Goal: Information Seeking & Learning: Find specific fact

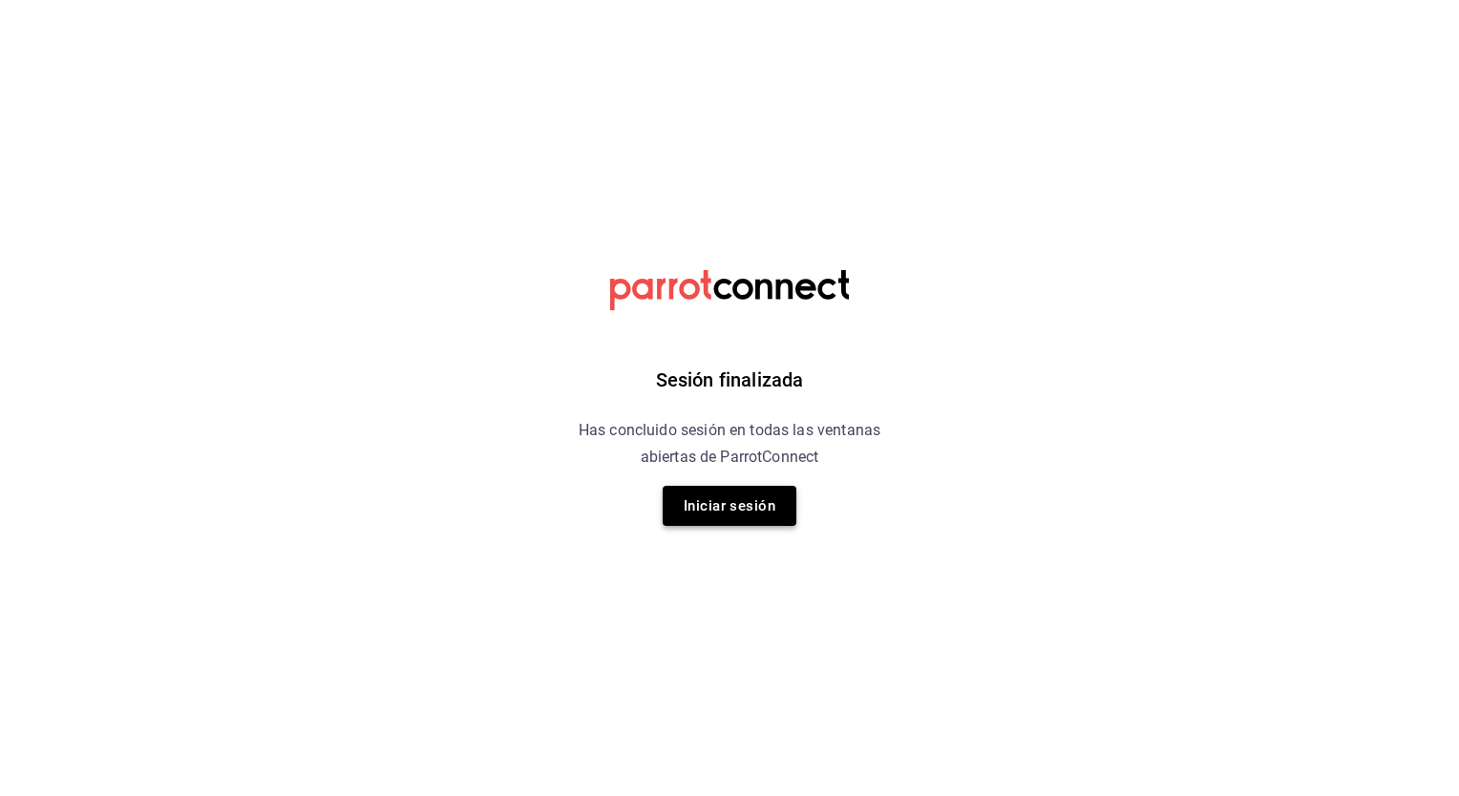
click at [731, 500] on button "Iniciar sesión" at bounding box center [730, 506] width 134 height 40
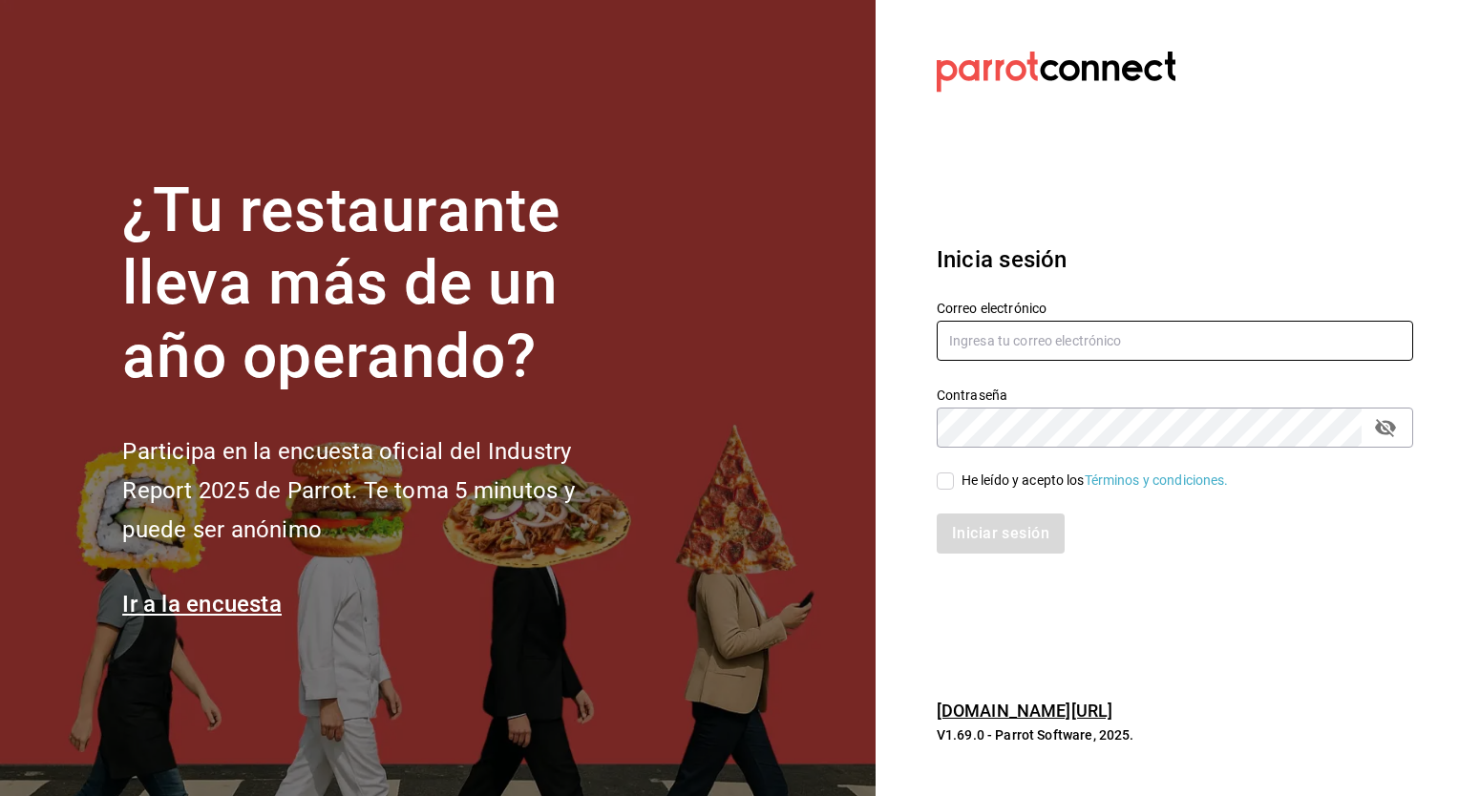
type input "ely.mendoza@grupocosteno.com"
click at [944, 475] on input "He leído y acepto los Términos y condiciones." at bounding box center [945, 481] width 17 height 17
checkbox input "true"
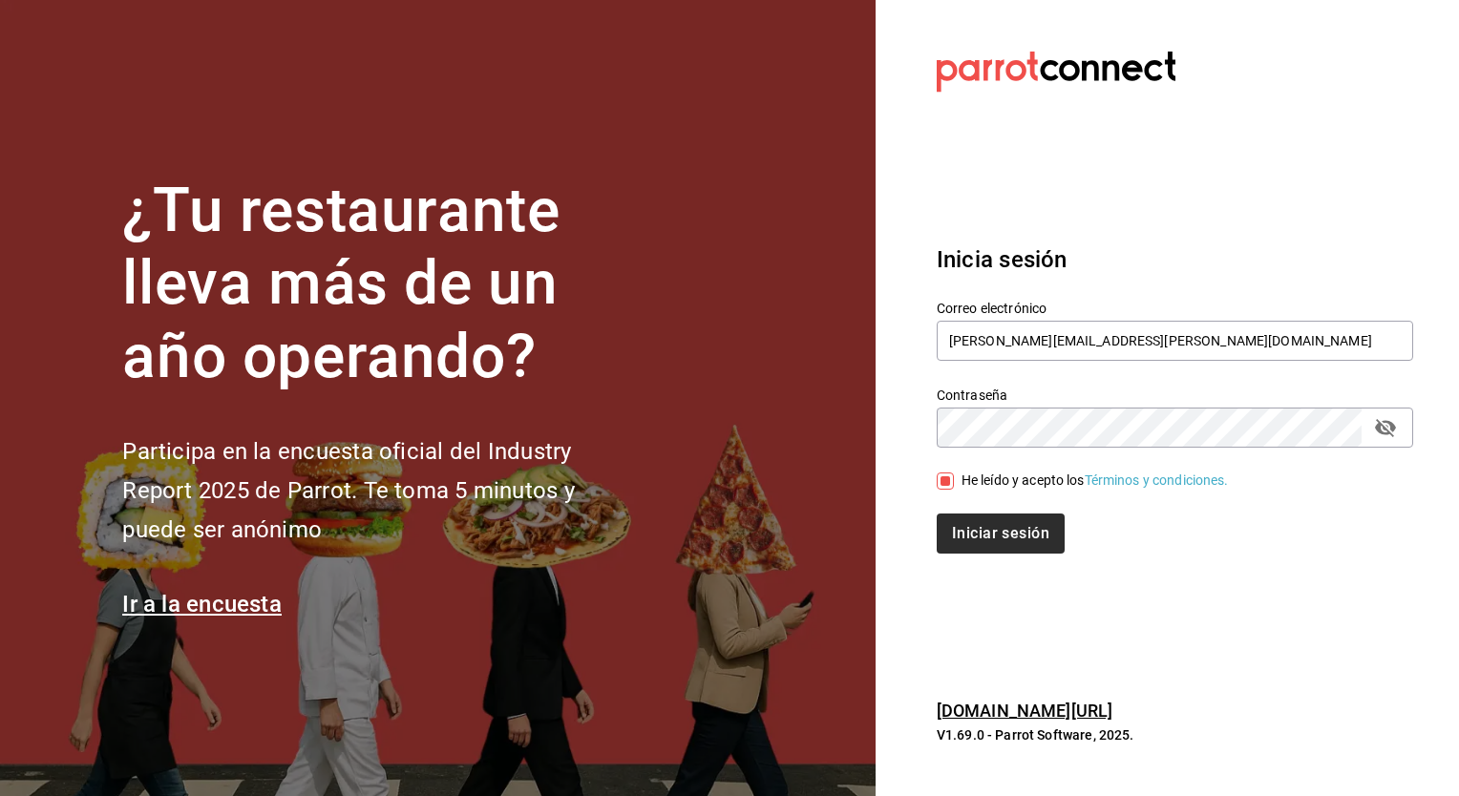
drag, startPoint x: 944, startPoint y: 475, endPoint x: 1000, endPoint y: 531, distance: 79.7
click at [1000, 531] on div "Correo electrónico ely.mendoza@grupocosteno.com Contraseña Contraseña He leído …" at bounding box center [1163, 416] width 499 height 278
click at [1000, 531] on button "Iniciar sesión" at bounding box center [1002, 534] width 130 height 40
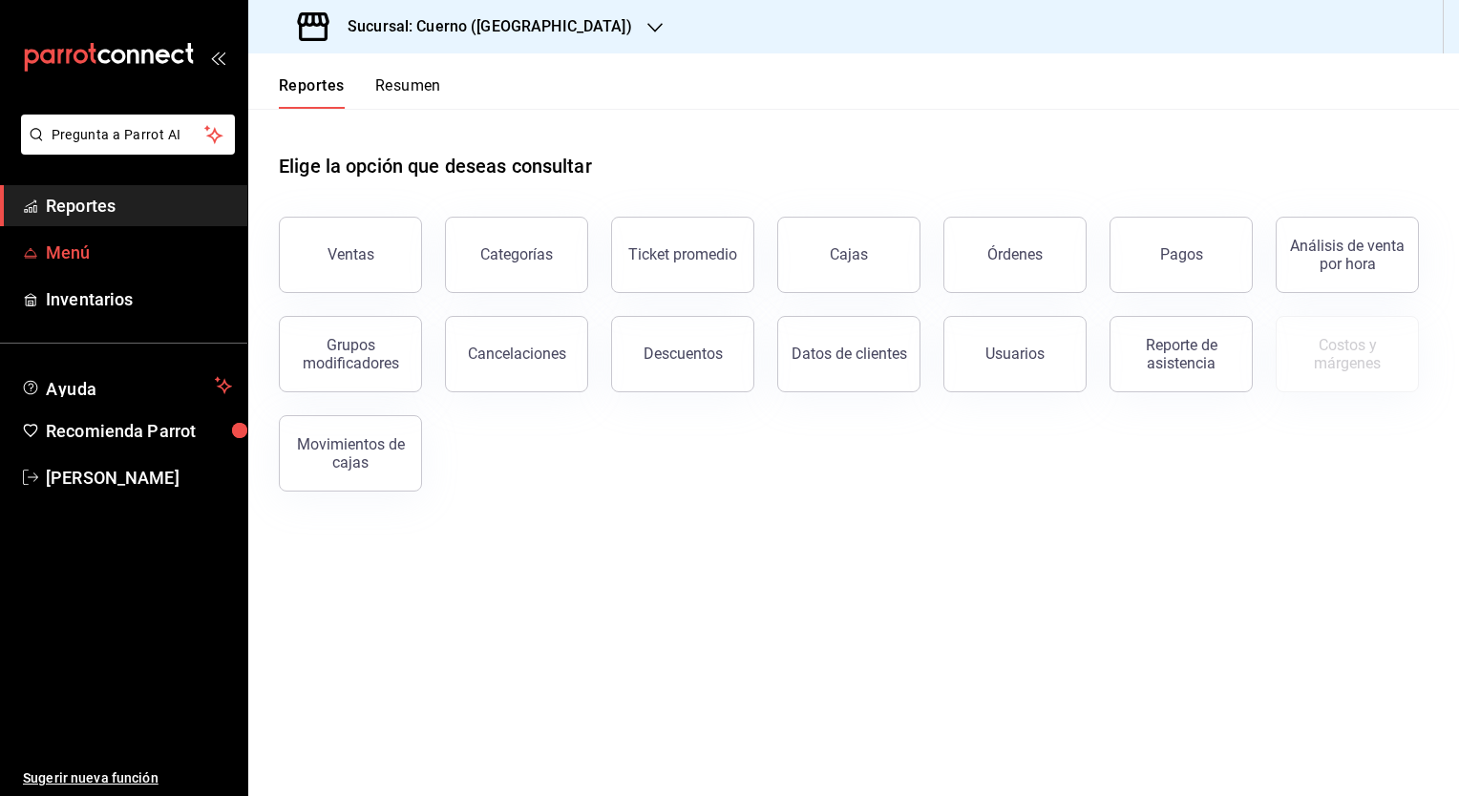
drag, startPoint x: 141, startPoint y: 244, endPoint x: 101, endPoint y: 245, distance: 40.1
click at [101, 245] on span "Menú" at bounding box center [139, 253] width 186 height 26
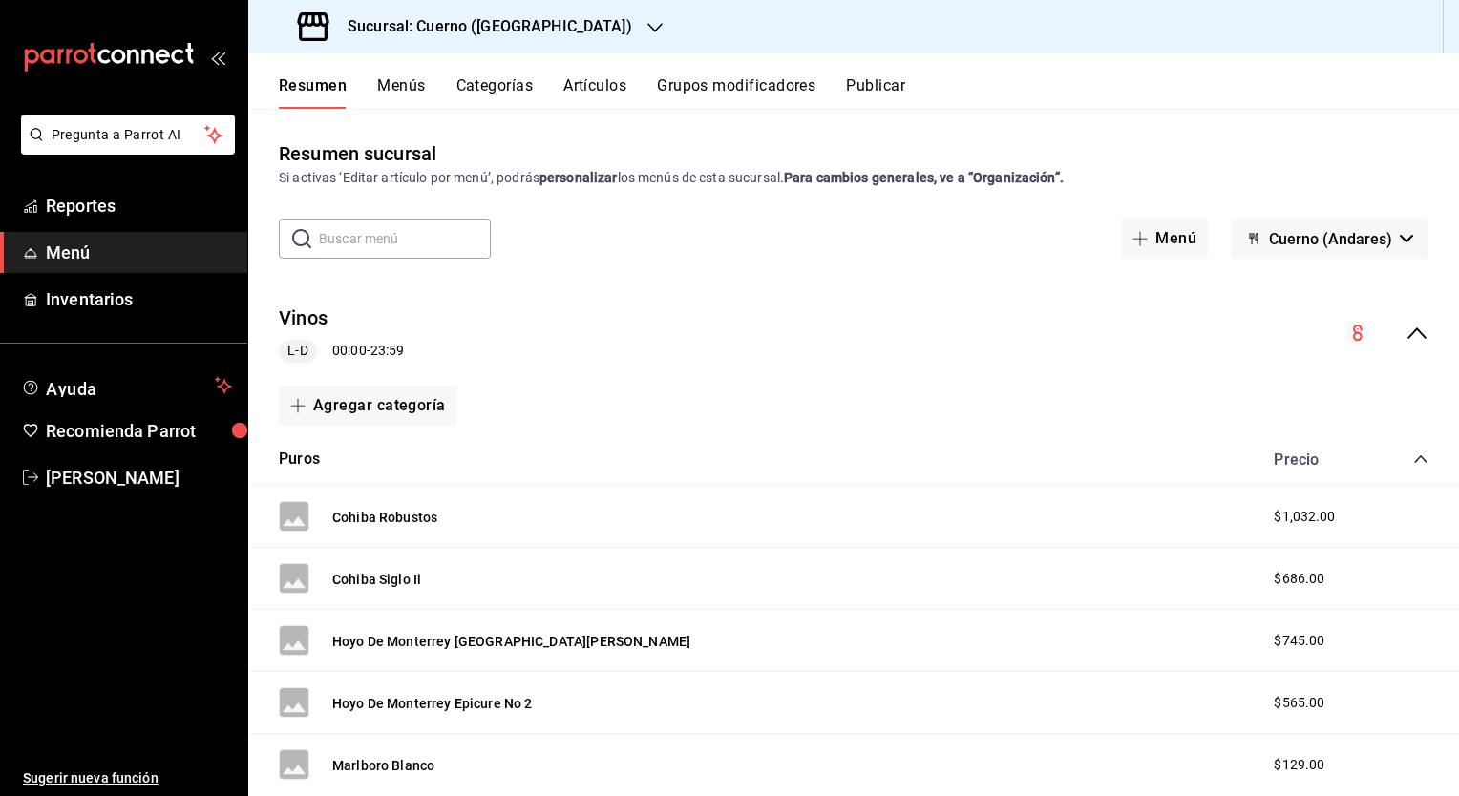
click at [497, 27] on h3 "Sucursal: Cuerno ([GEOGRAPHIC_DATA])" at bounding box center [482, 26] width 300 height 23
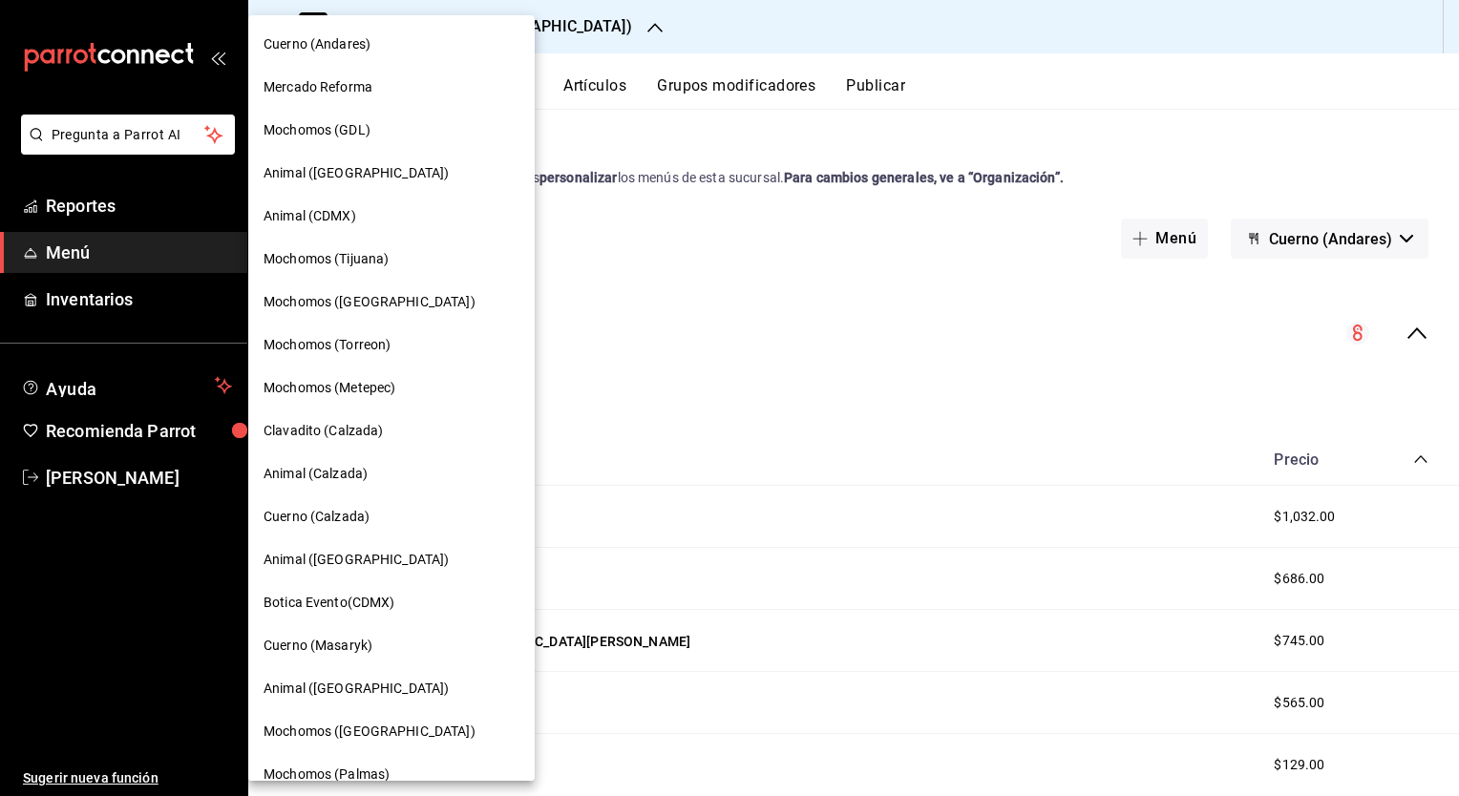
click at [374, 96] on div "Mercado Reforma" at bounding box center [392, 87] width 256 height 20
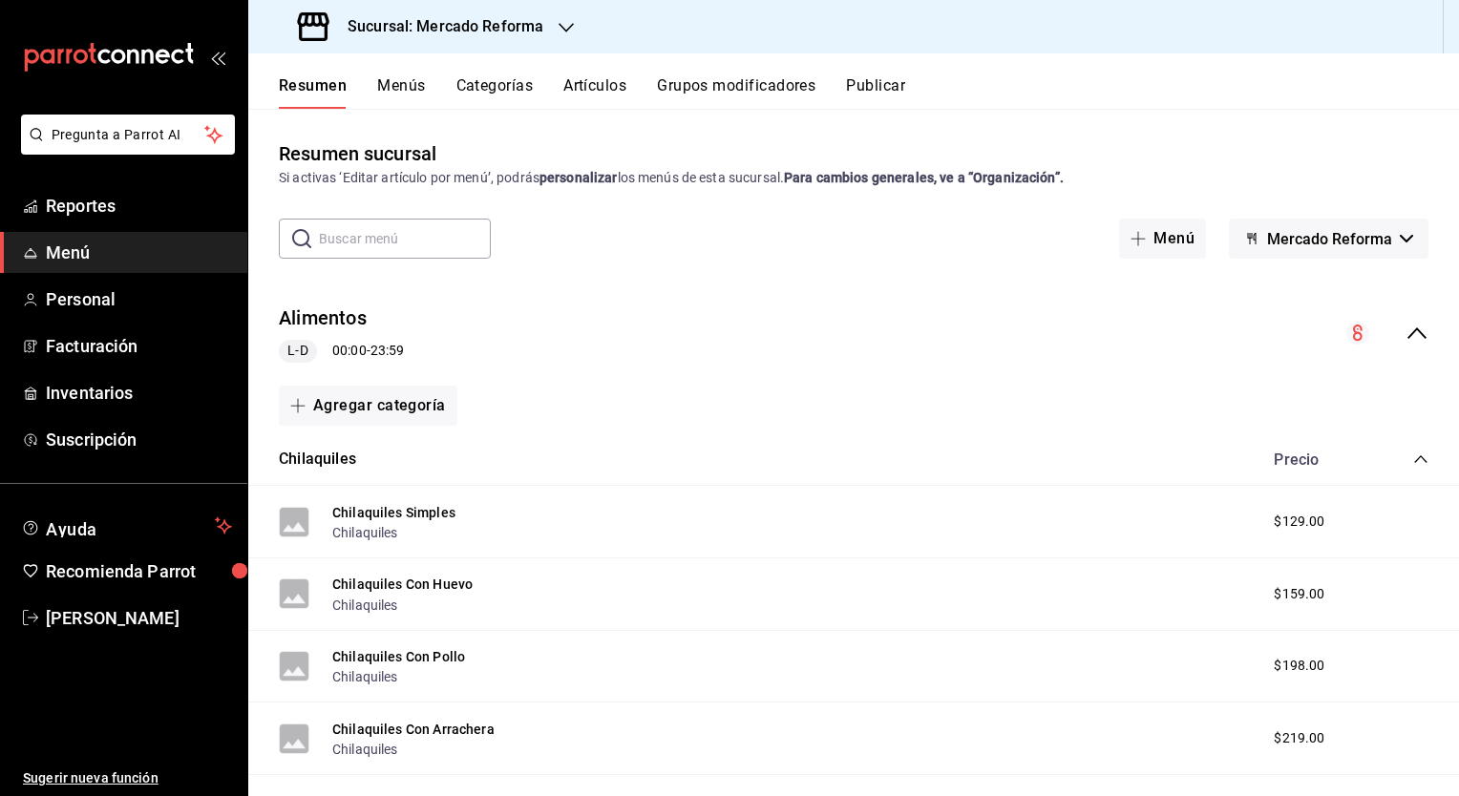
click at [409, 93] on button "Menús" at bounding box center [401, 92] width 48 height 32
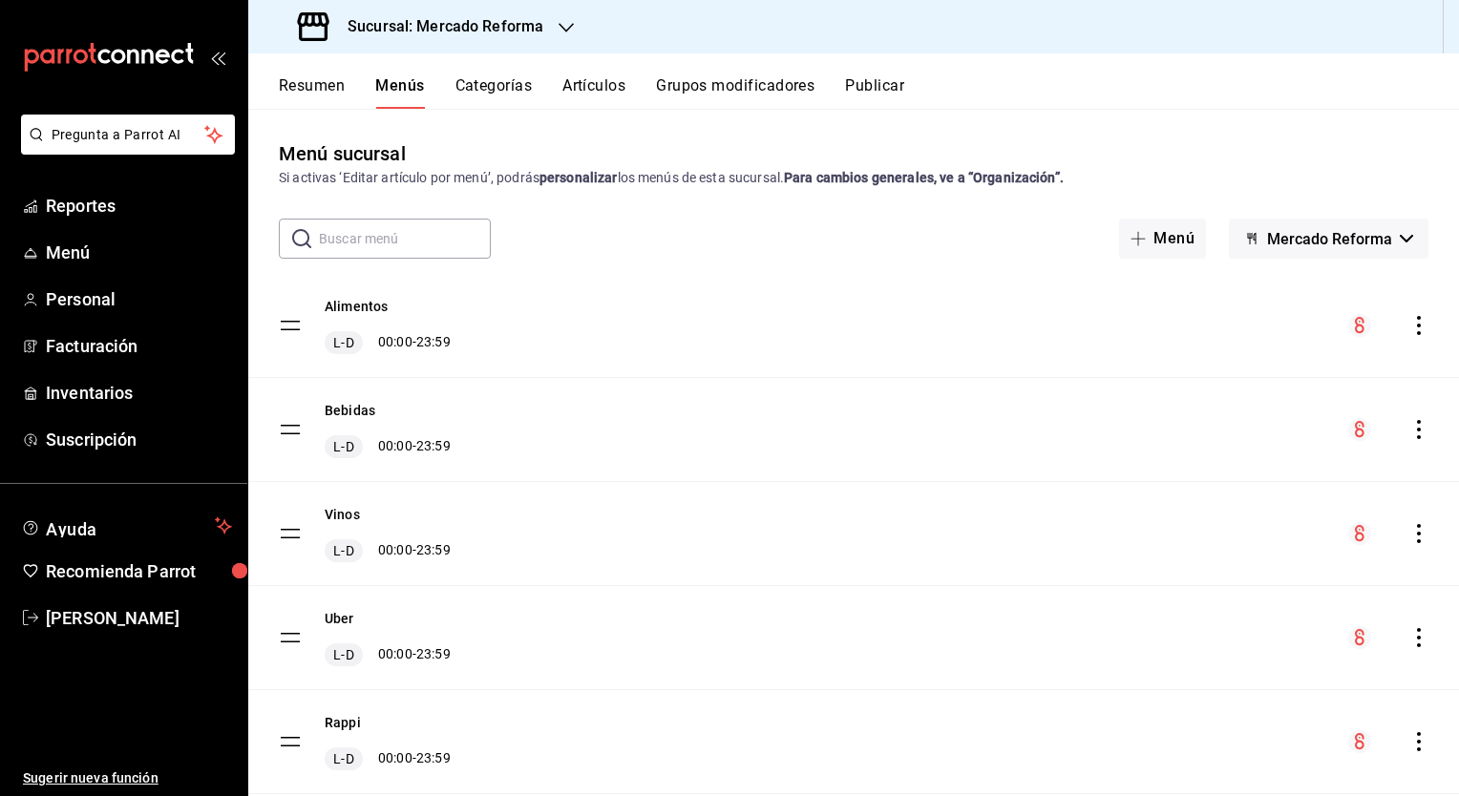
click at [516, 435] on div "Bebidas L-D 00:00 - 23:59" at bounding box center [853, 429] width 1211 height 103
click at [364, 405] on button "Bebidas" at bounding box center [350, 410] width 51 height 19
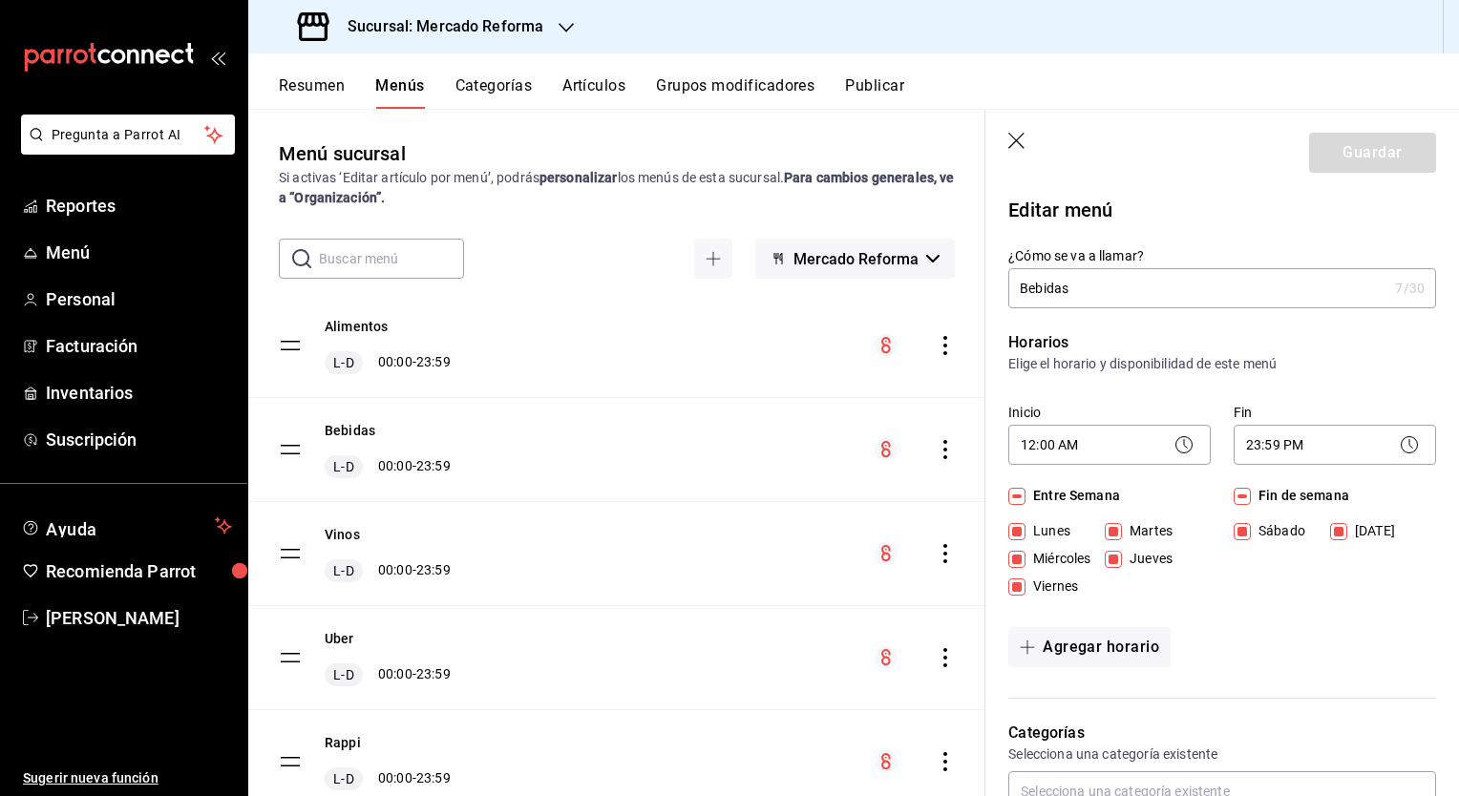
click at [317, 85] on button "Resumen" at bounding box center [312, 92] width 66 height 32
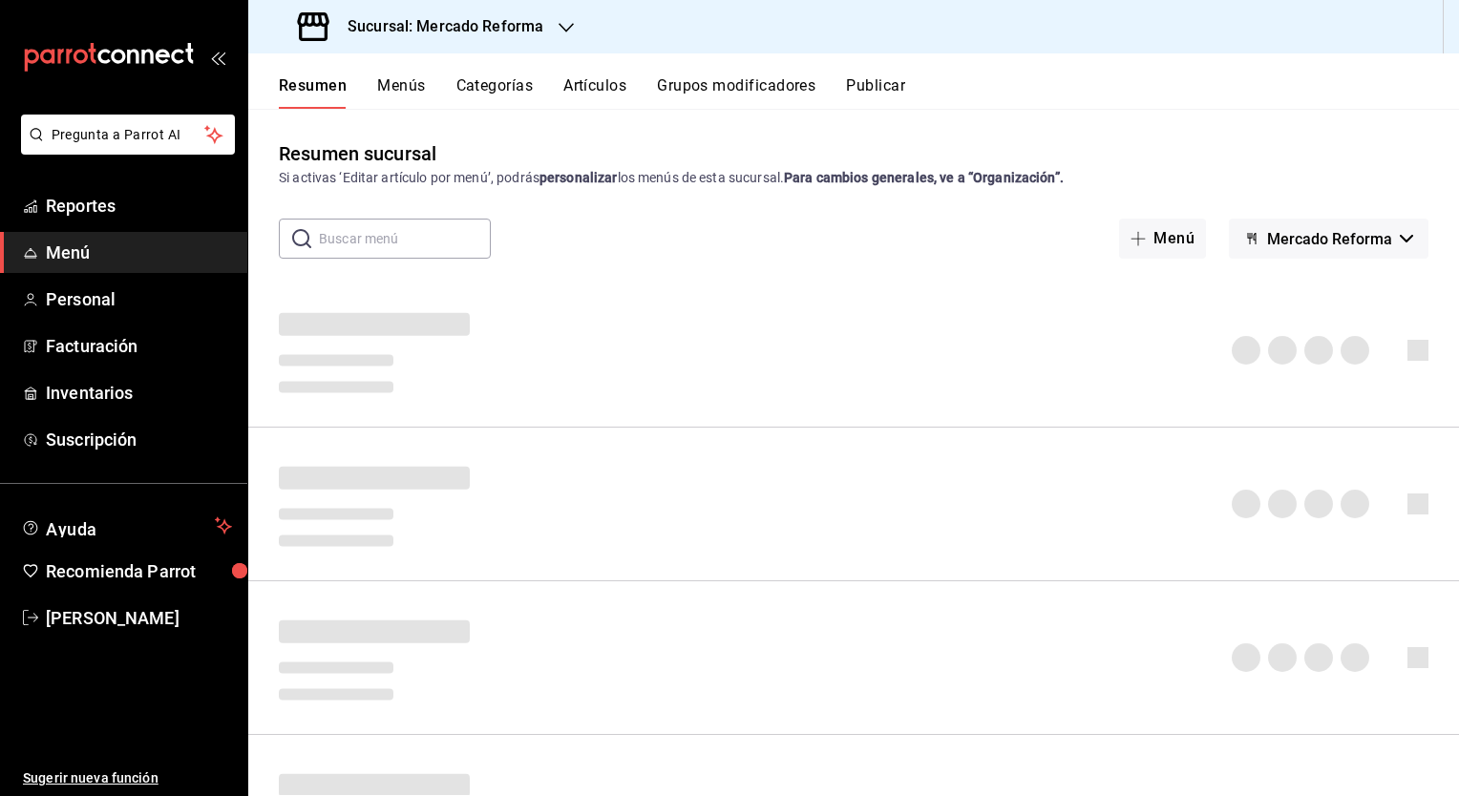
click at [405, 250] on input "text" at bounding box center [405, 239] width 172 height 38
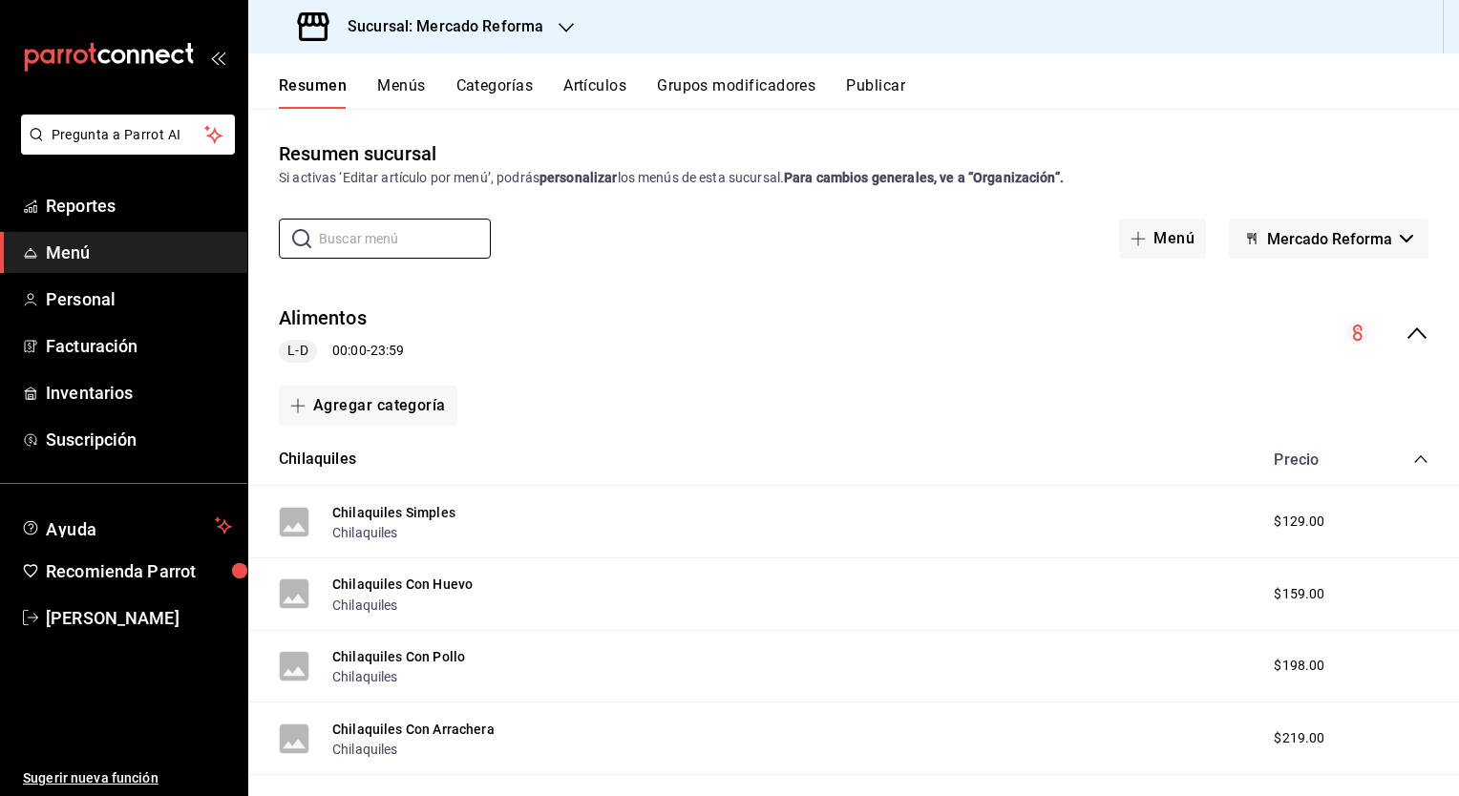
click at [600, 88] on button "Artículos" at bounding box center [594, 92] width 63 height 32
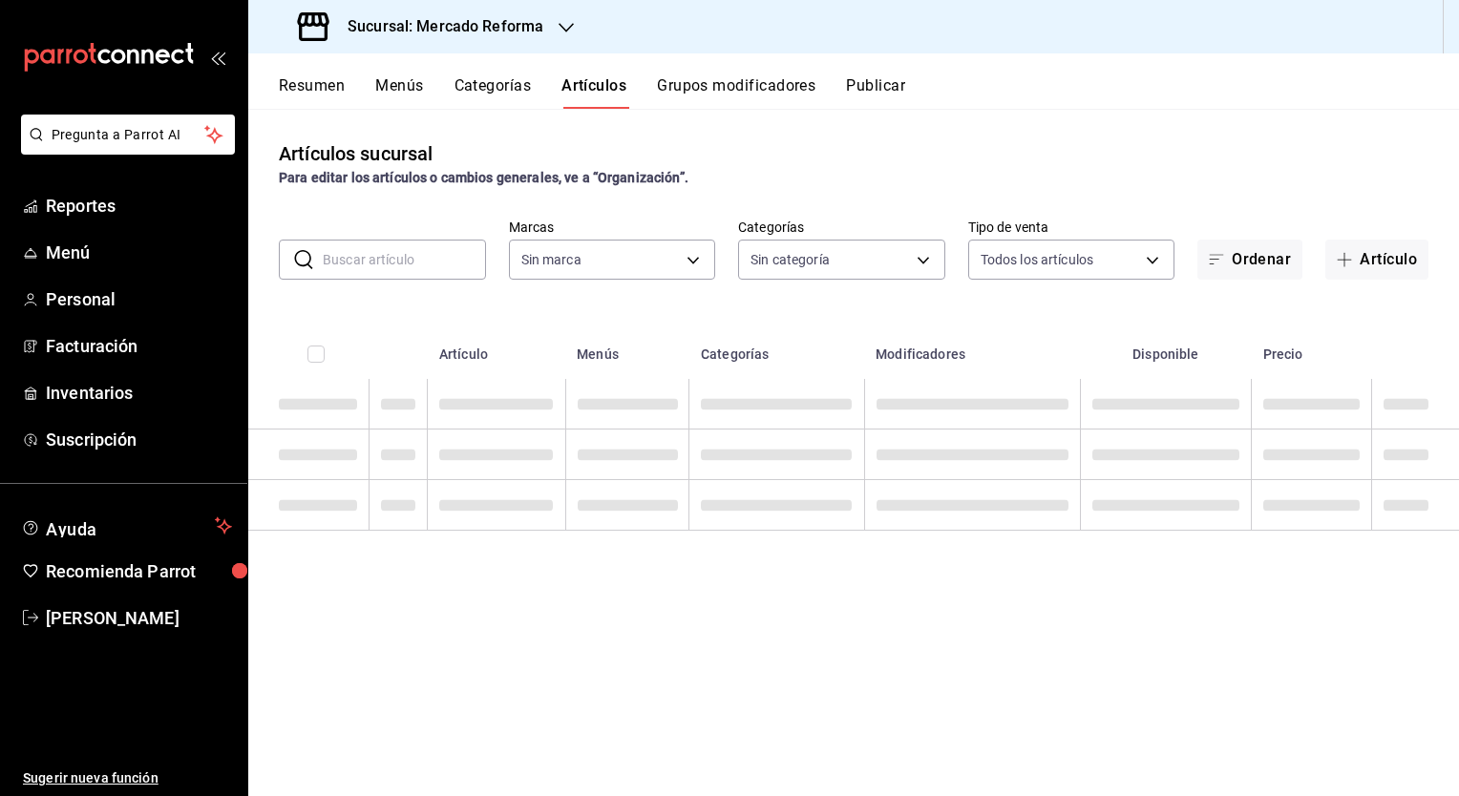
type input "ae828a00-f9e9-46fb-a95c-bc024de736cf"
type input "92dc4cae-9c42-48a5-aa63-f50684ad7fd1,15a18657-e758-4947-b740-bbb2adede7dd,e517e…"
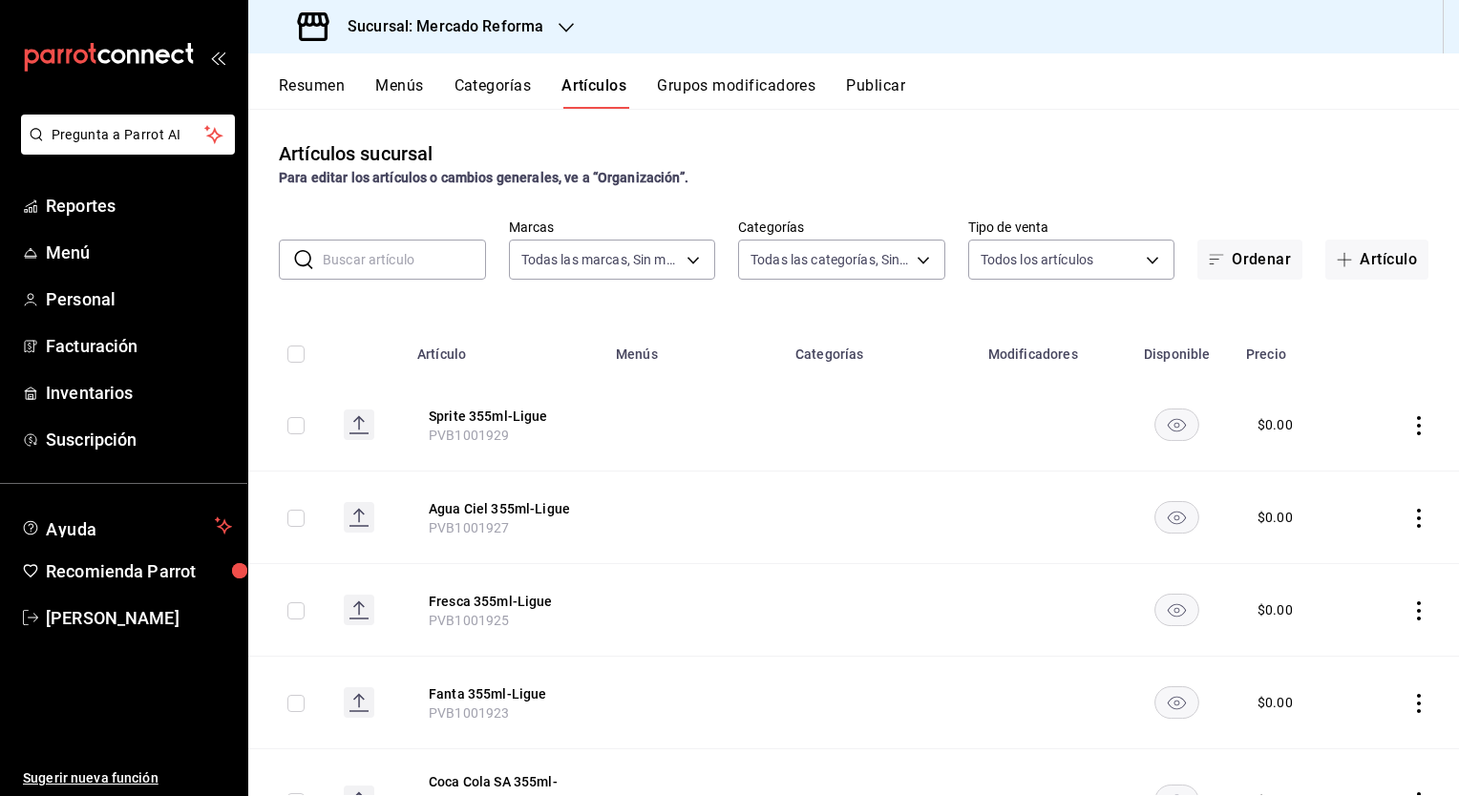
click at [444, 259] on input "text" at bounding box center [404, 260] width 163 height 38
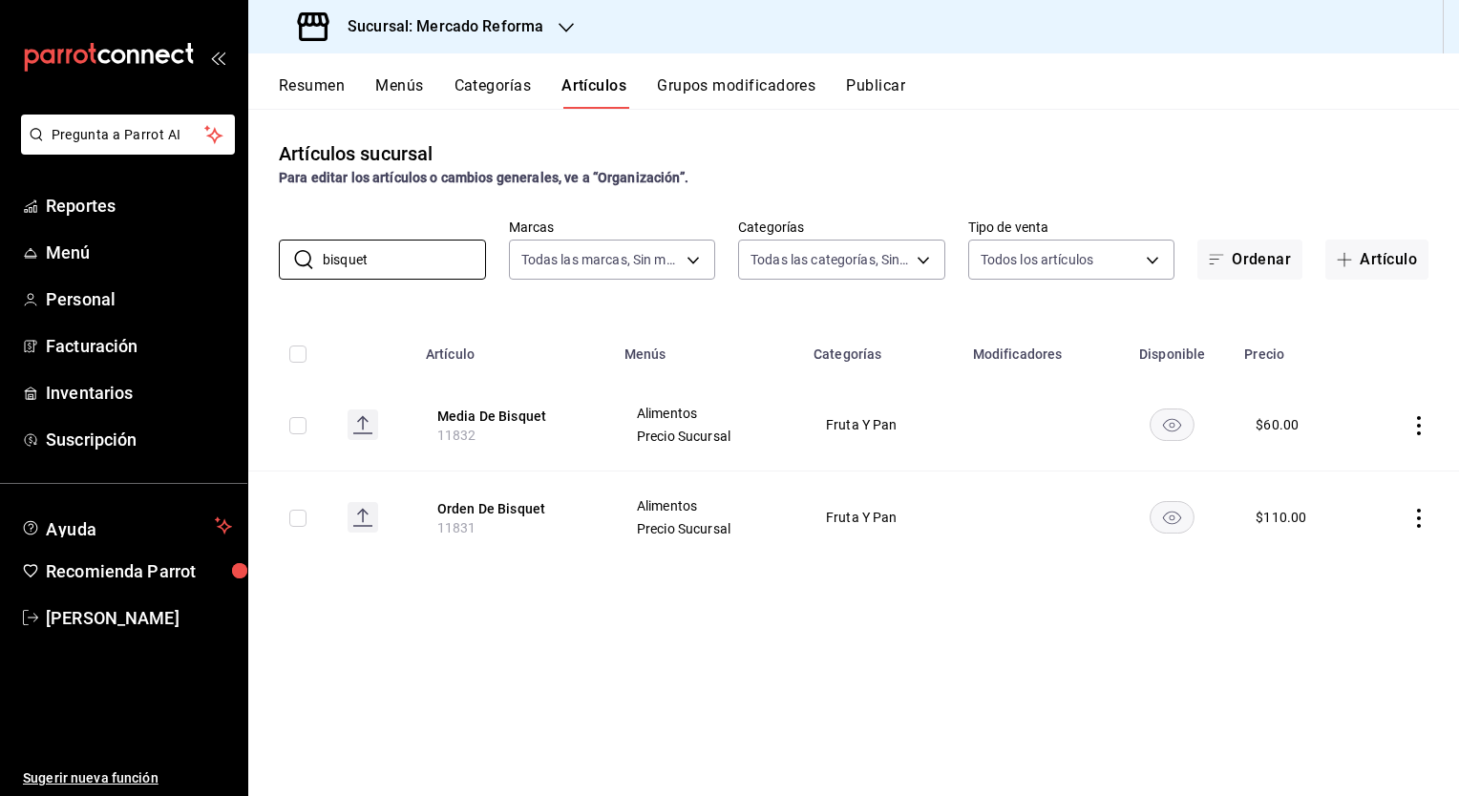
type input "bisquet"
drag, startPoint x: 419, startPoint y: 259, endPoint x: 248, endPoint y: 237, distance: 172.4
click at [248, 237] on div "​ bisquet ​ Marcas Todas las marcas, Sin marca ae828a00-f9e9-46fb-a95c-bc024de7…" at bounding box center [853, 249] width 1211 height 61
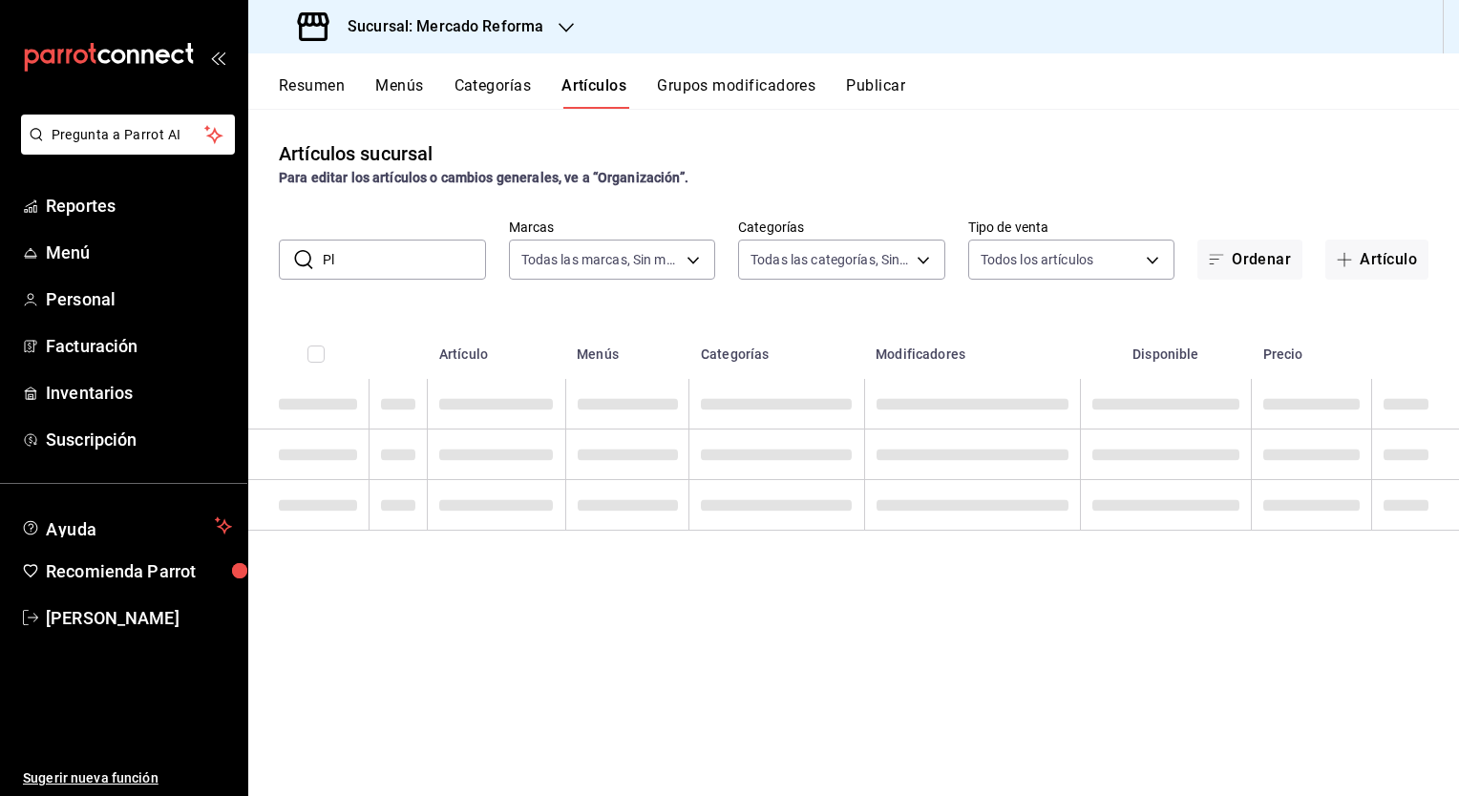
type input "P"
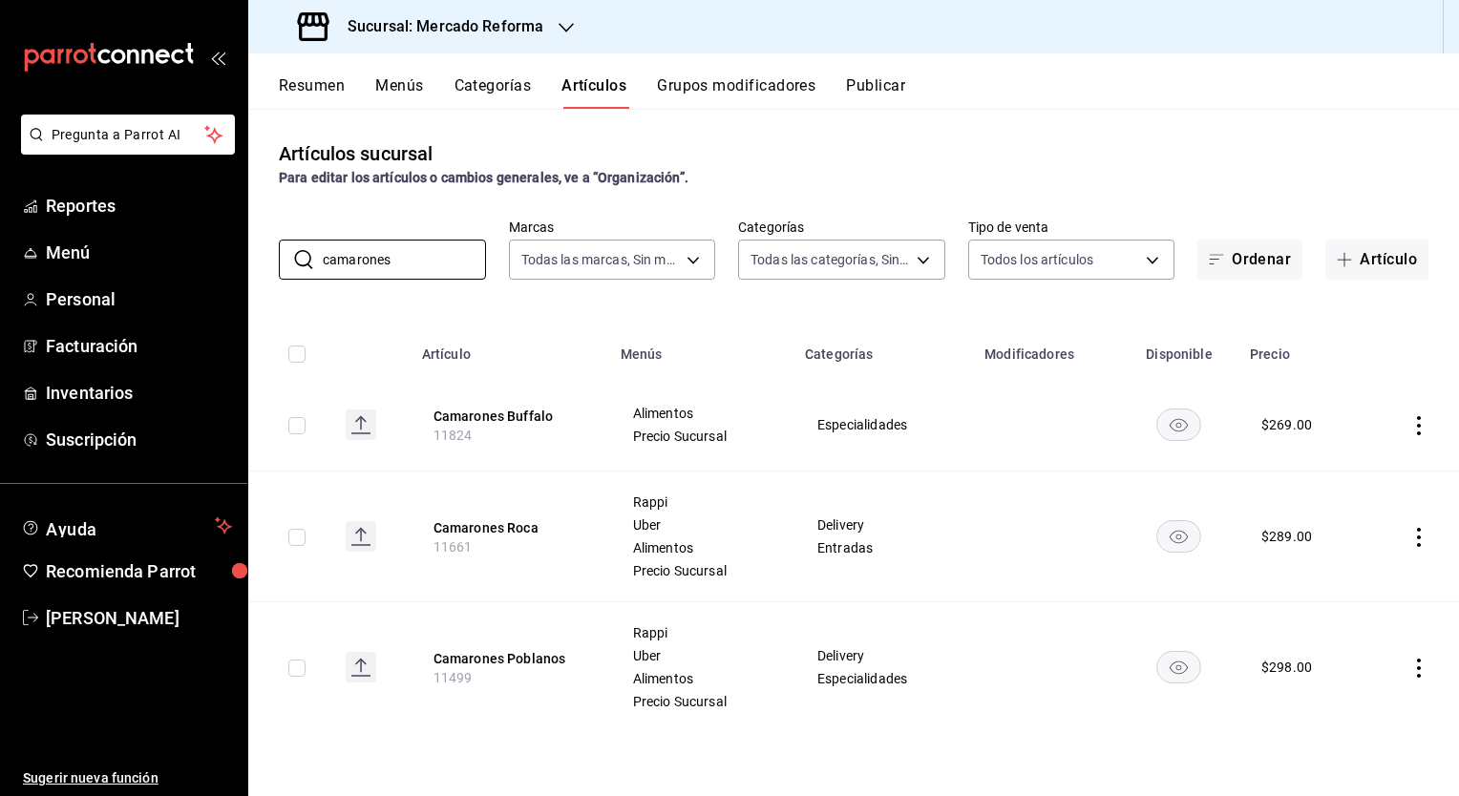
type input "camarones"
drag, startPoint x: 409, startPoint y: 258, endPoint x: 251, endPoint y: 252, distance: 157.7
click at [251, 252] on div "​ camarones ​ Marcas Todas las marcas, Sin marca ae828a00-f9e9-46fb-a95c-bc024d…" at bounding box center [853, 249] width 1211 height 61
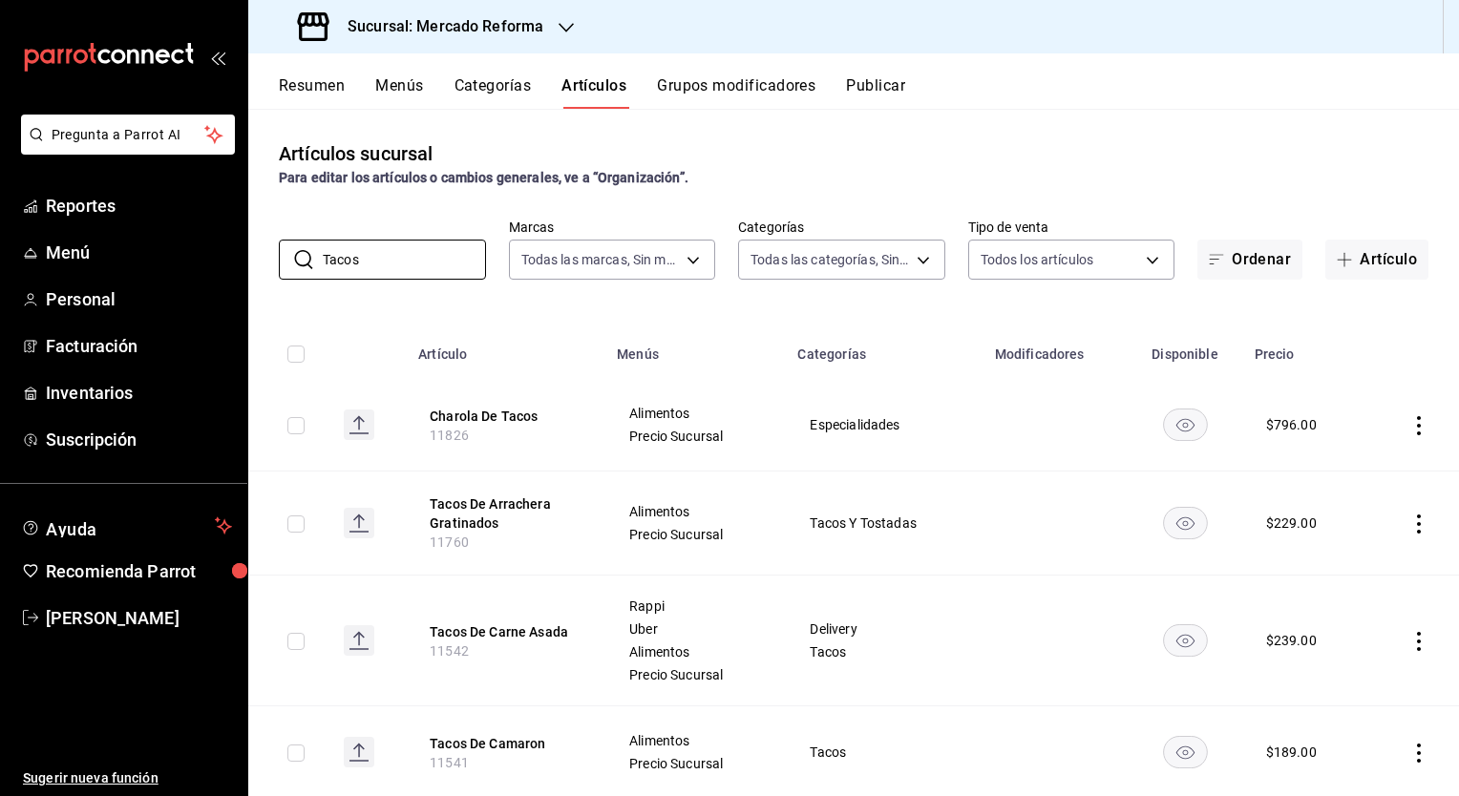
type input "Tacos"
drag, startPoint x: 408, startPoint y: 260, endPoint x: 223, endPoint y: 223, distance: 189.0
click at [223, 223] on div "Pregunta a Parrot AI Reportes Menú Personal Facturación Inventarios Suscripción…" at bounding box center [729, 398] width 1459 height 796
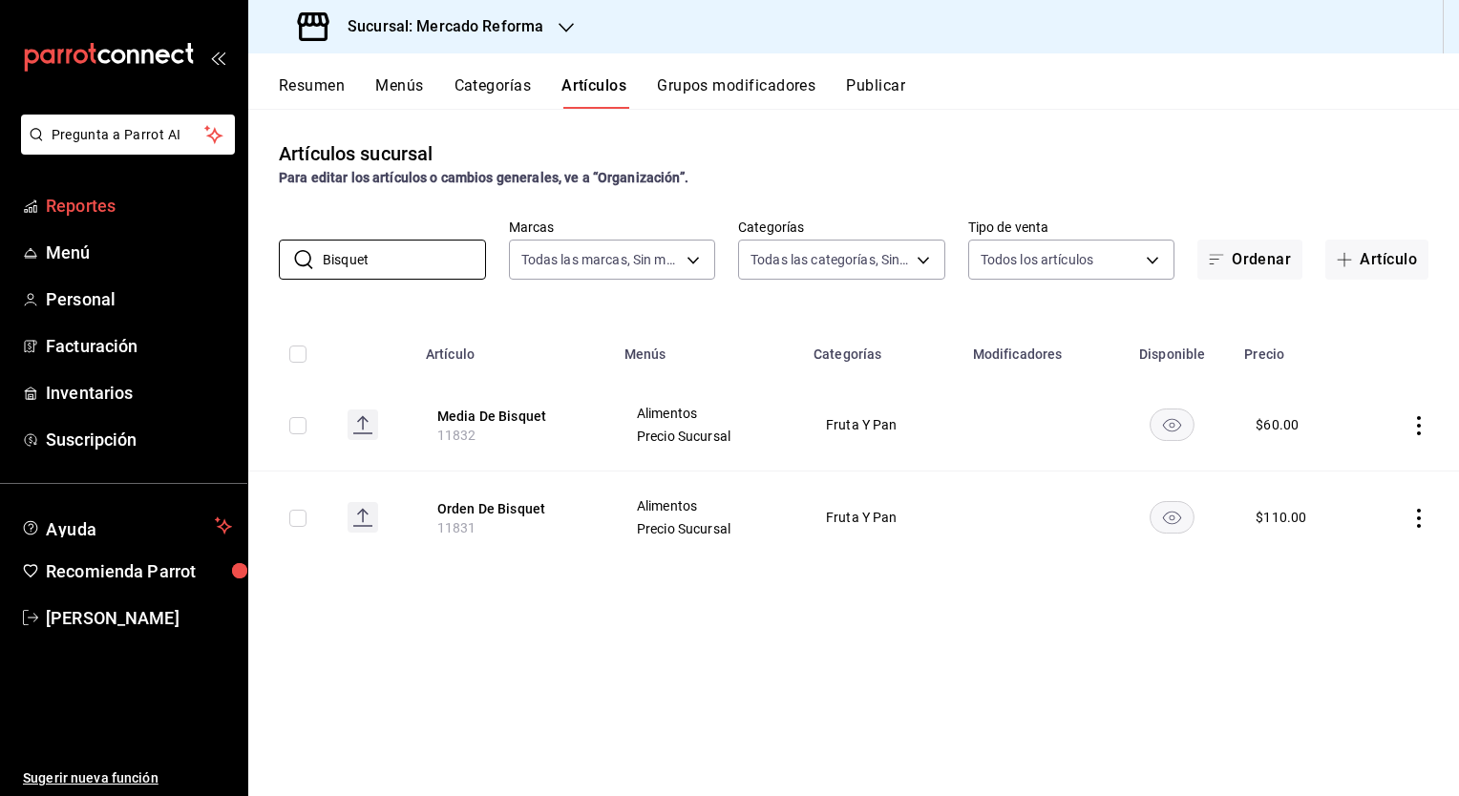
drag, startPoint x: 381, startPoint y: 257, endPoint x: 195, endPoint y: 225, distance: 188.9
drag, startPoint x: 195, startPoint y: 225, endPoint x: 562, endPoint y: 281, distance: 370.9
drag, startPoint x: 562, startPoint y: 281, endPoint x: 444, endPoint y: 264, distance: 118.7
click at [444, 264] on input "Bisquet" at bounding box center [404, 260] width 163 height 38
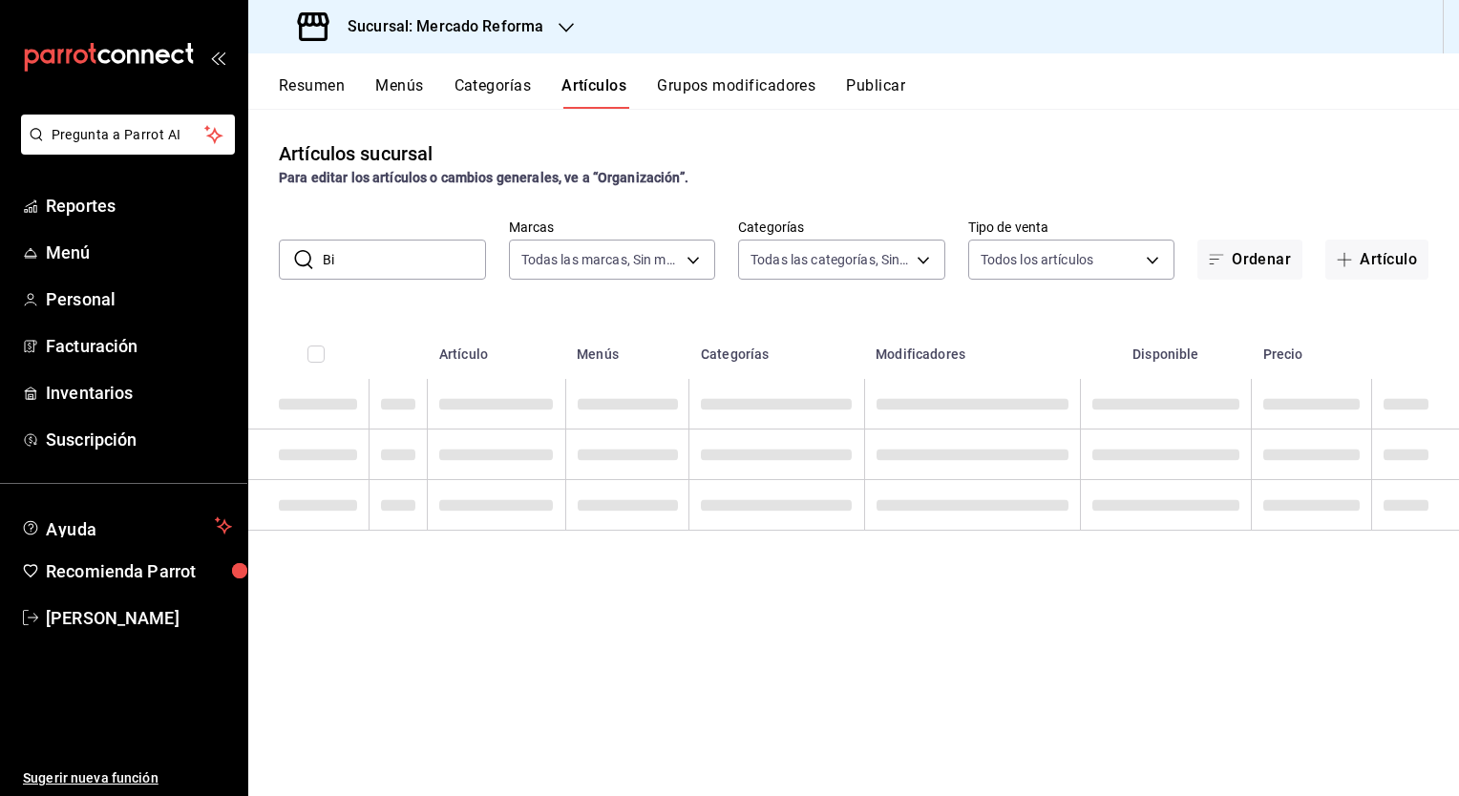
type input "B"
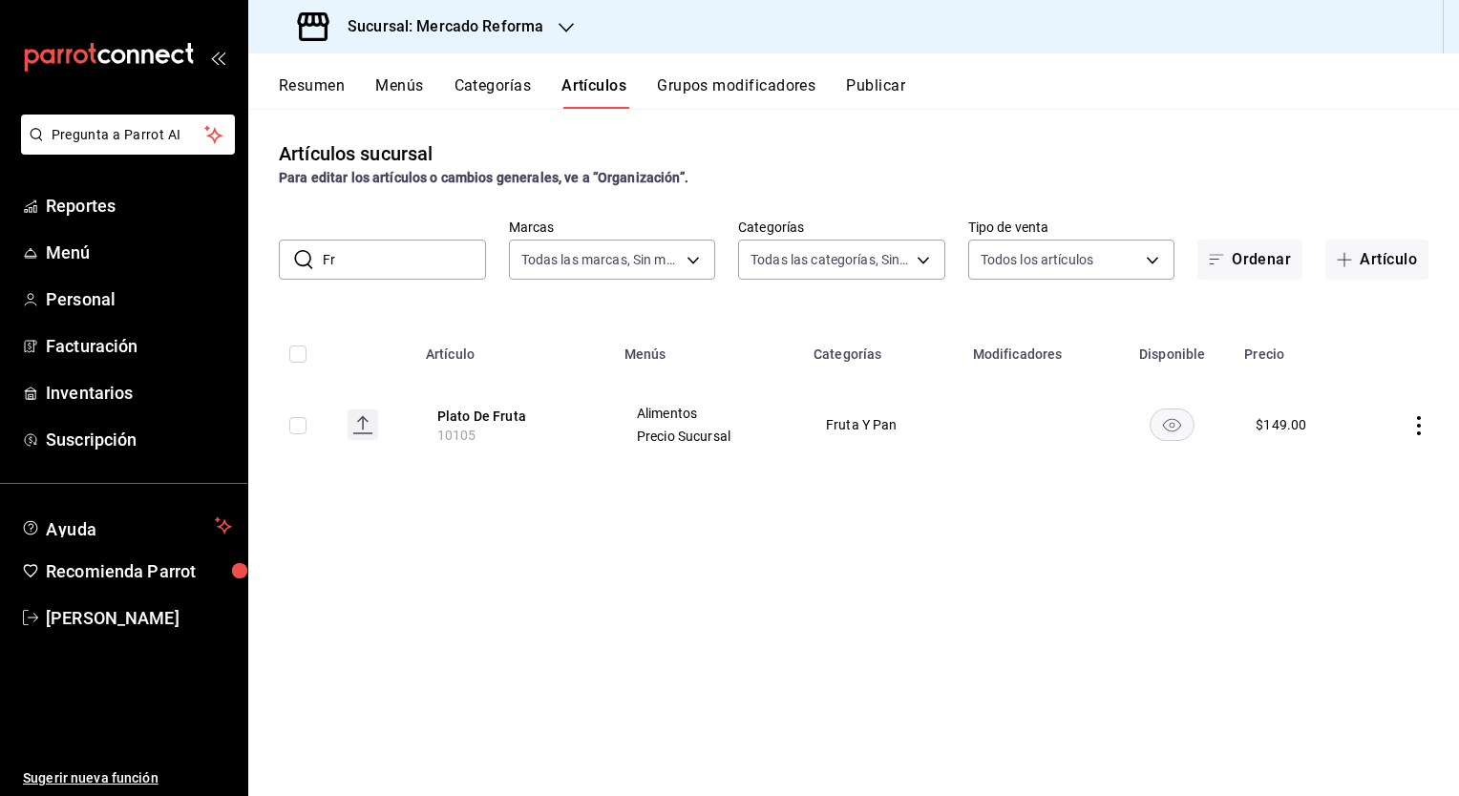
type input "F"
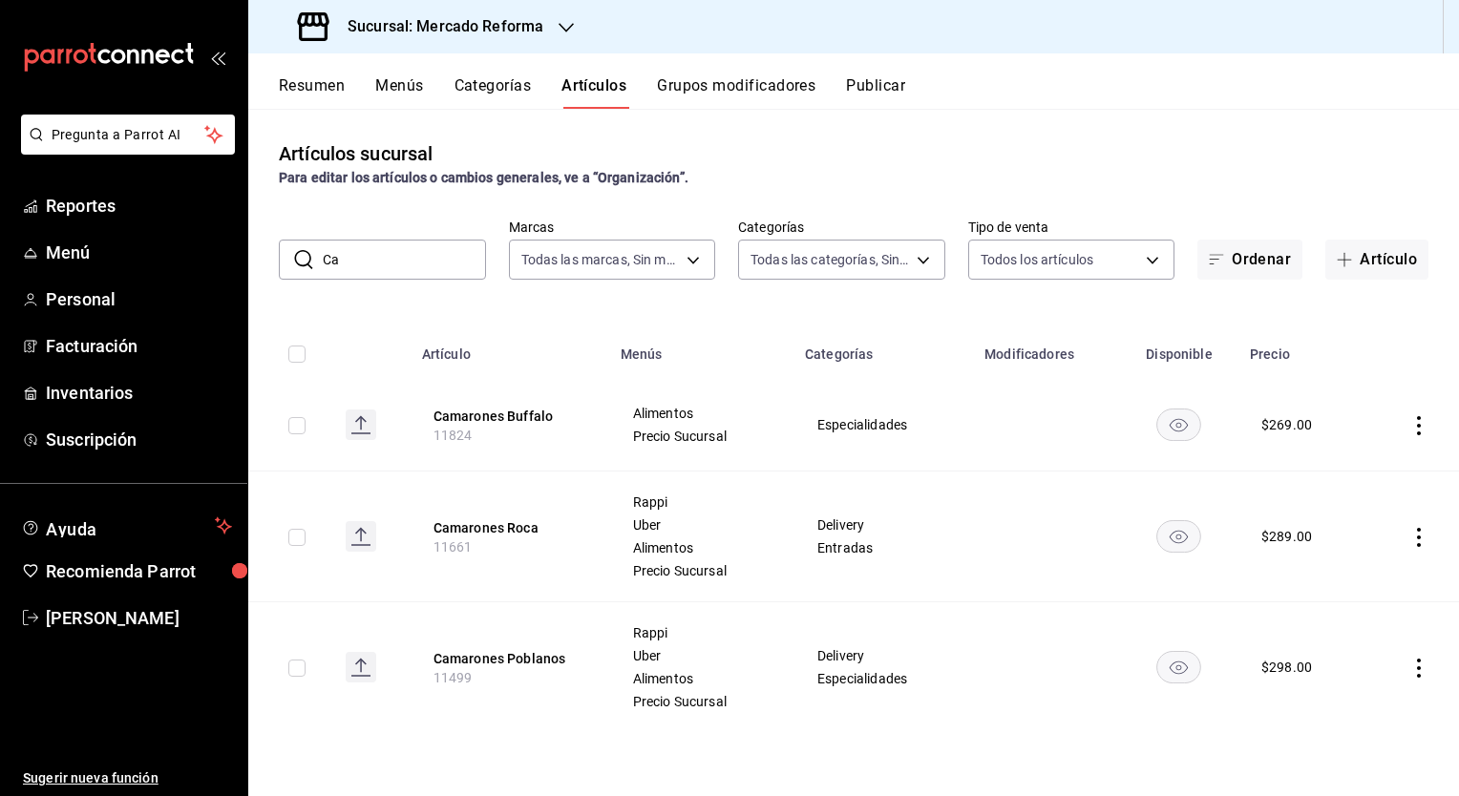
type input "C"
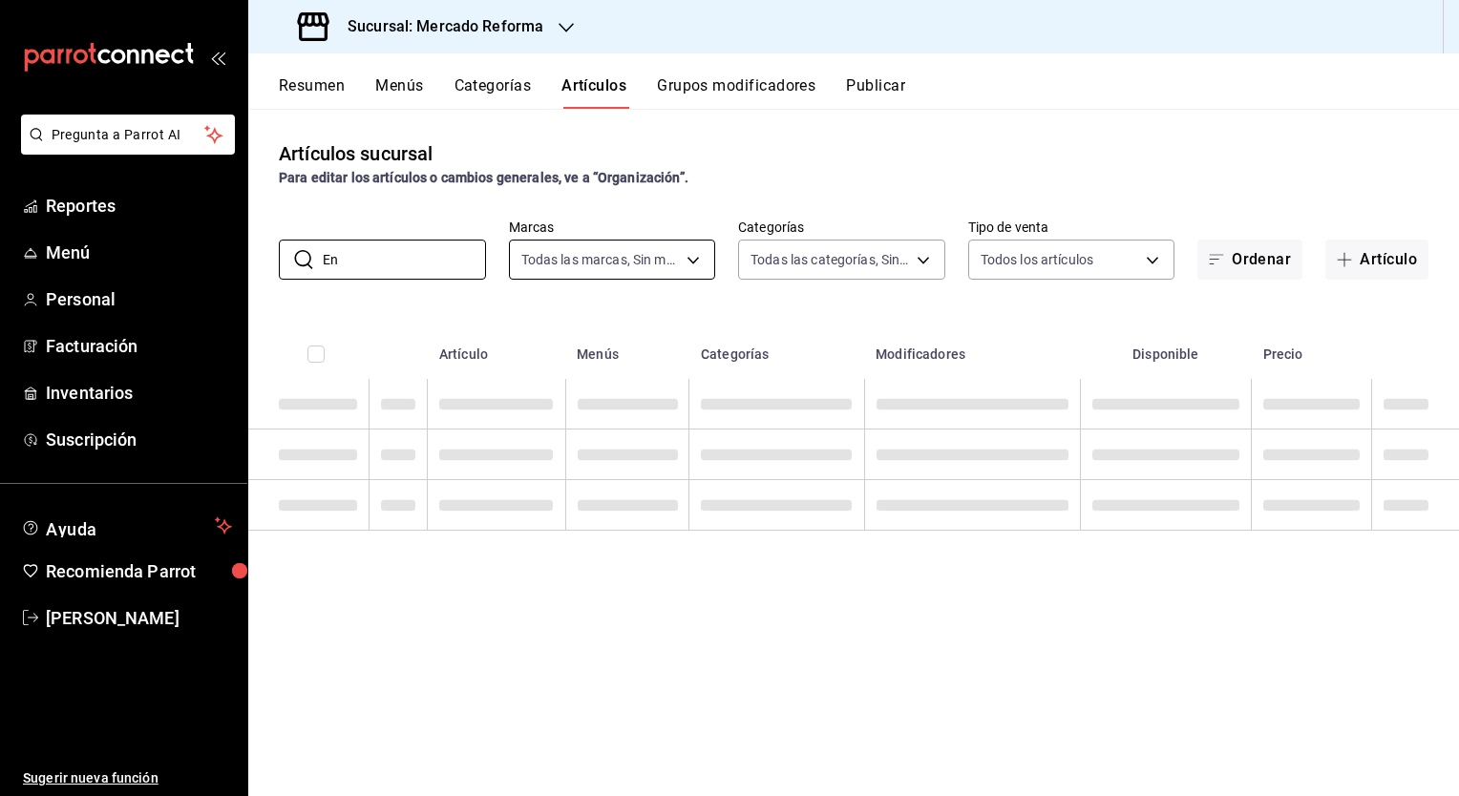
type input "E"
type input "o"
type input "M"
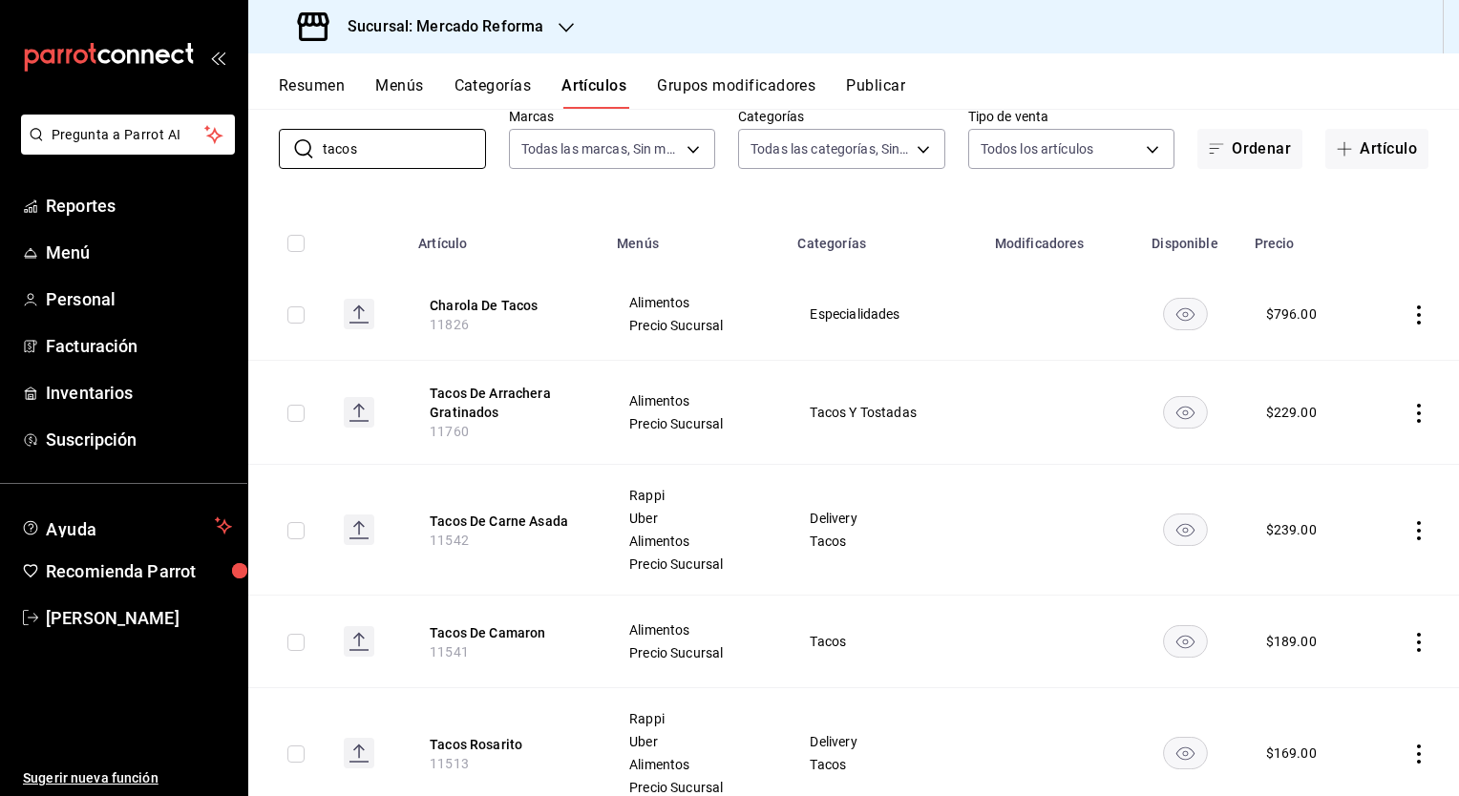
scroll to position [113, 0]
type input "t"
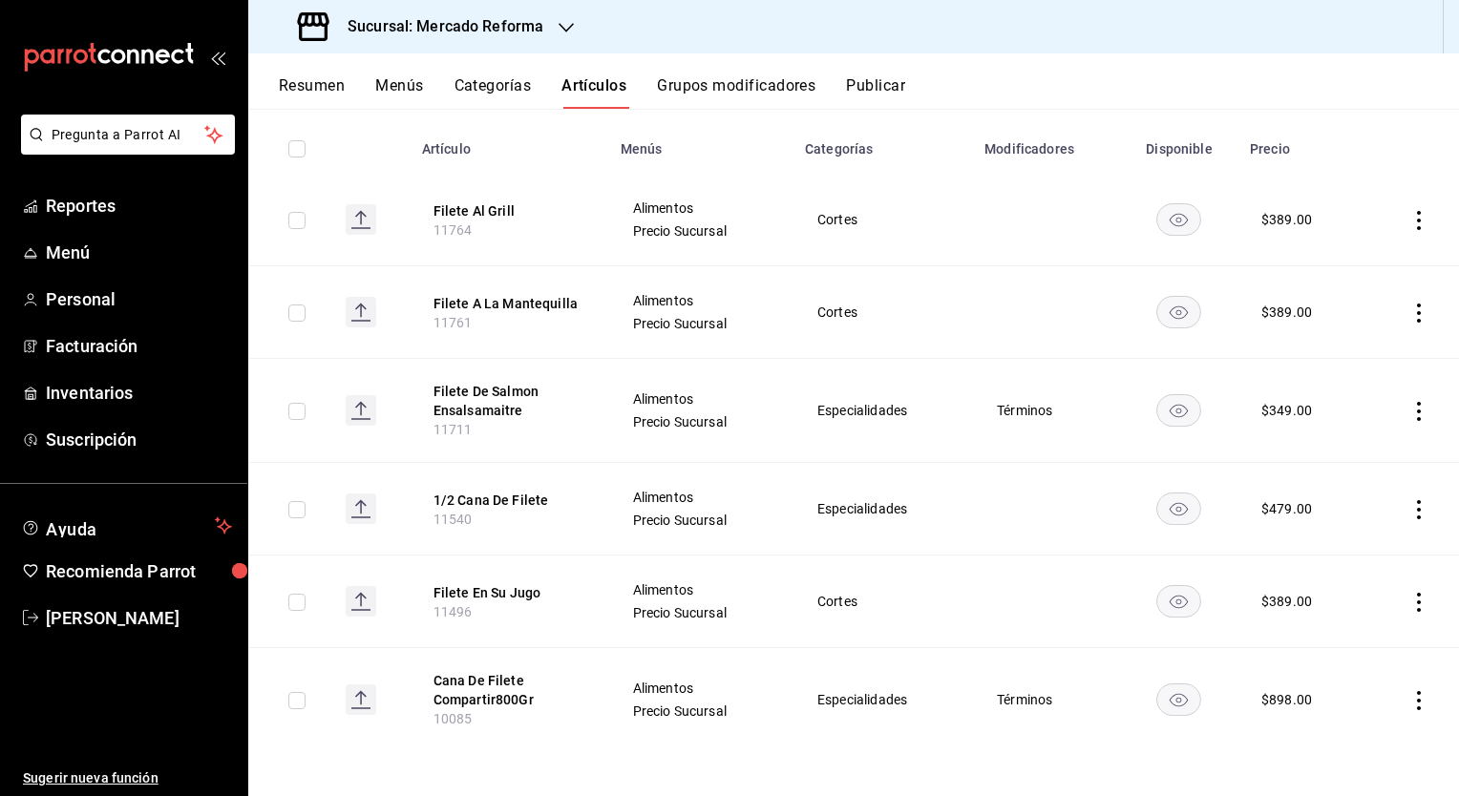
scroll to position [0, 0]
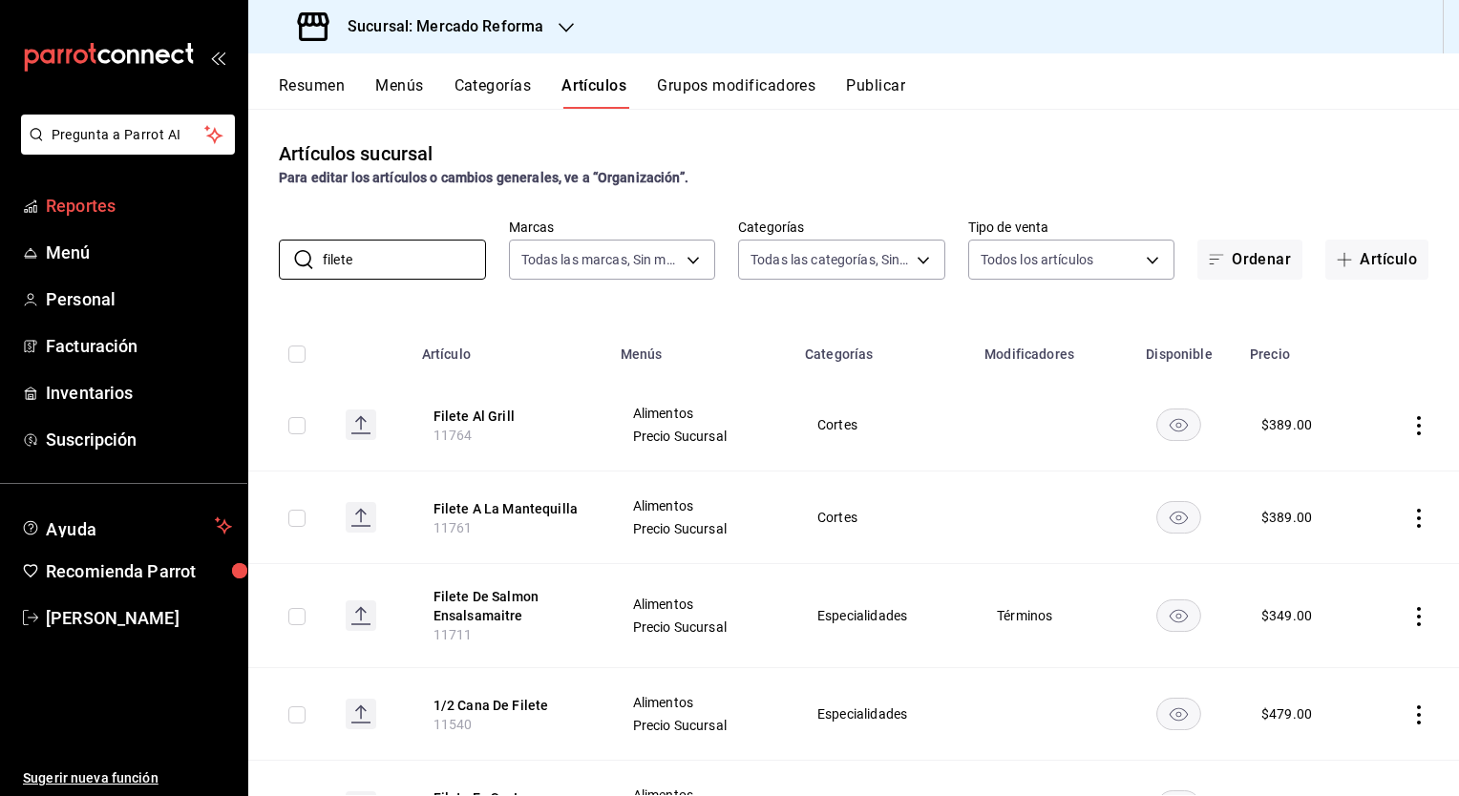
drag, startPoint x: 383, startPoint y: 268, endPoint x: 208, endPoint y: 197, distance: 188.9
drag, startPoint x: 208, startPoint y: 197, endPoint x: 645, endPoint y: 220, distance: 437.0
click at [645, 221] on label "Marcas" at bounding box center [612, 227] width 207 height 13
click at [432, 270] on input "filete" at bounding box center [404, 260] width 163 height 38
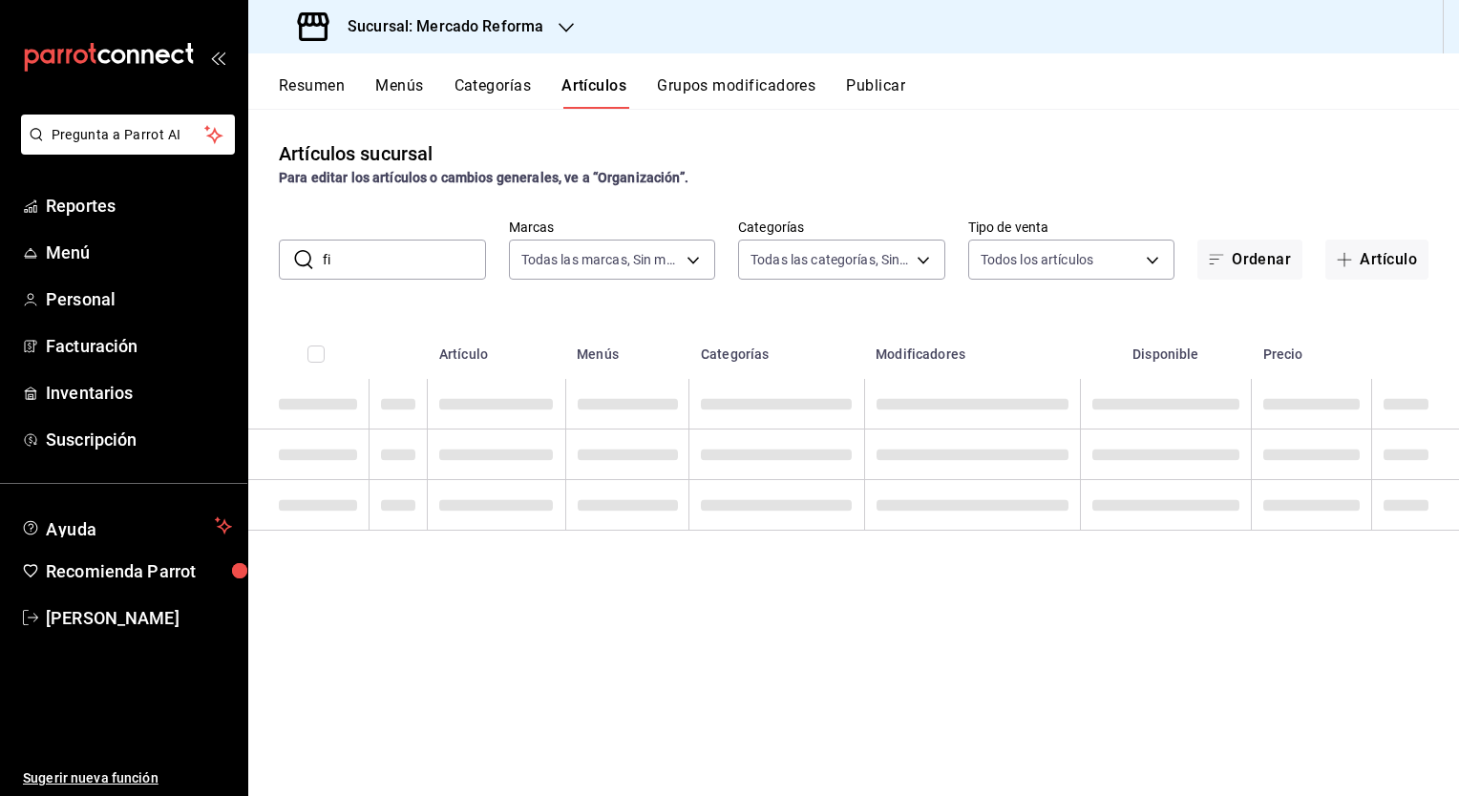
type input "f"
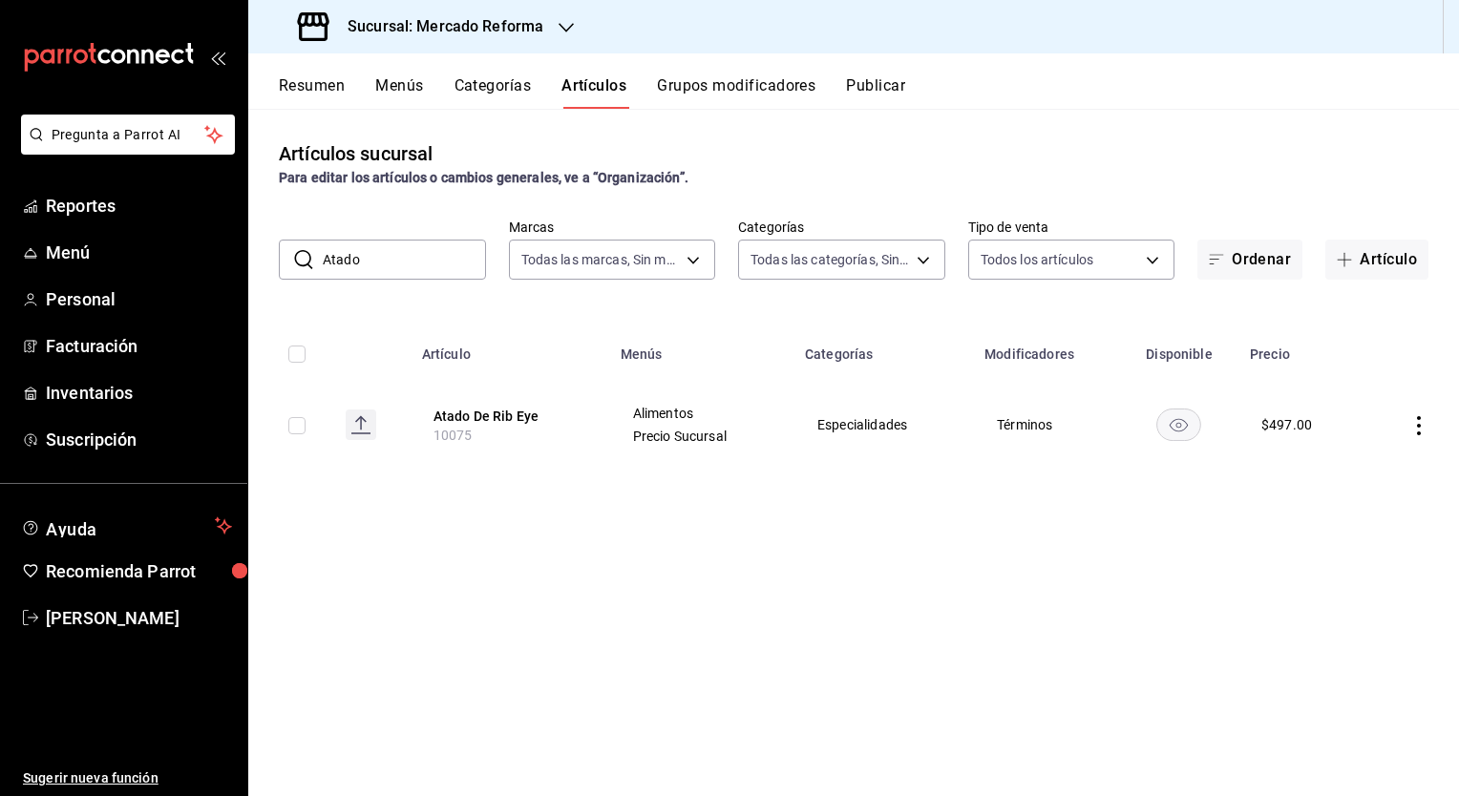
click at [357, 301] on div "Artículos sucursal Para editar los artículos o cambios generales, ve a “Organiz…" at bounding box center [853, 452] width 1211 height 687
click at [377, 264] on input "Atado" at bounding box center [404, 260] width 163 height 38
type input "A"
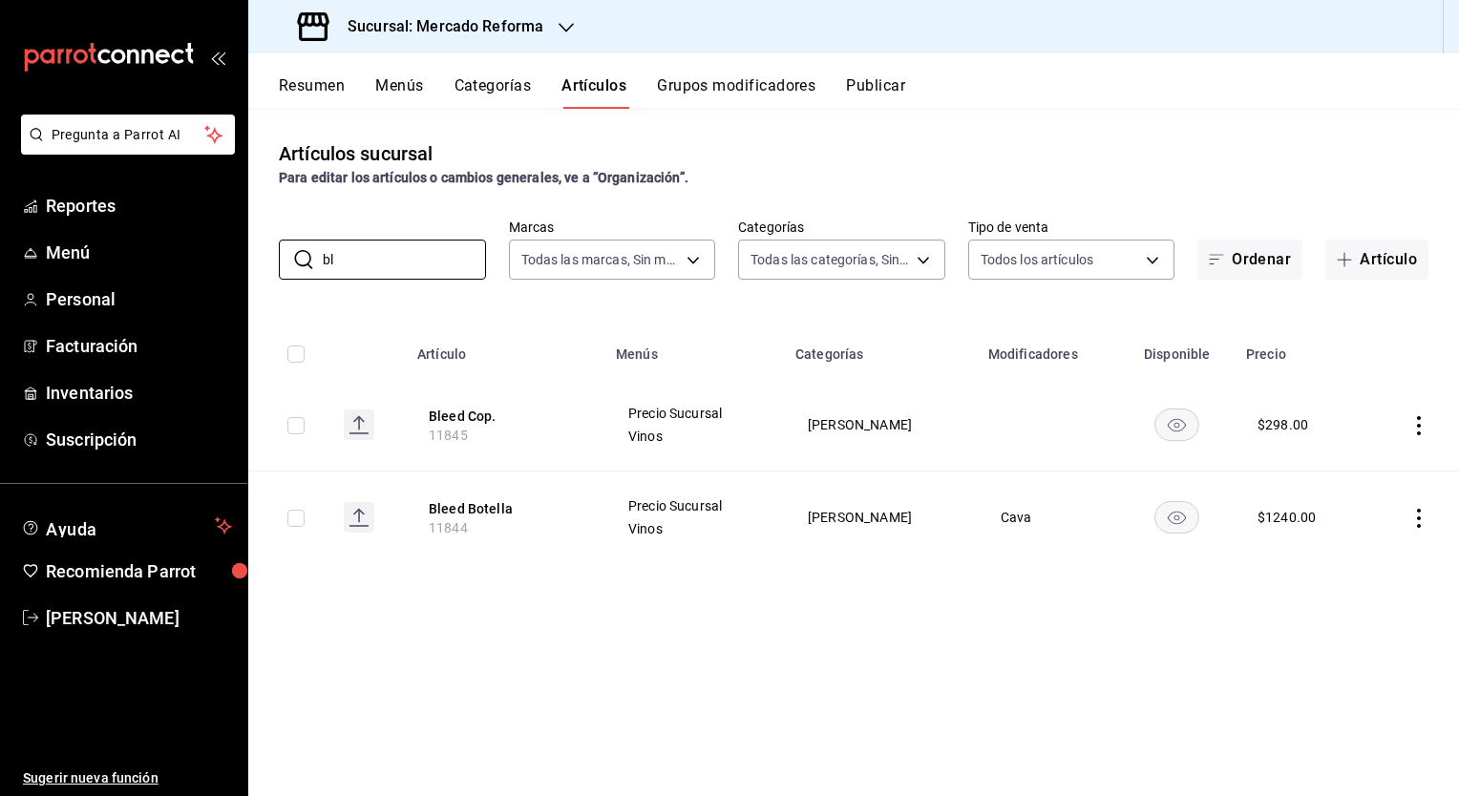
type input "b"
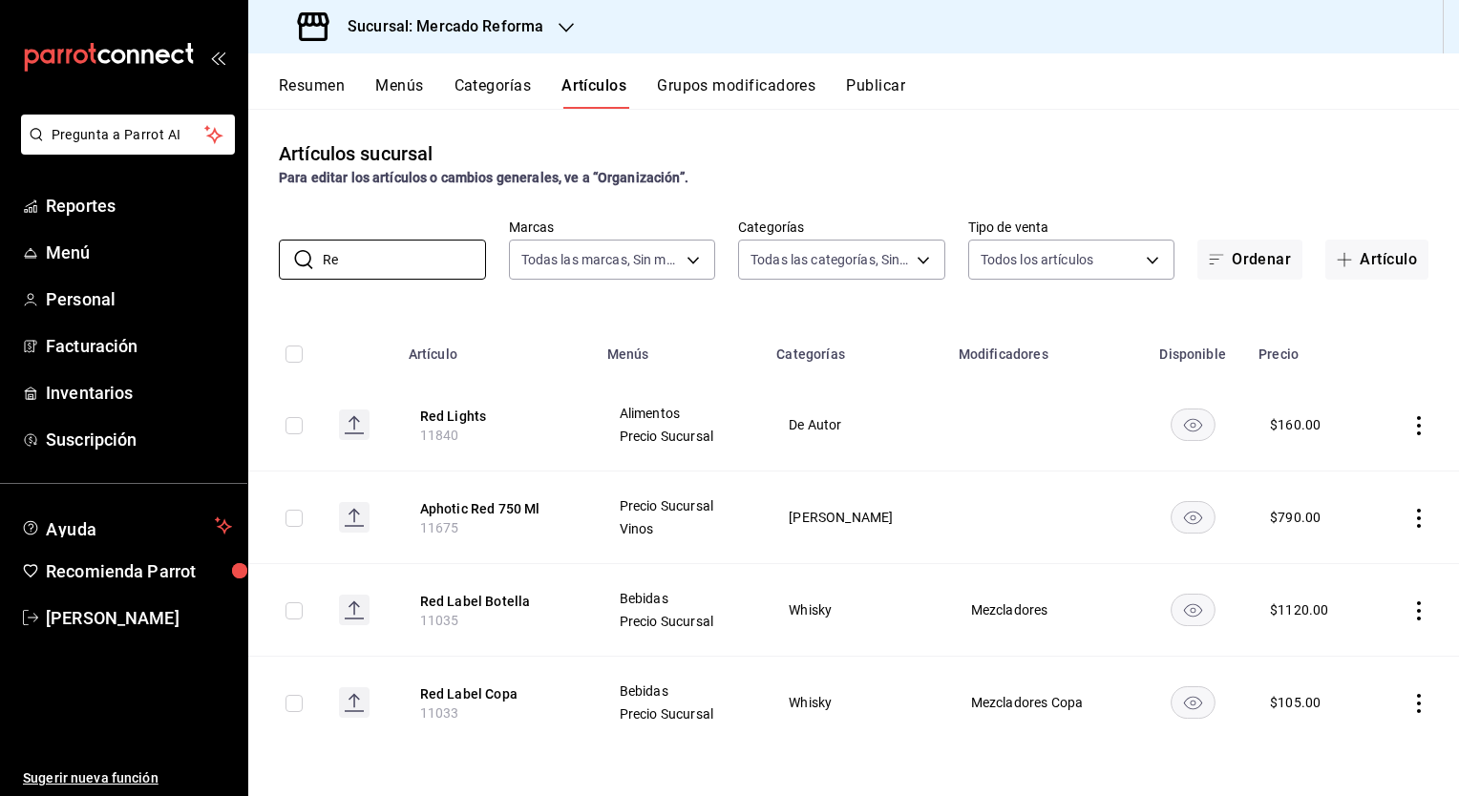
type input "R"
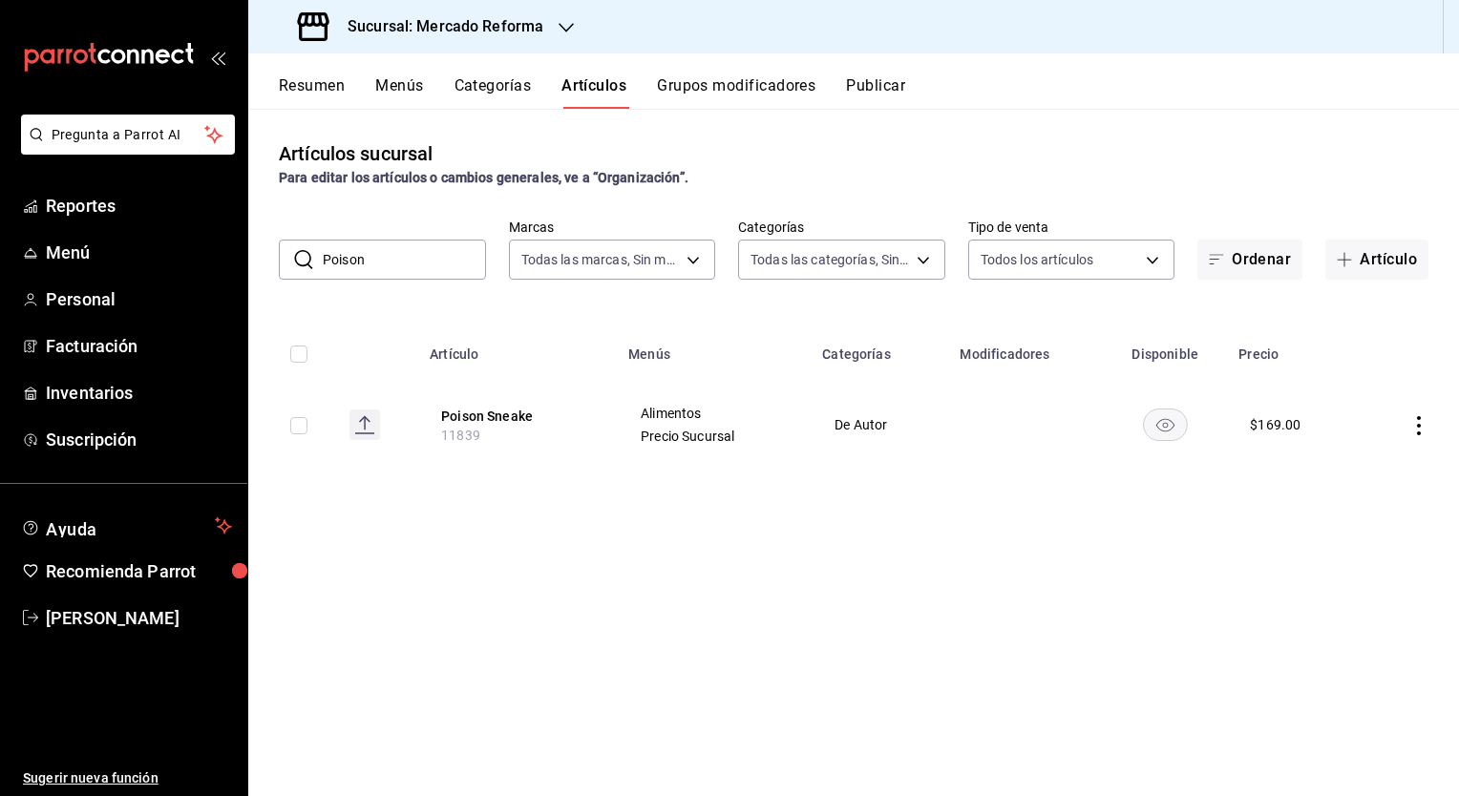
drag, startPoint x: 417, startPoint y: 265, endPoint x: 317, endPoint y: 257, distance: 100.6
drag, startPoint x: 317, startPoint y: 257, endPoint x: 359, endPoint y: 246, distance: 43.3
click at [359, 246] on input "Poison" at bounding box center [404, 260] width 163 height 38
click at [364, 265] on input "Poison" at bounding box center [404, 260] width 163 height 38
type input "P"
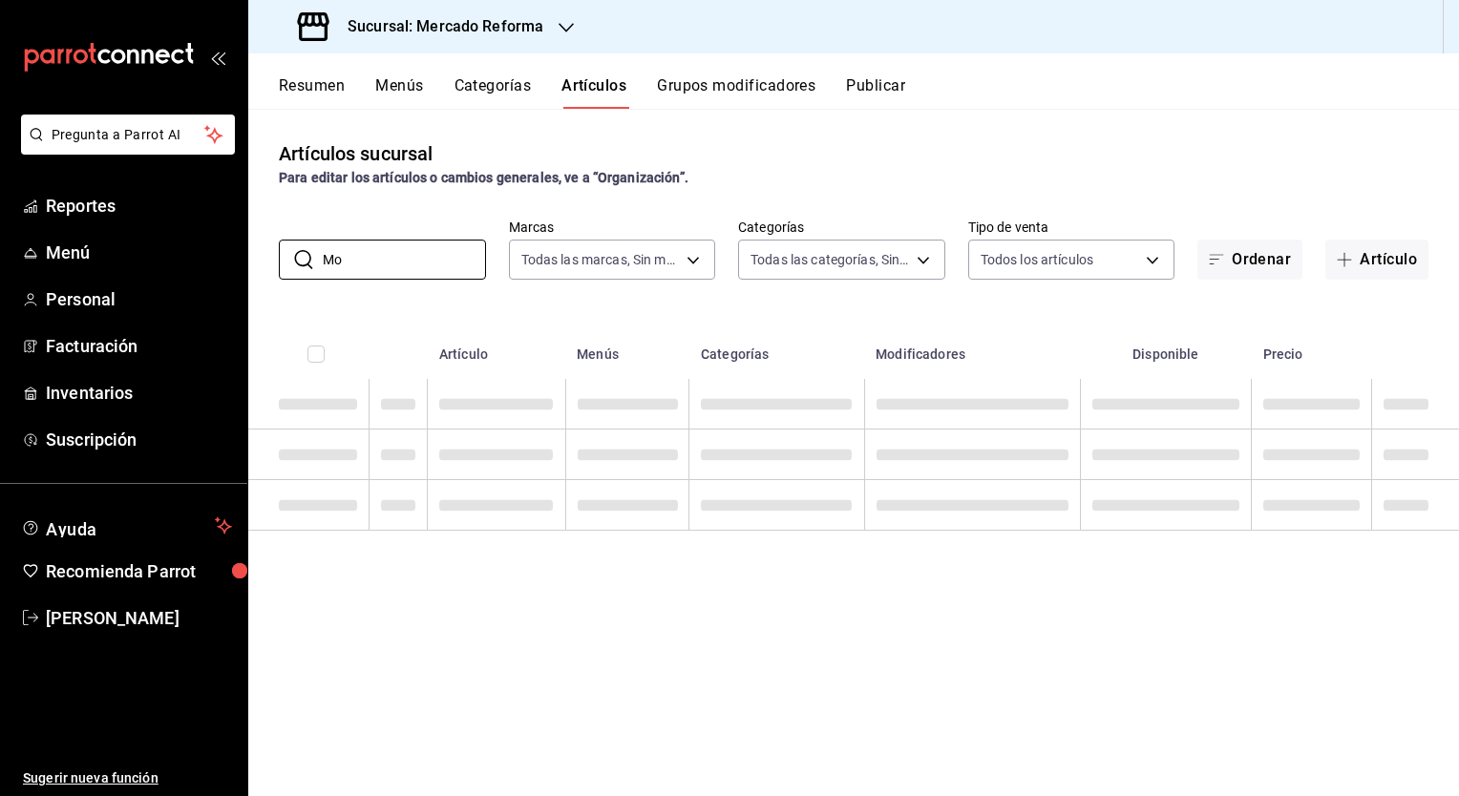
type input "M"
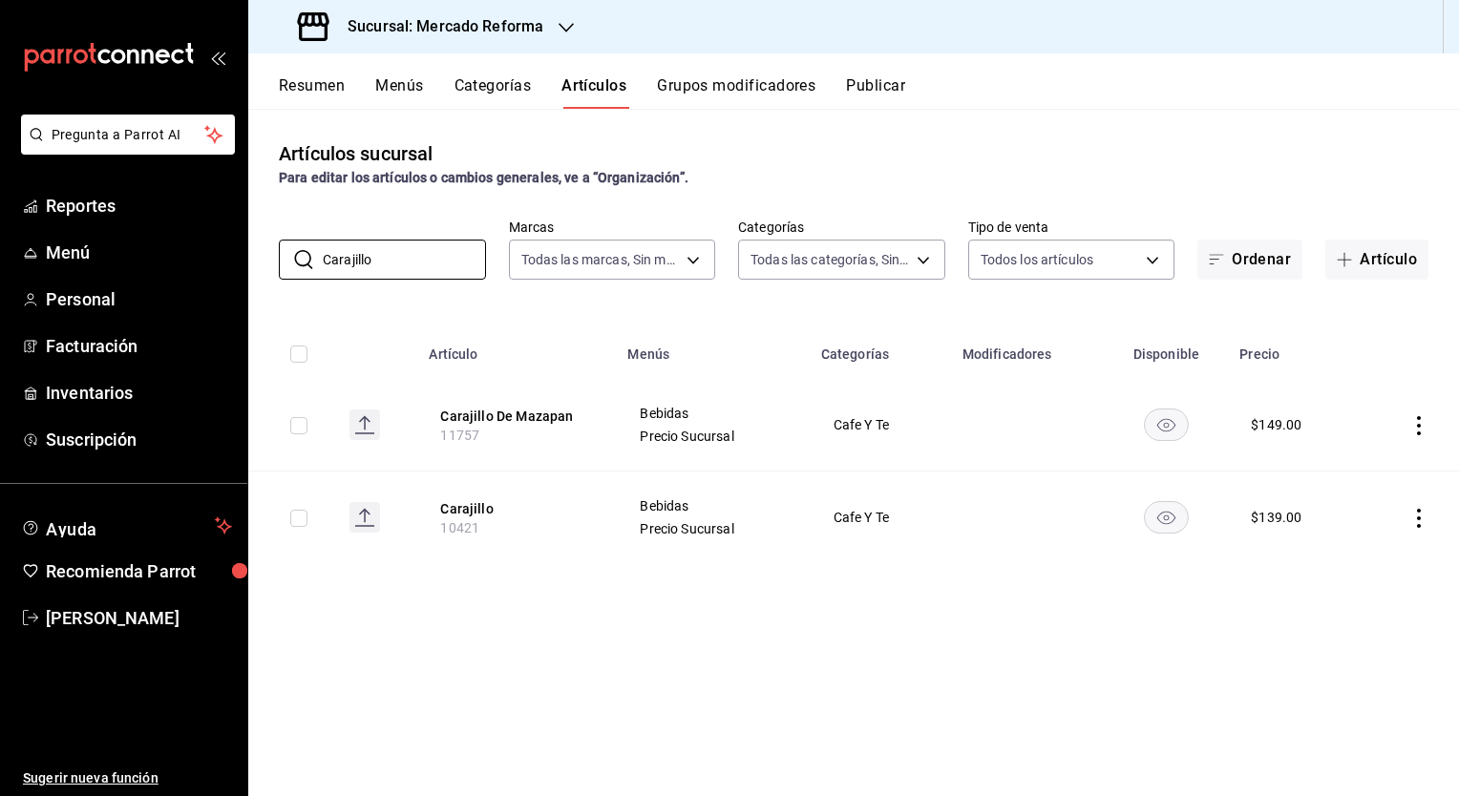
type input "Carajillo"
click at [663, 253] on body "Pregunta a Parrot AI Reportes Menú Personal Facturación Inventarios Suscripción…" at bounding box center [729, 398] width 1459 height 796
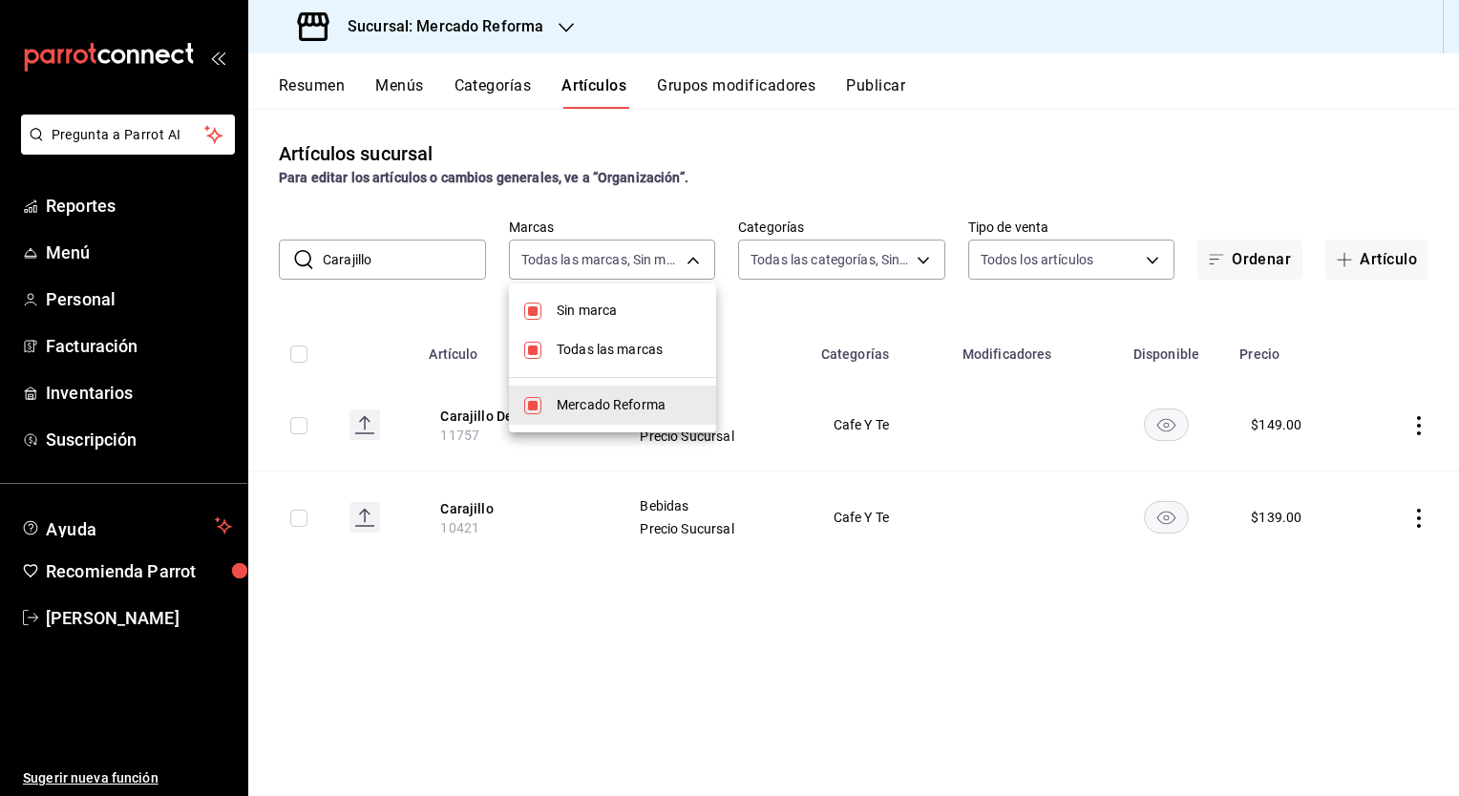
drag, startPoint x: 745, startPoint y: 188, endPoint x: 626, endPoint y: 138, distance: 129.7
click at [626, 138] on div at bounding box center [729, 398] width 1459 height 796
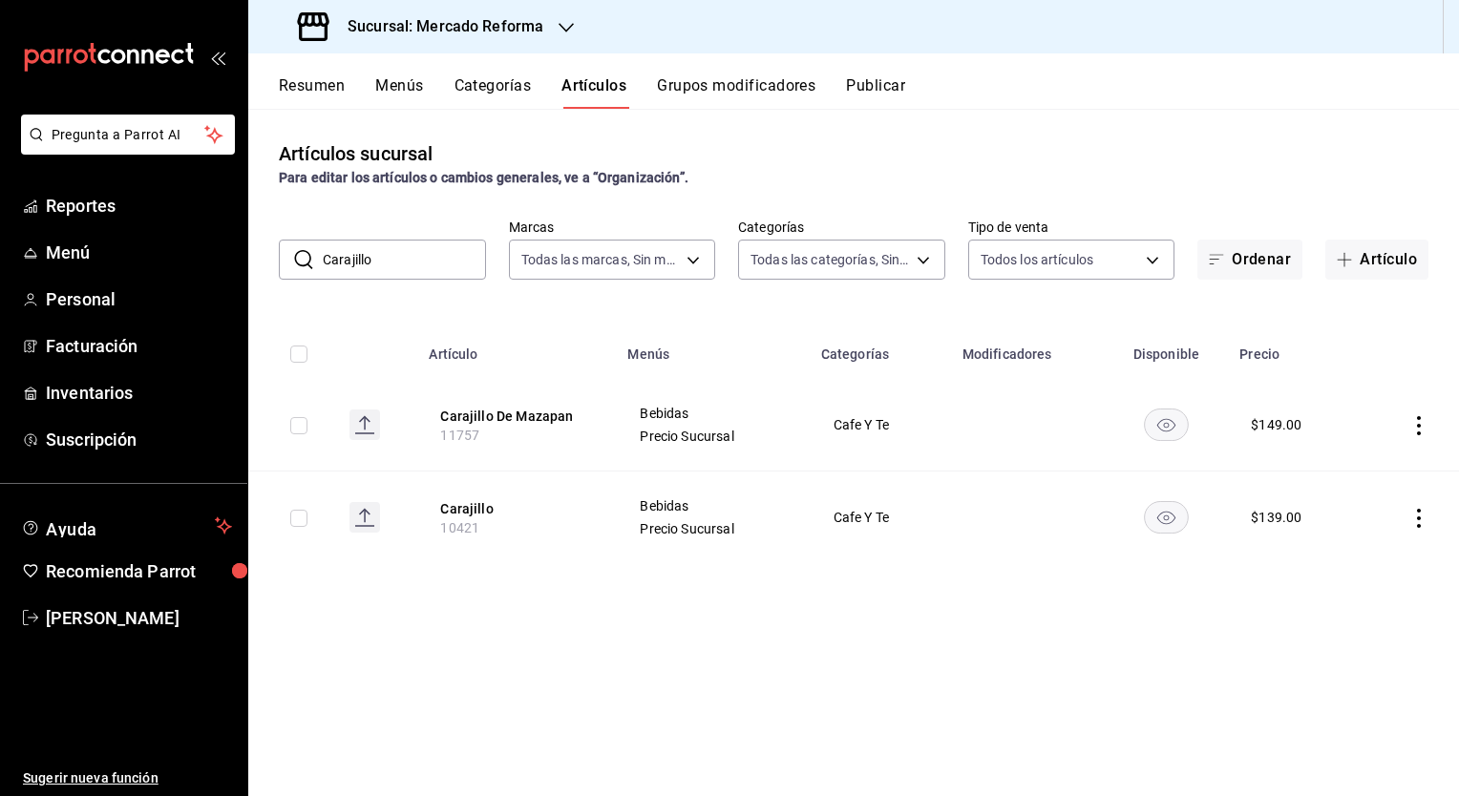
click at [549, 30] on div "Sucursal: Mercado Reforma" at bounding box center [423, 26] width 318 height 53
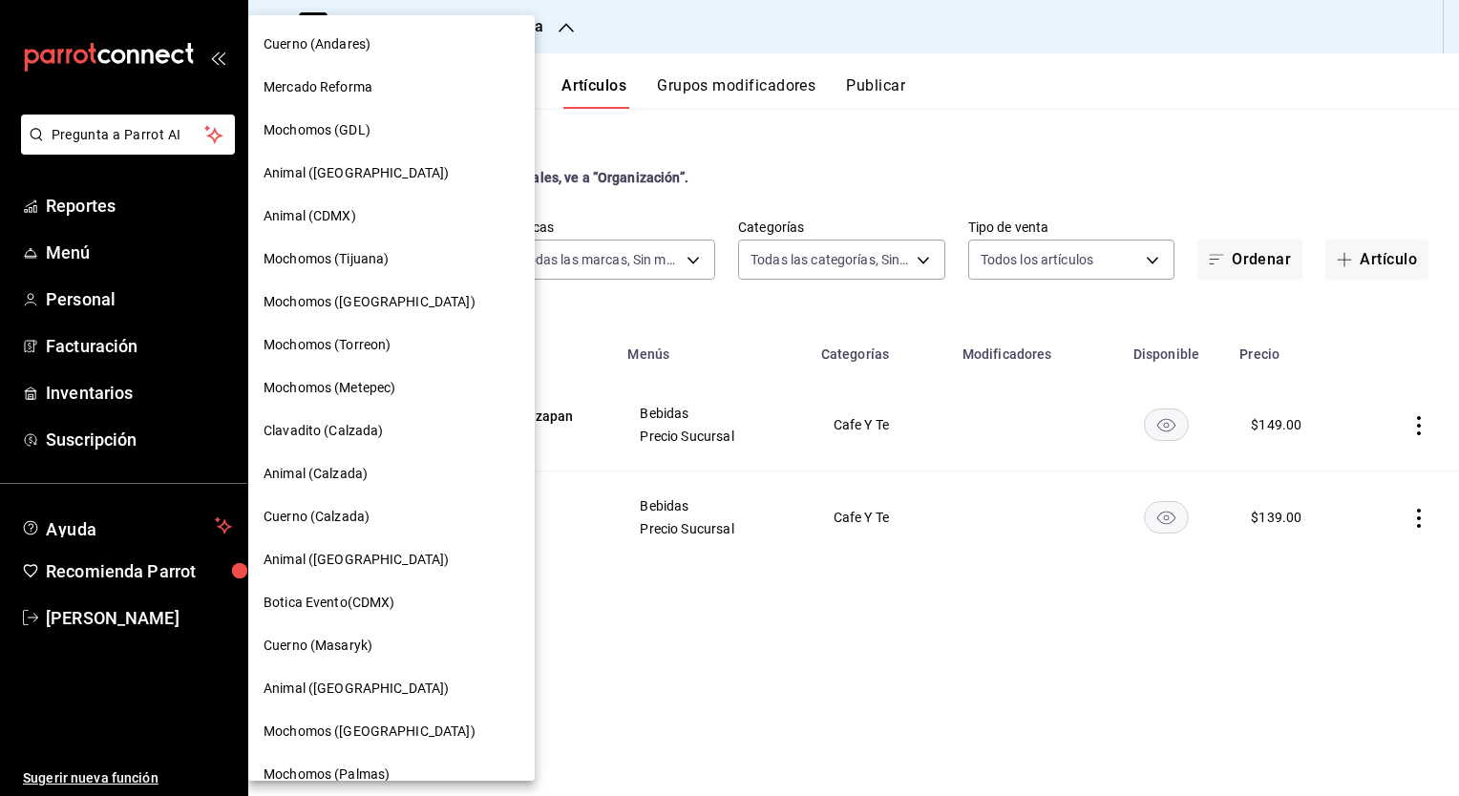
click at [408, 131] on div "Mochomos (GDL)" at bounding box center [392, 130] width 256 height 20
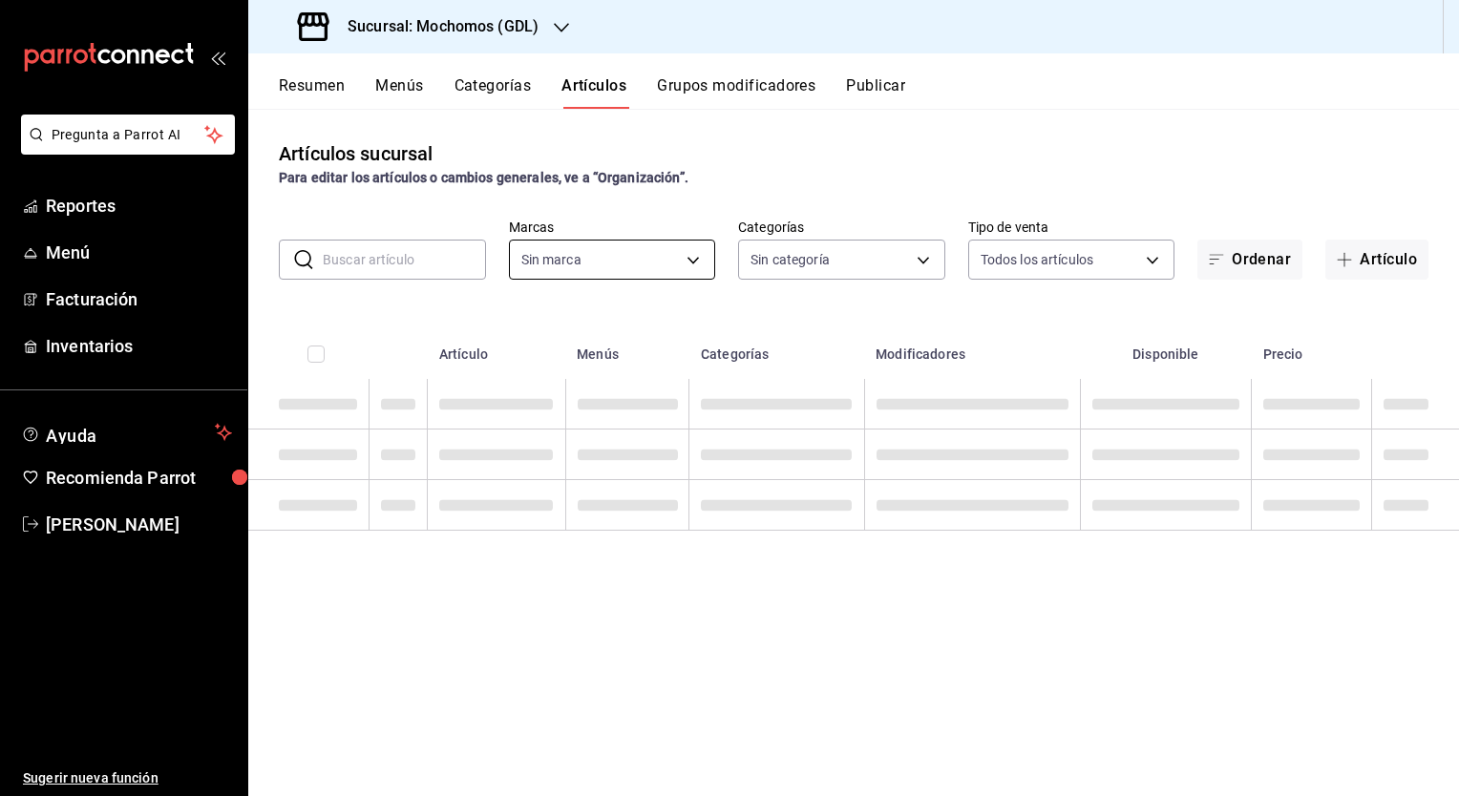
type input "36c25d4a-7cb0-456c-a434-e981d54830bc,9cac9703-0c5a-4d8b-addd-5b6b571d65b9"
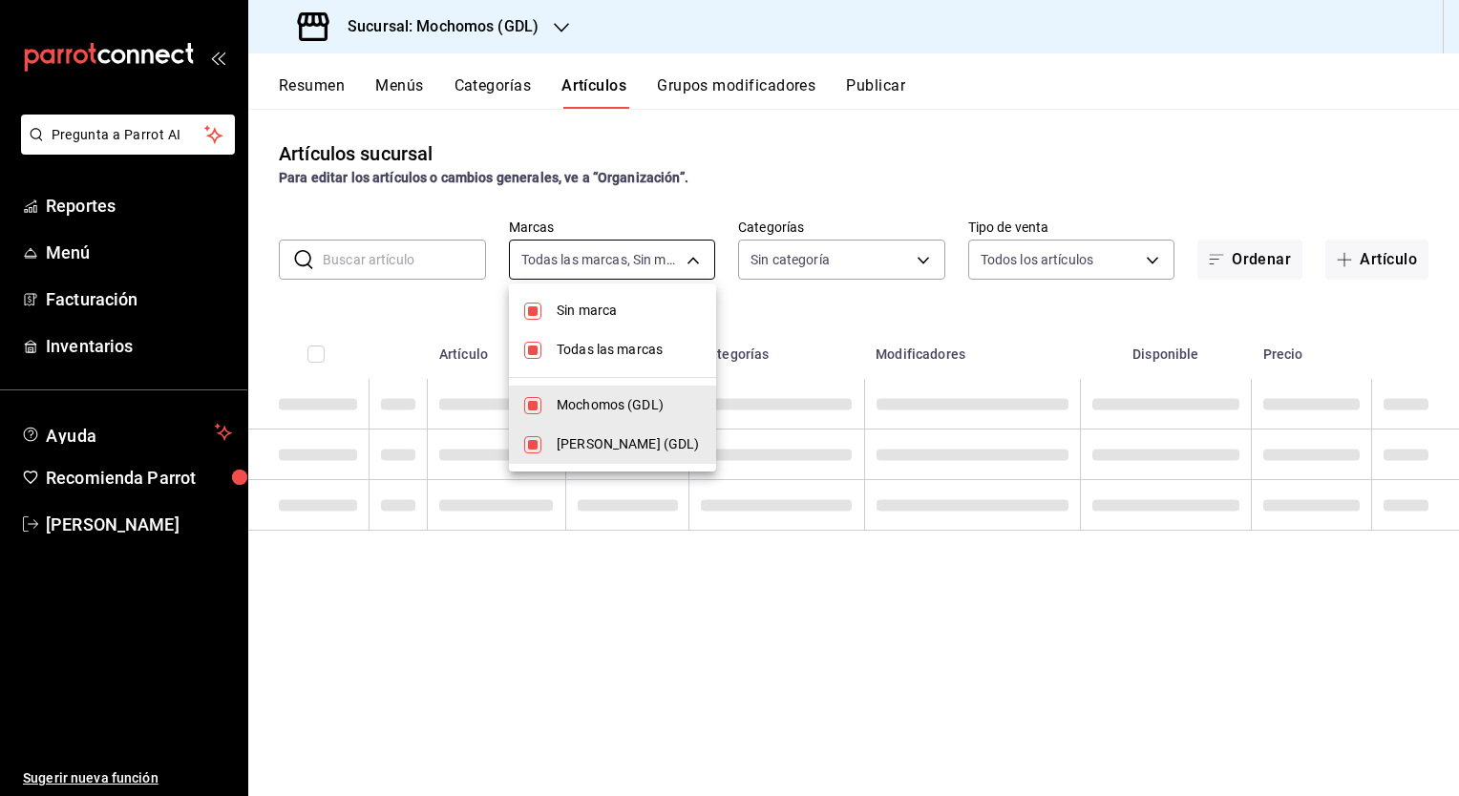
click at [654, 258] on body "Pregunta a Parrot AI Reportes Menú Facturación Inventarios Ayuda Recomienda Par…" at bounding box center [729, 398] width 1459 height 796
type input "c0db8a99-aef8-4e9c-862d-72763fc5d605,0e6da5ad-e1ed-4623-8a7f-4db137866549,4ba6e…"
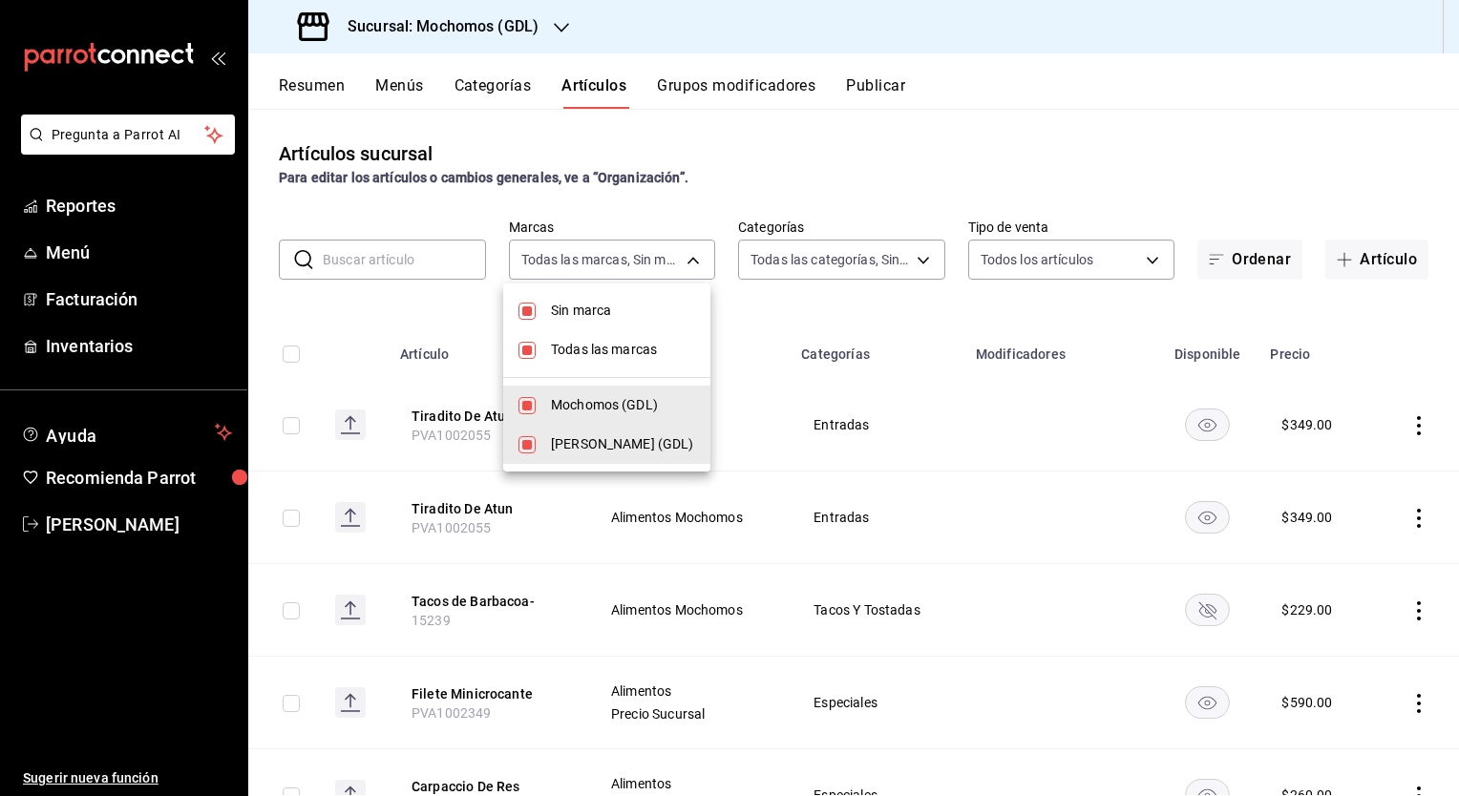
click at [531, 403] on input "checkbox" at bounding box center [527, 405] width 17 height 17
checkbox input "false"
type input "9cac9703-0c5a-4d8b-addd-5b6b571d65b9"
checkbox input "false"
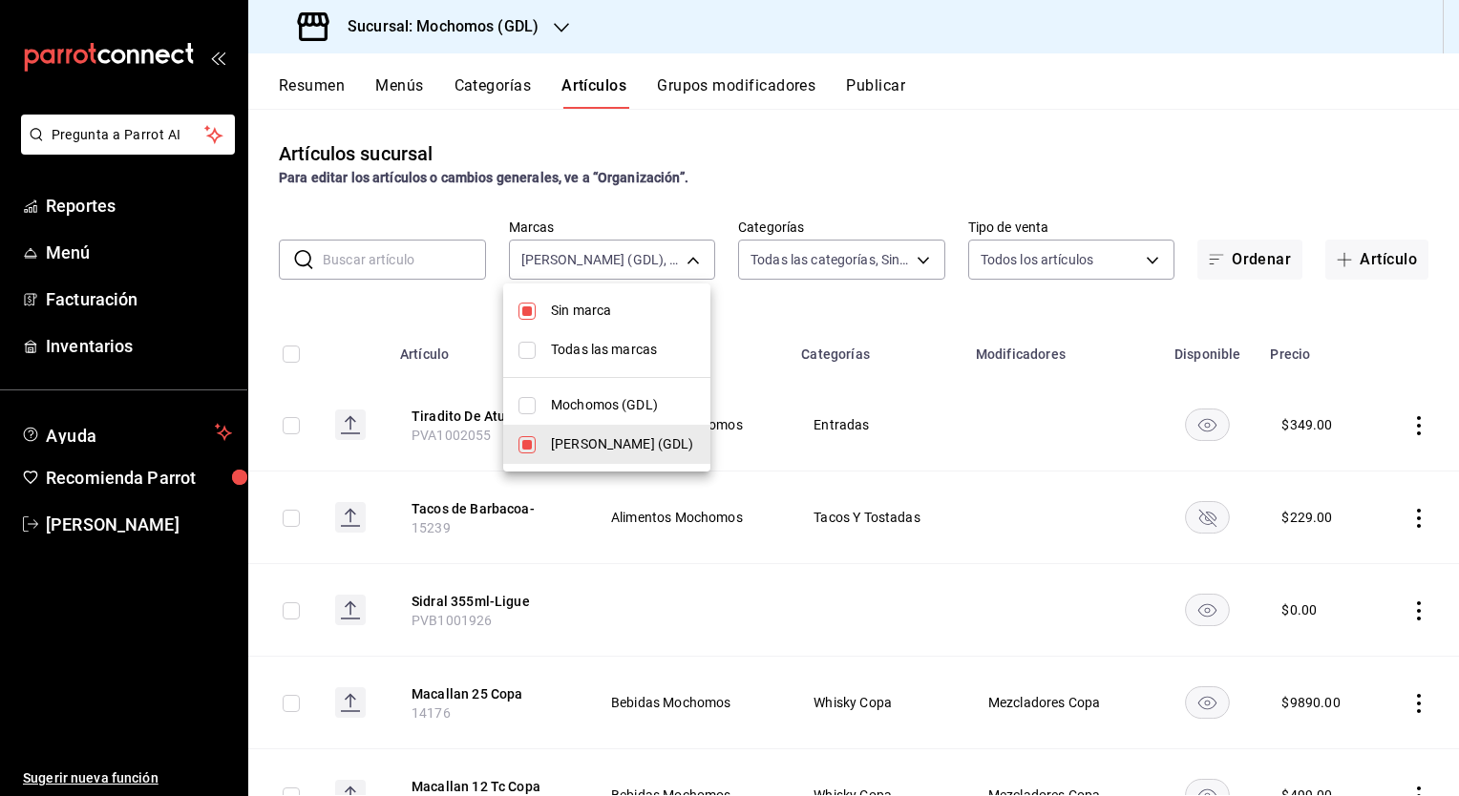
click at [682, 218] on div at bounding box center [729, 398] width 1459 height 796
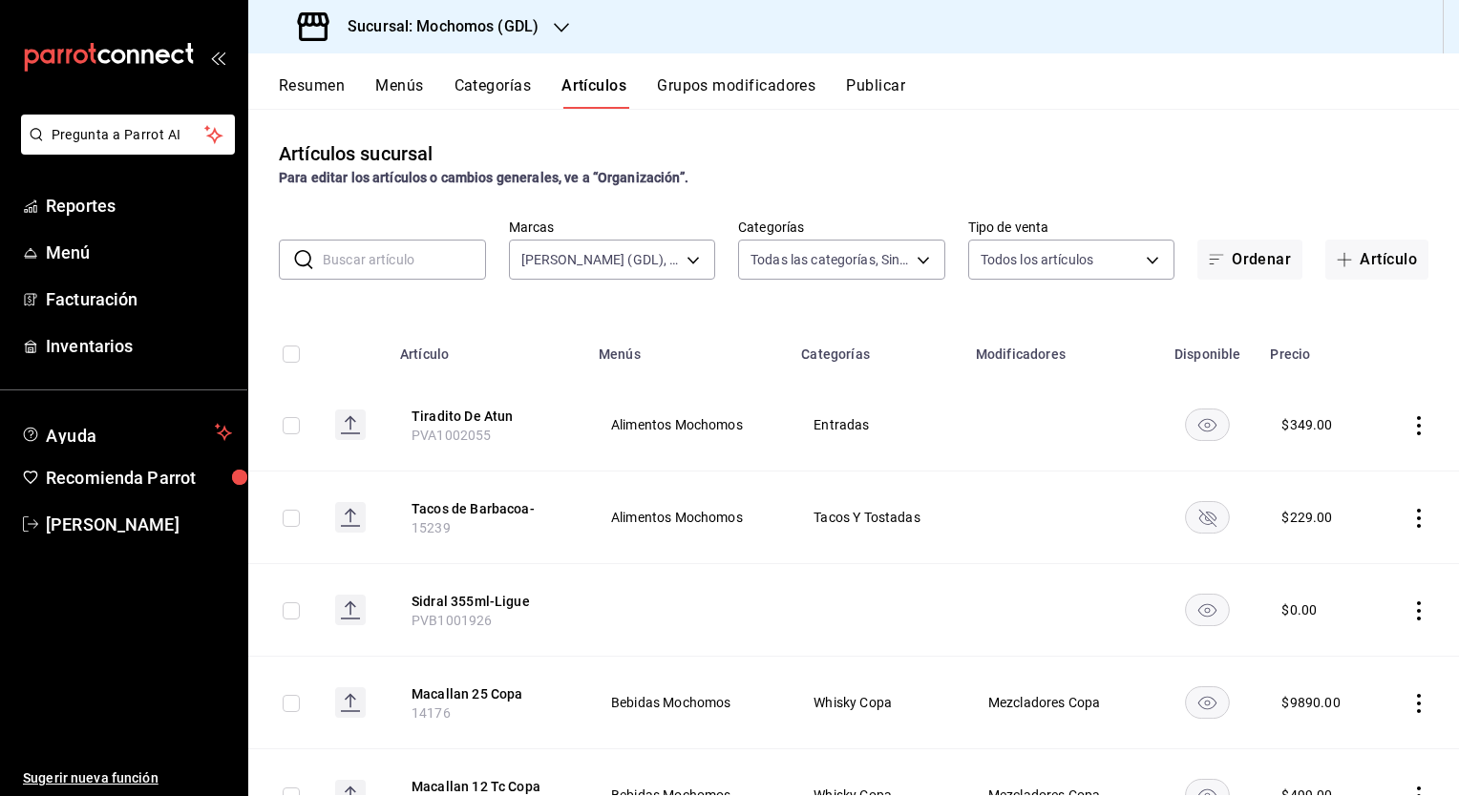
click at [434, 246] on input "text" at bounding box center [404, 260] width 163 height 38
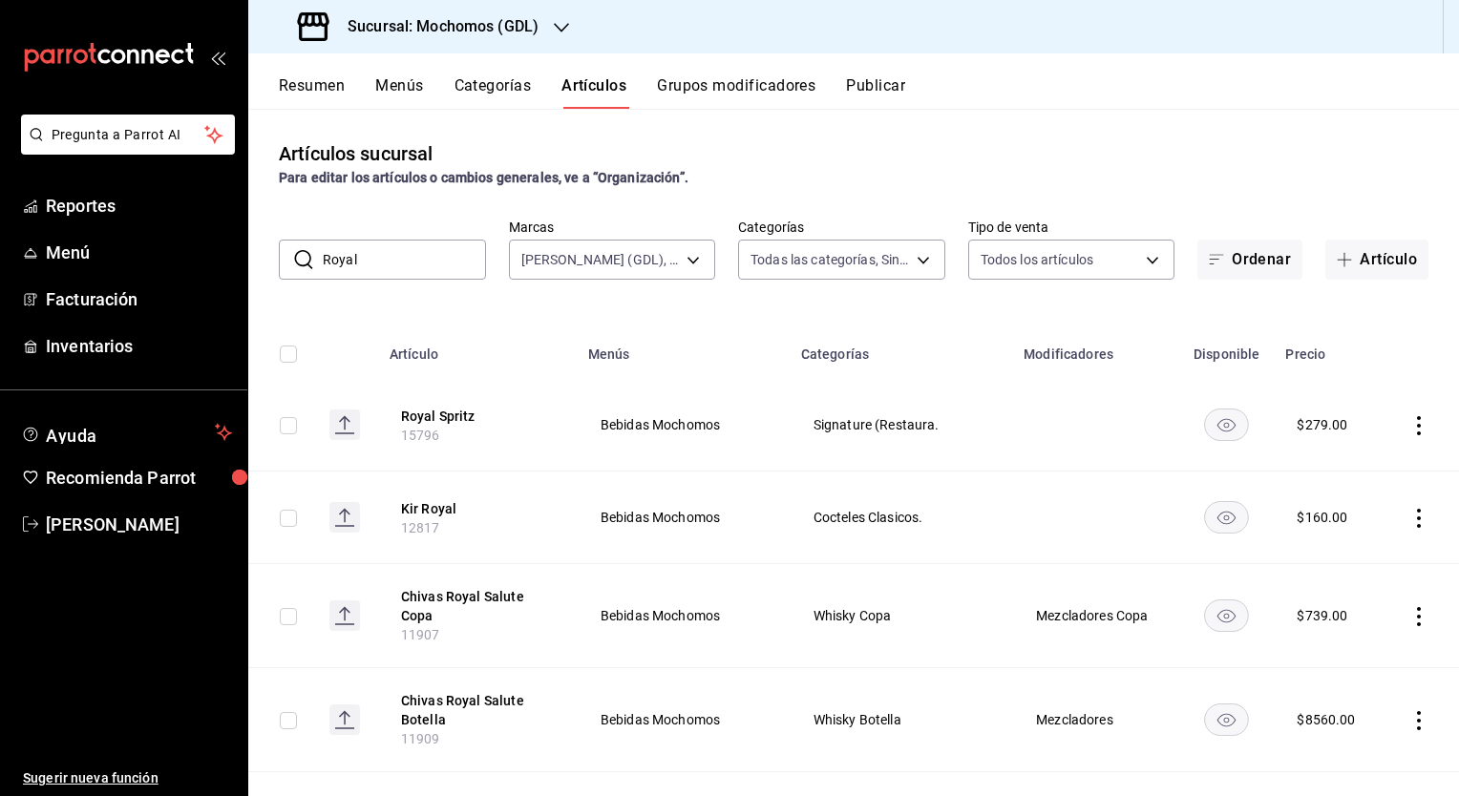
drag, startPoint x: 892, startPoint y: 420, endPoint x: 798, endPoint y: 429, distance: 94.0
click at [798, 429] on td "Signature (Restaura." at bounding box center [901, 425] width 223 height 93
drag, startPoint x: 798, startPoint y: 429, endPoint x: 955, endPoint y: 418, distance: 157.0
click at [955, 418] on td "Signature (Restaura." at bounding box center [901, 425] width 223 height 93
copy span "Signature (Restaura."
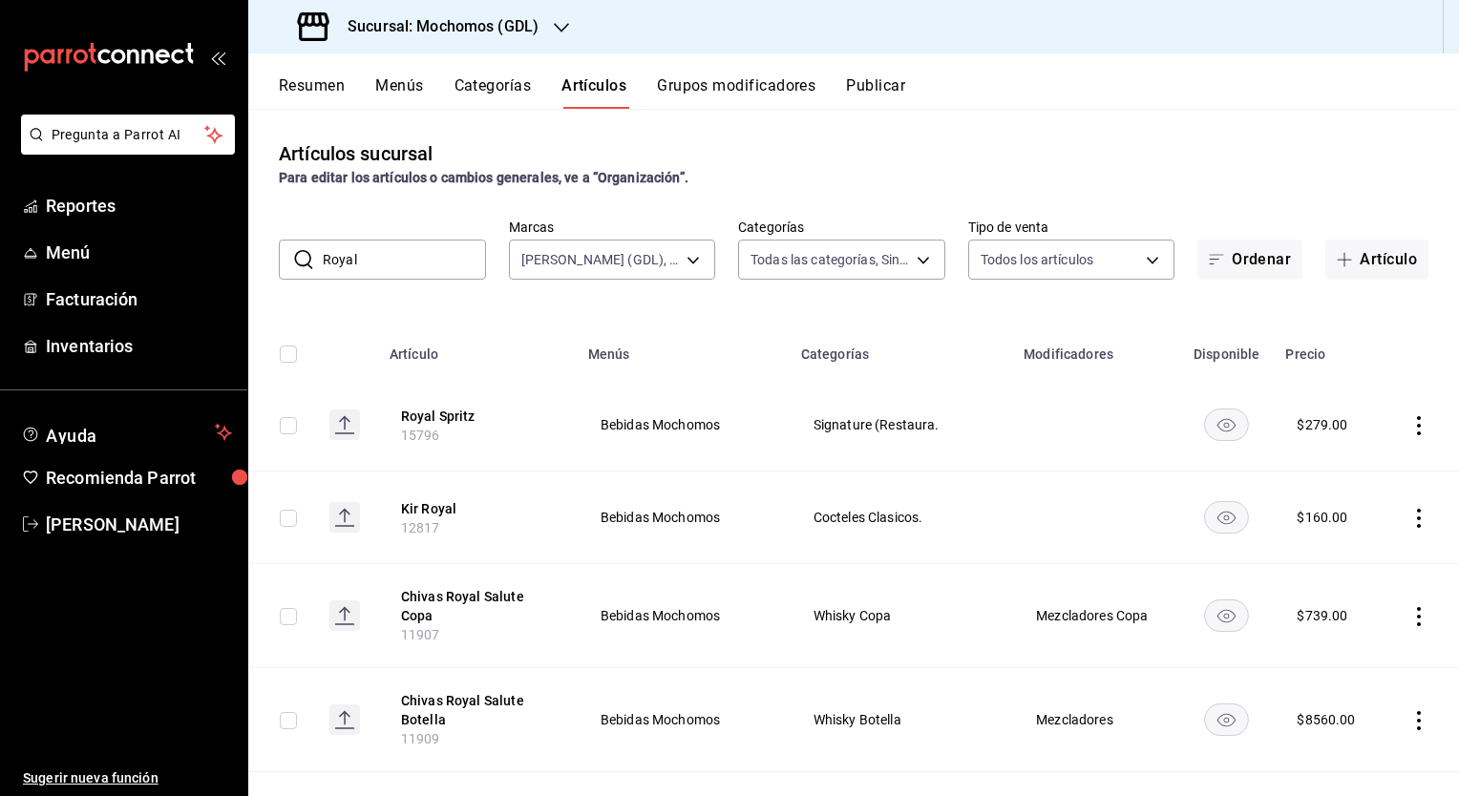
drag, startPoint x: 415, startPoint y: 277, endPoint x: 371, endPoint y: 259, distance: 48.4
click at [371, 259] on input "Royal" at bounding box center [404, 260] width 163 height 38
type input "R"
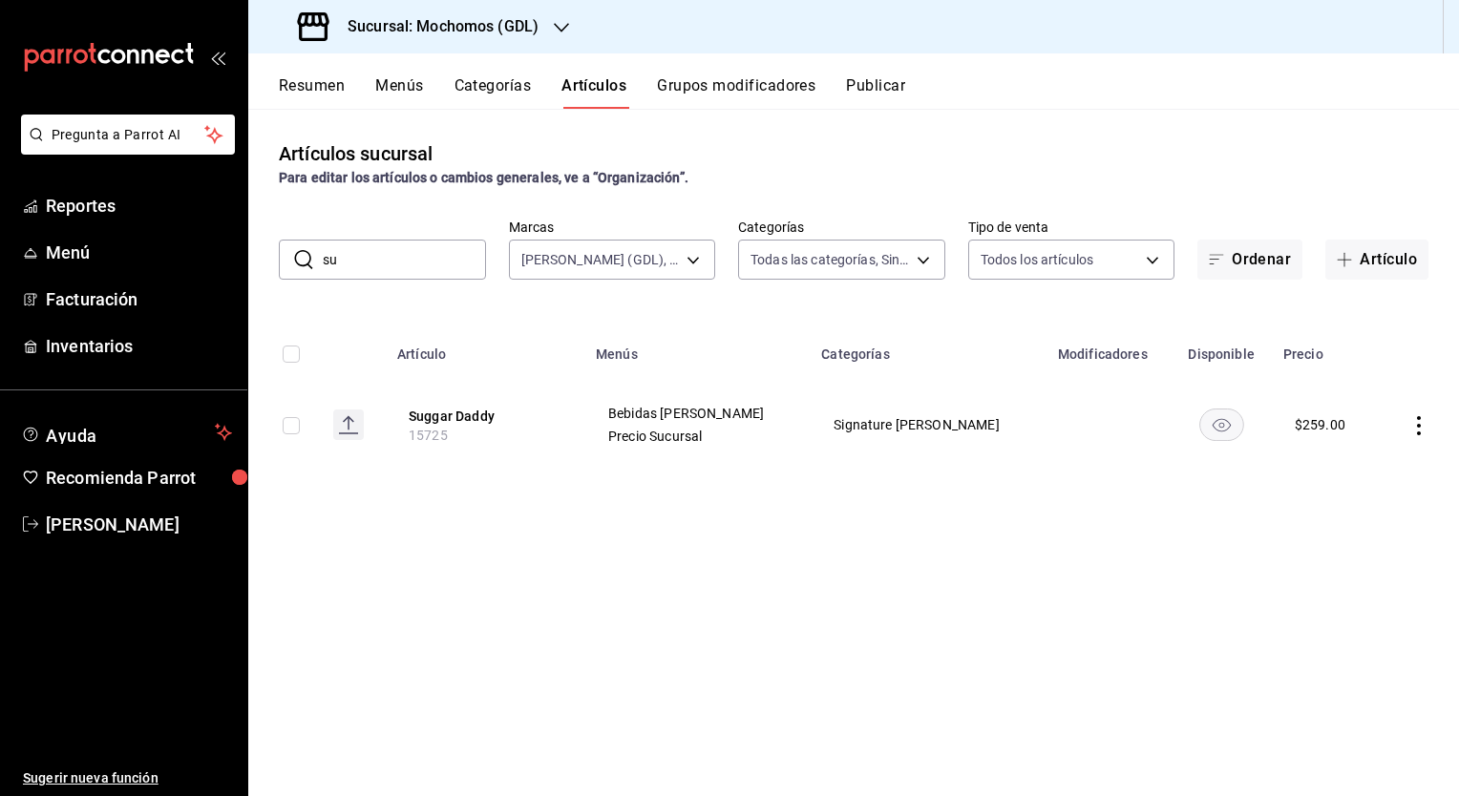
type input "s"
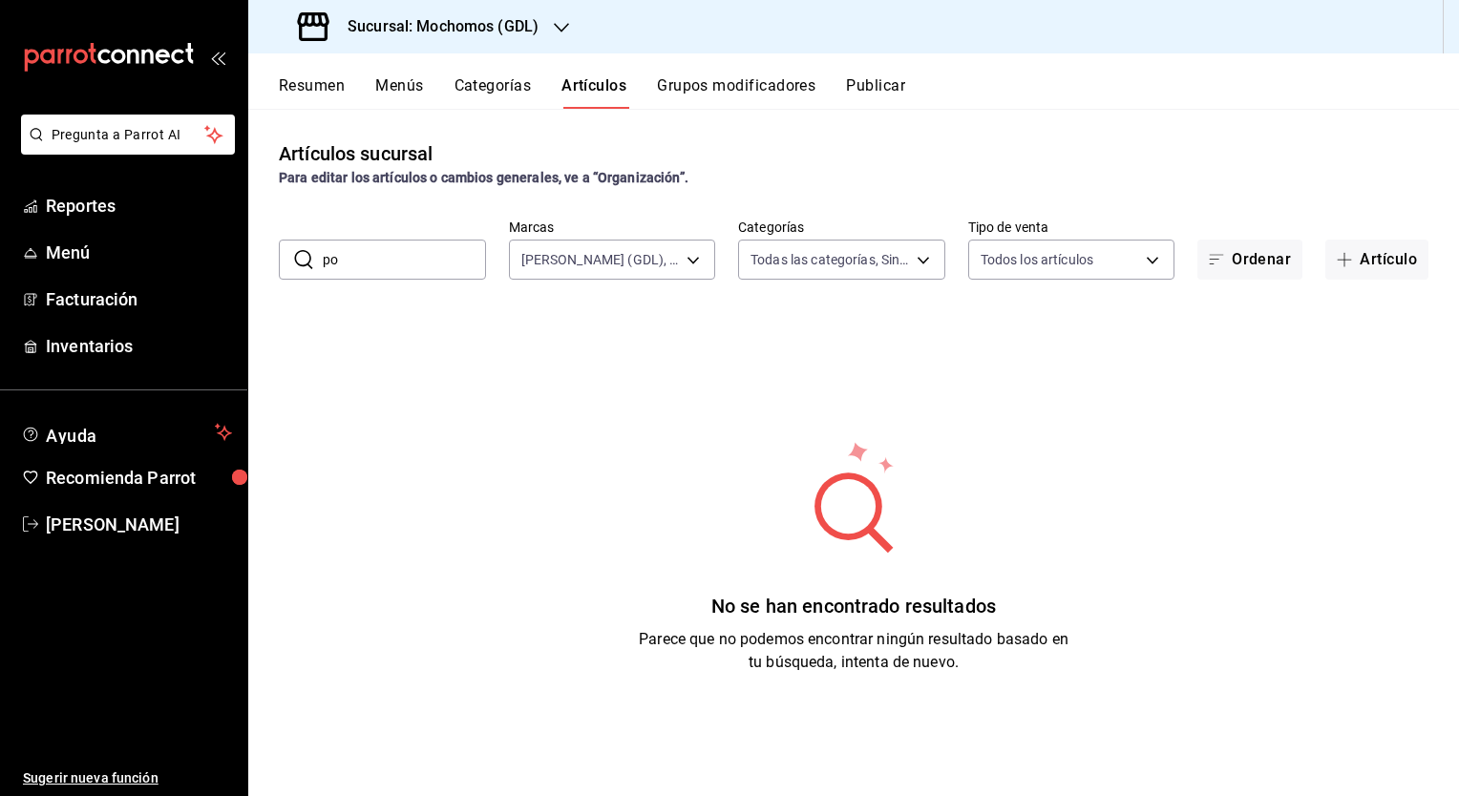
type input "p"
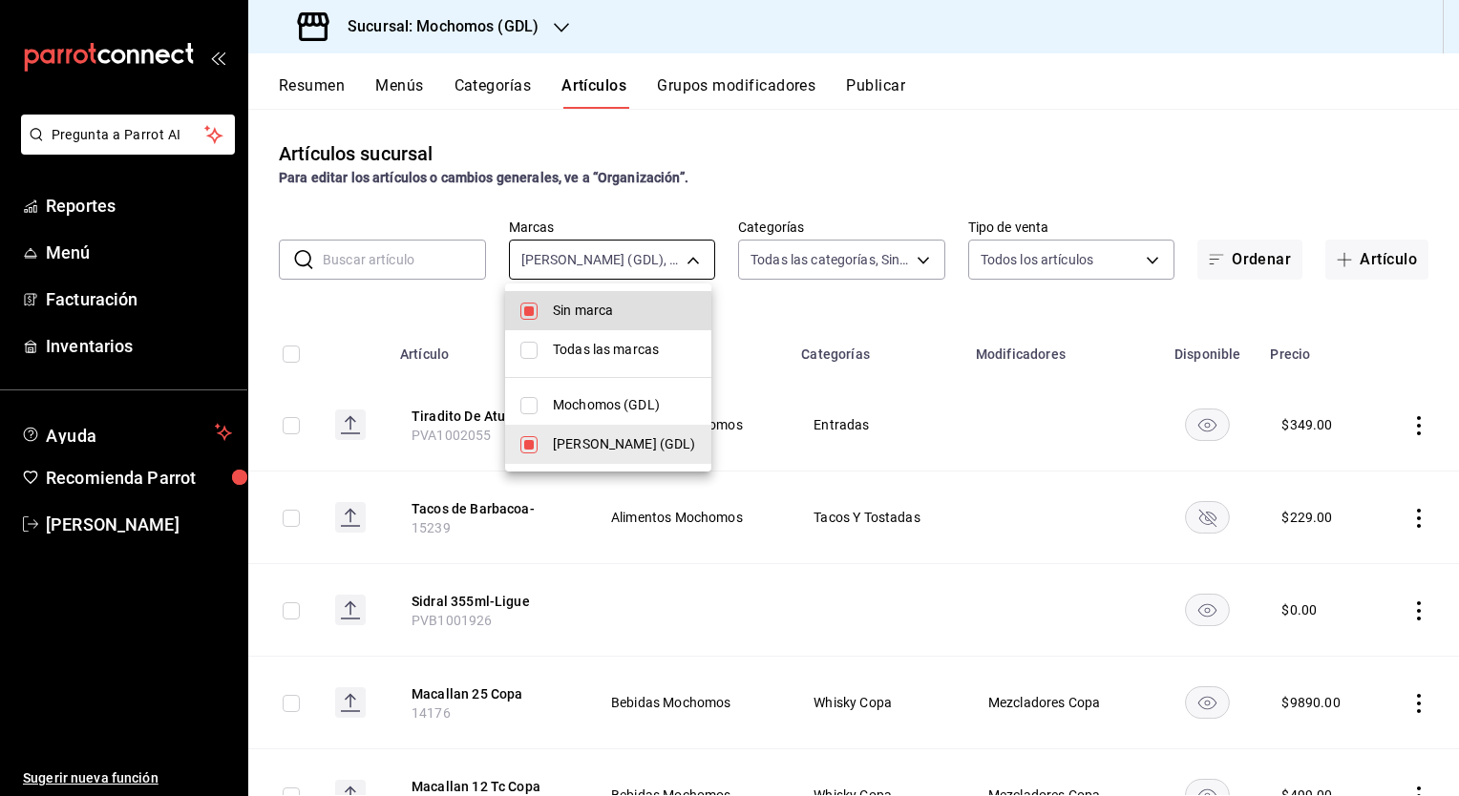
click at [617, 259] on body "Pregunta a Parrot AI Reportes Menú Facturación Inventarios Ayuda Recomienda Par…" at bounding box center [729, 398] width 1459 height 796
click at [595, 401] on span "Mochomos (GDL)" at bounding box center [624, 405] width 143 height 20
type input "9cac9703-0c5a-4d8b-addd-5b6b571d65b9,36c25d4a-7cb0-456c-a434-e981d54830bc"
checkbox input "true"
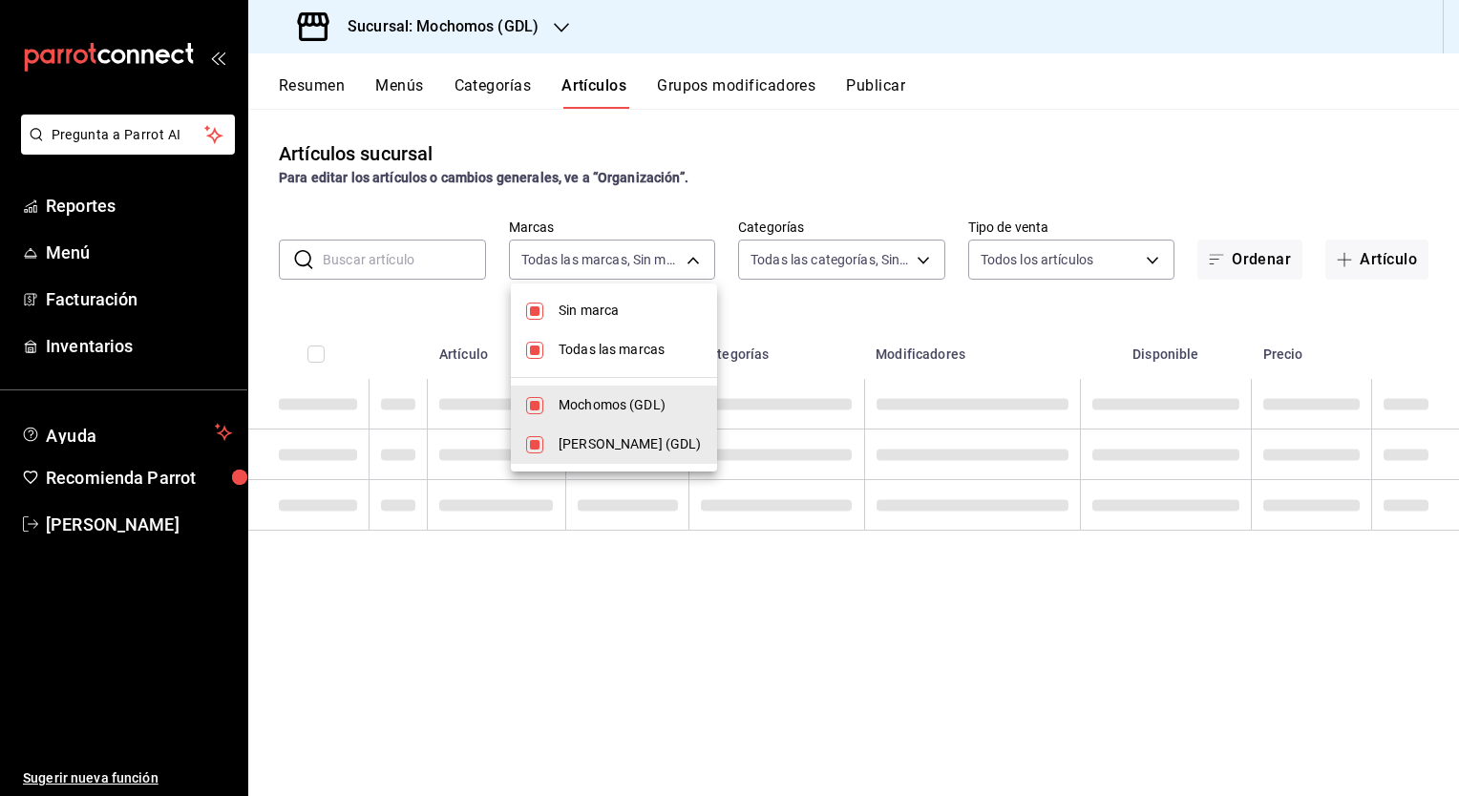
click at [409, 259] on div at bounding box center [729, 398] width 1459 height 796
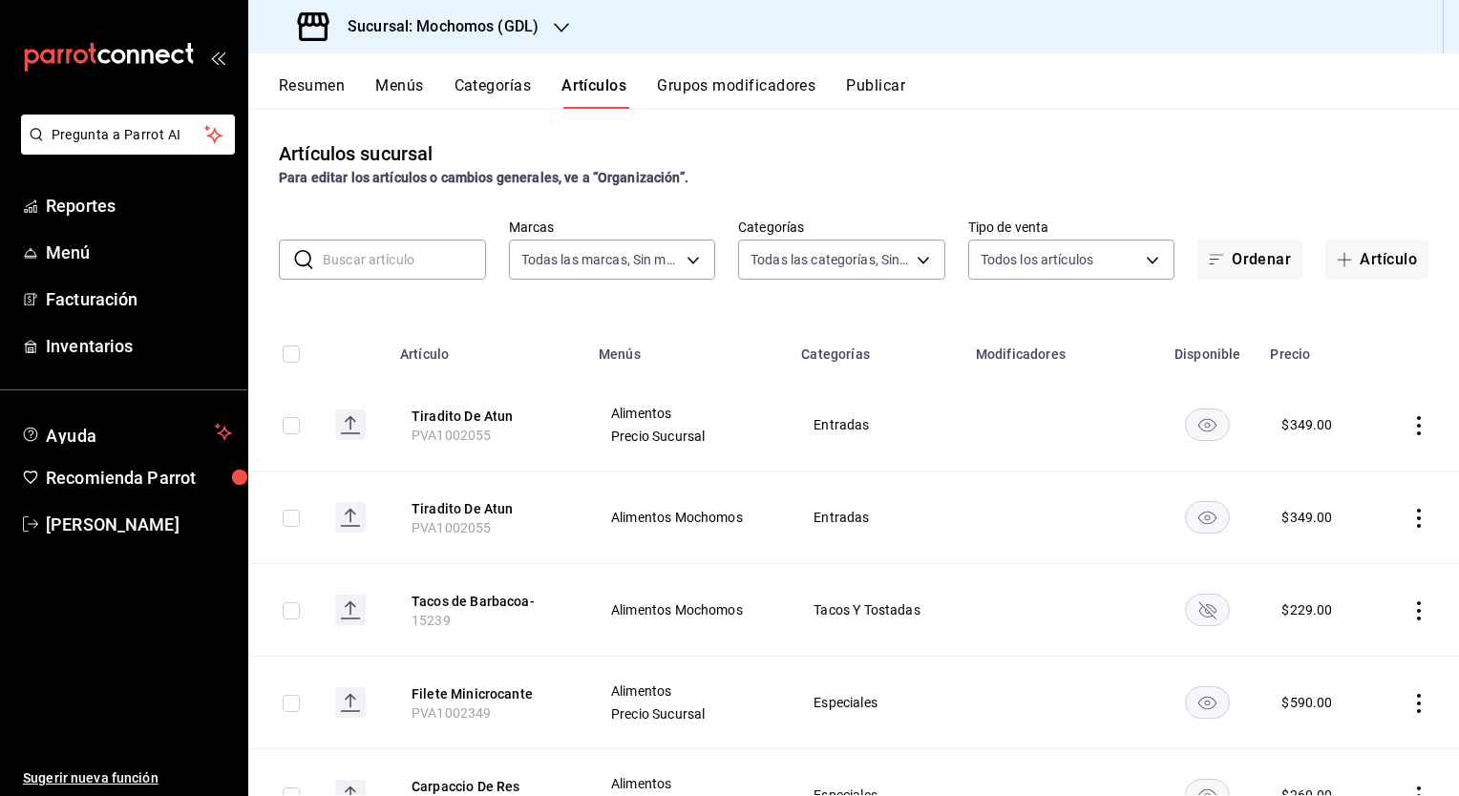
click at [393, 258] on input "text" at bounding box center [404, 260] width 163 height 38
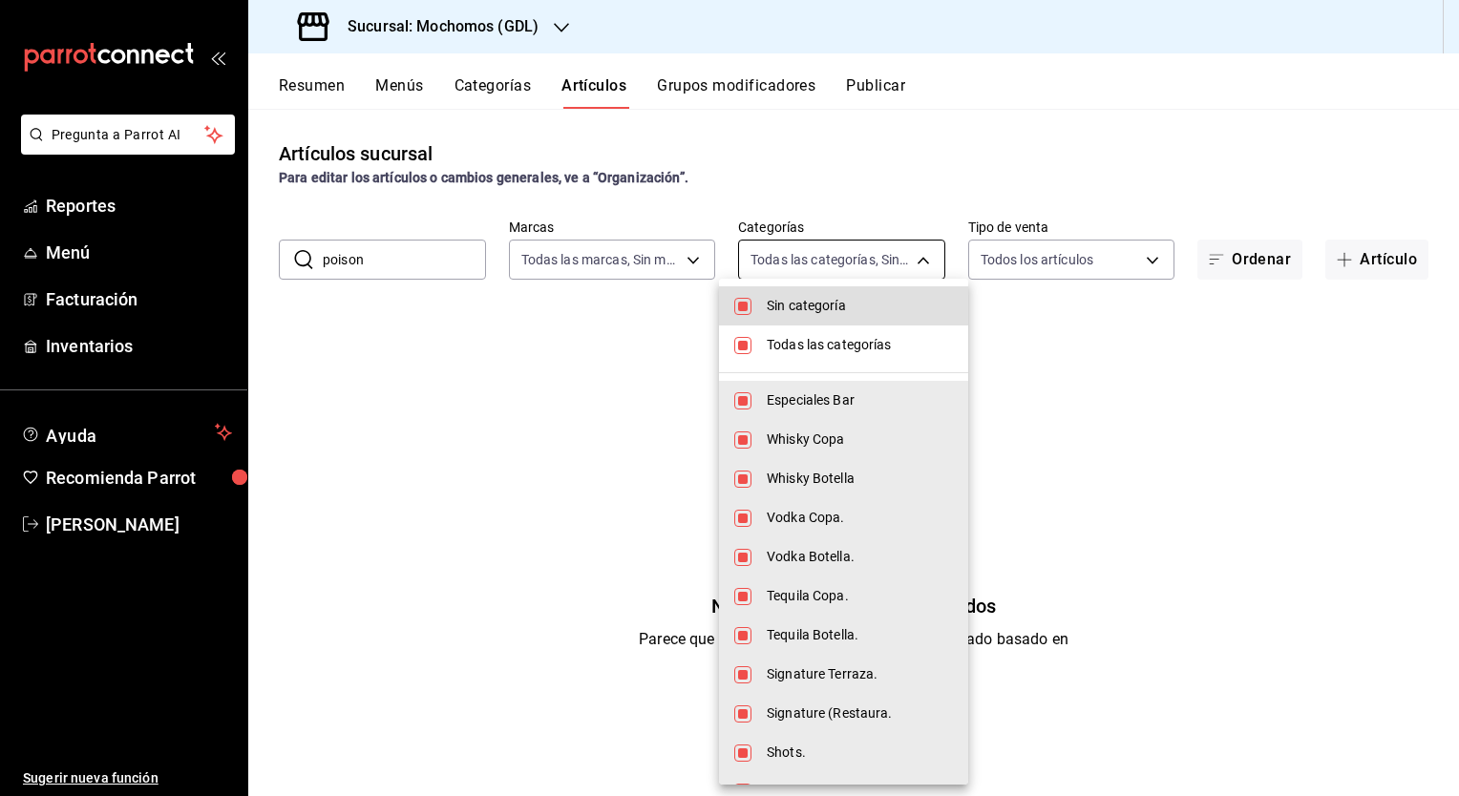
click at [766, 250] on body "Pregunta a Parrot AI Reportes Menú Facturación Inventarios Ayuda Recomienda Par…" at bounding box center [729, 398] width 1459 height 796
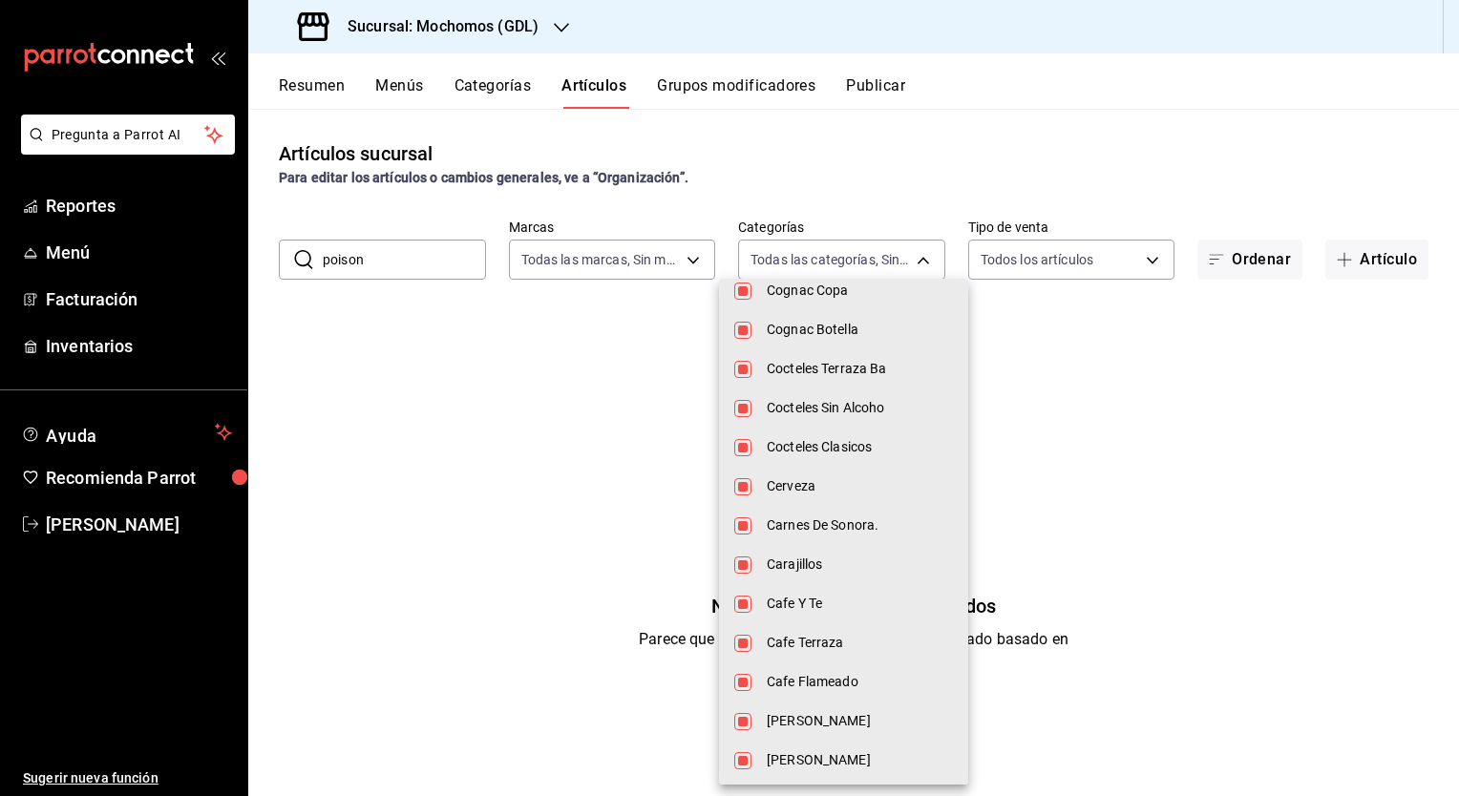
scroll to position [4224, 0]
drag, startPoint x: 634, startPoint y: 590, endPoint x: 531, endPoint y: 478, distance: 152.1
click at [531, 478] on div at bounding box center [729, 398] width 1459 height 796
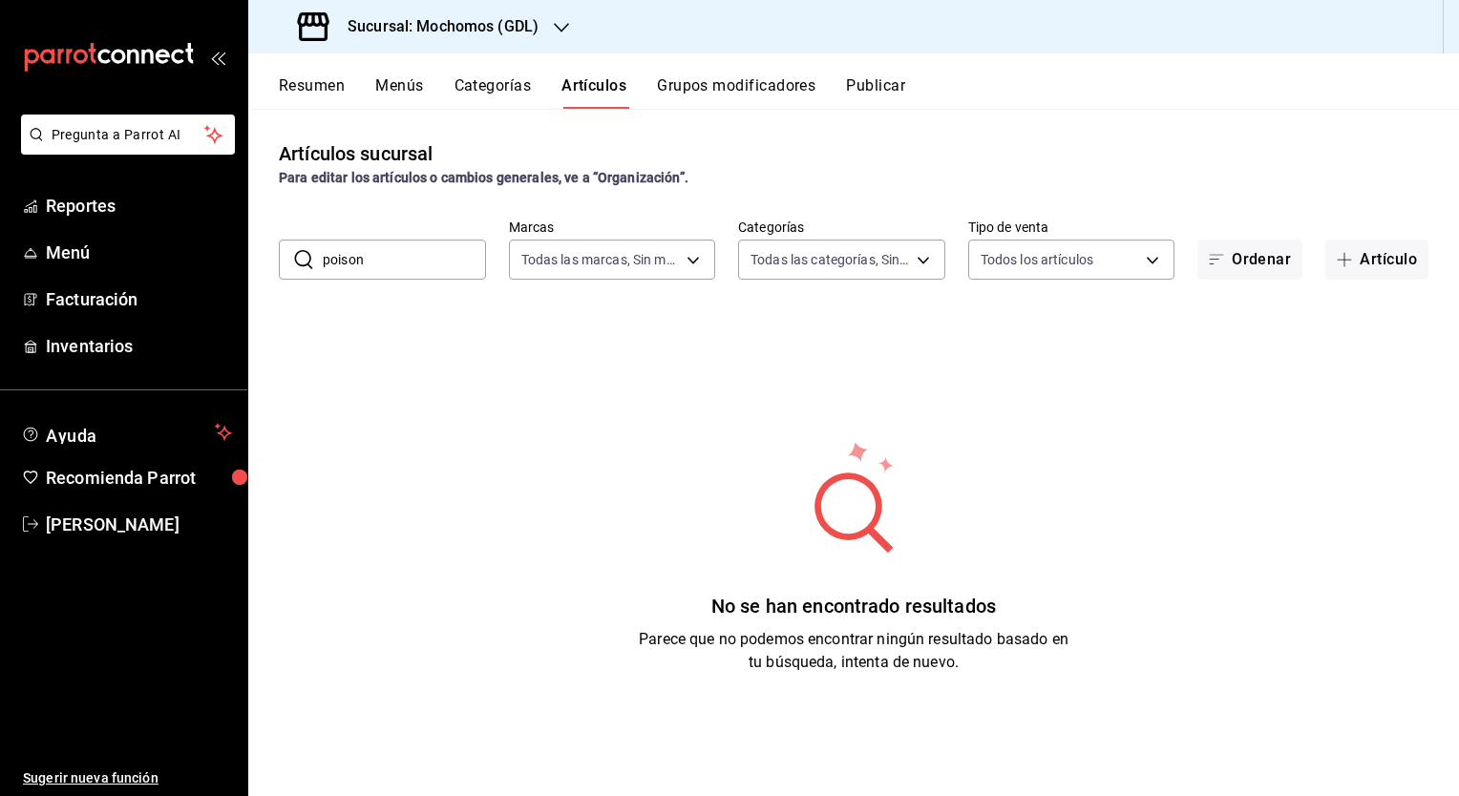
click at [404, 266] on input "poison" at bounding box center [404, 260] width 163 height 38
type input "p"
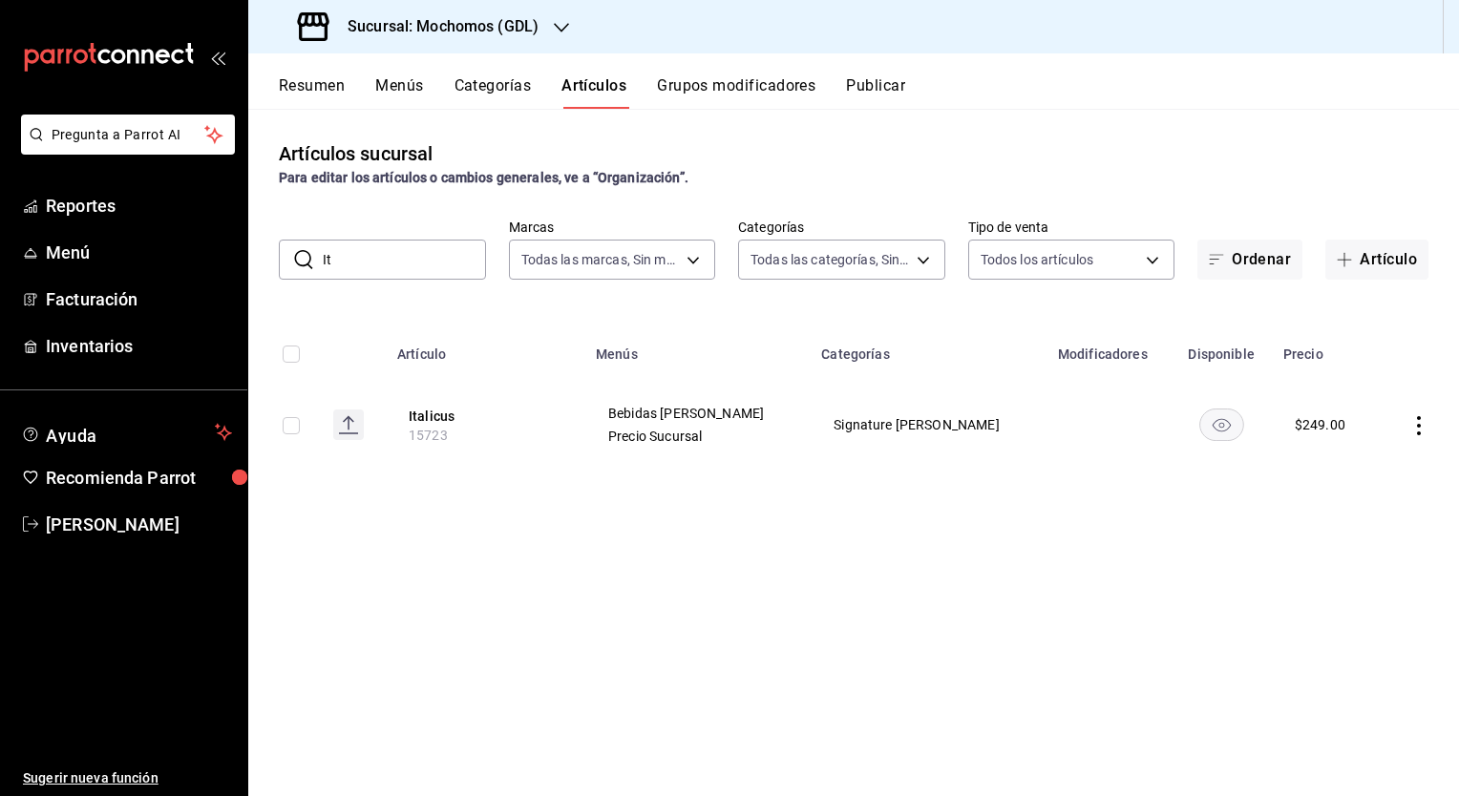
type input "I"
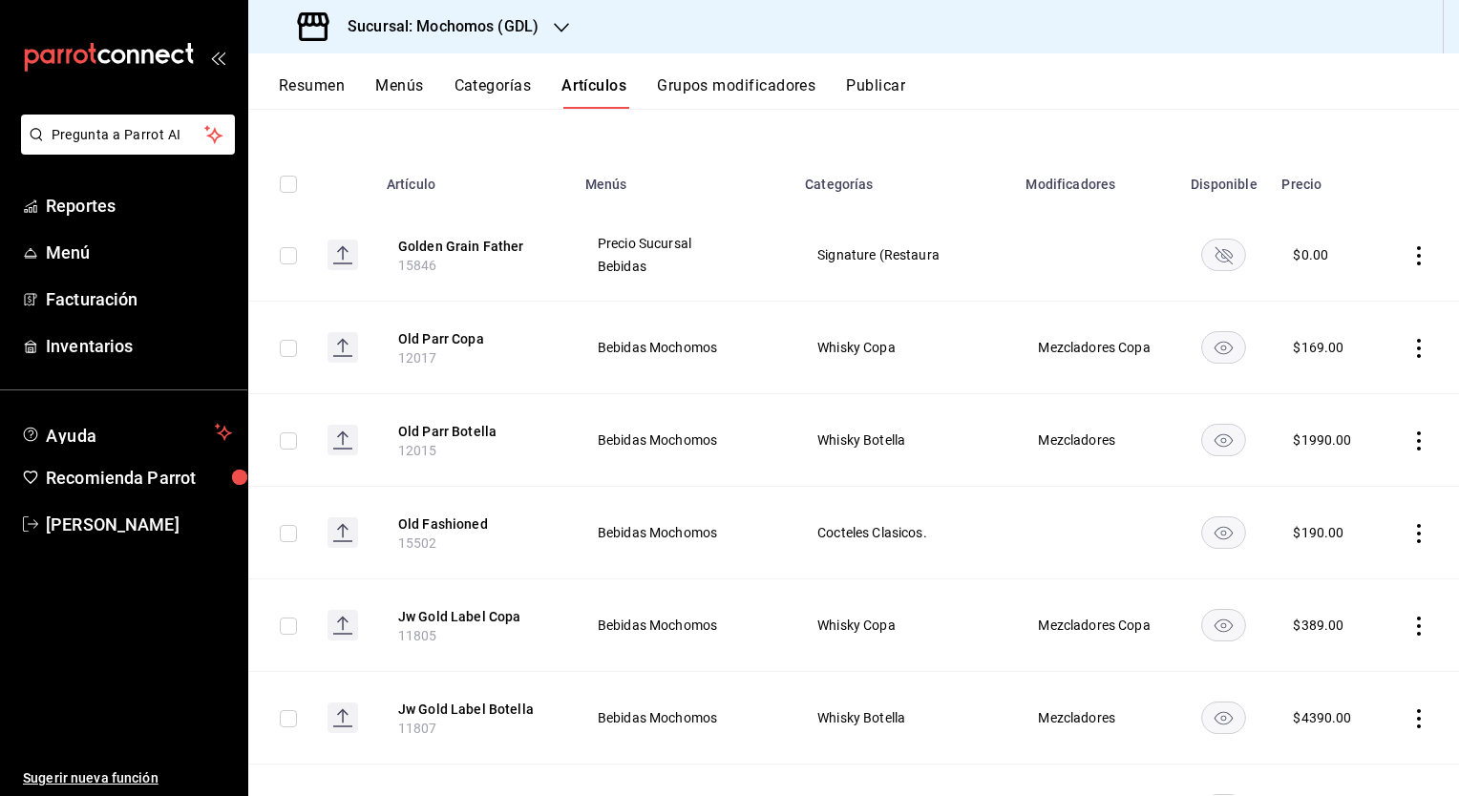
scroll to position [0, 0]
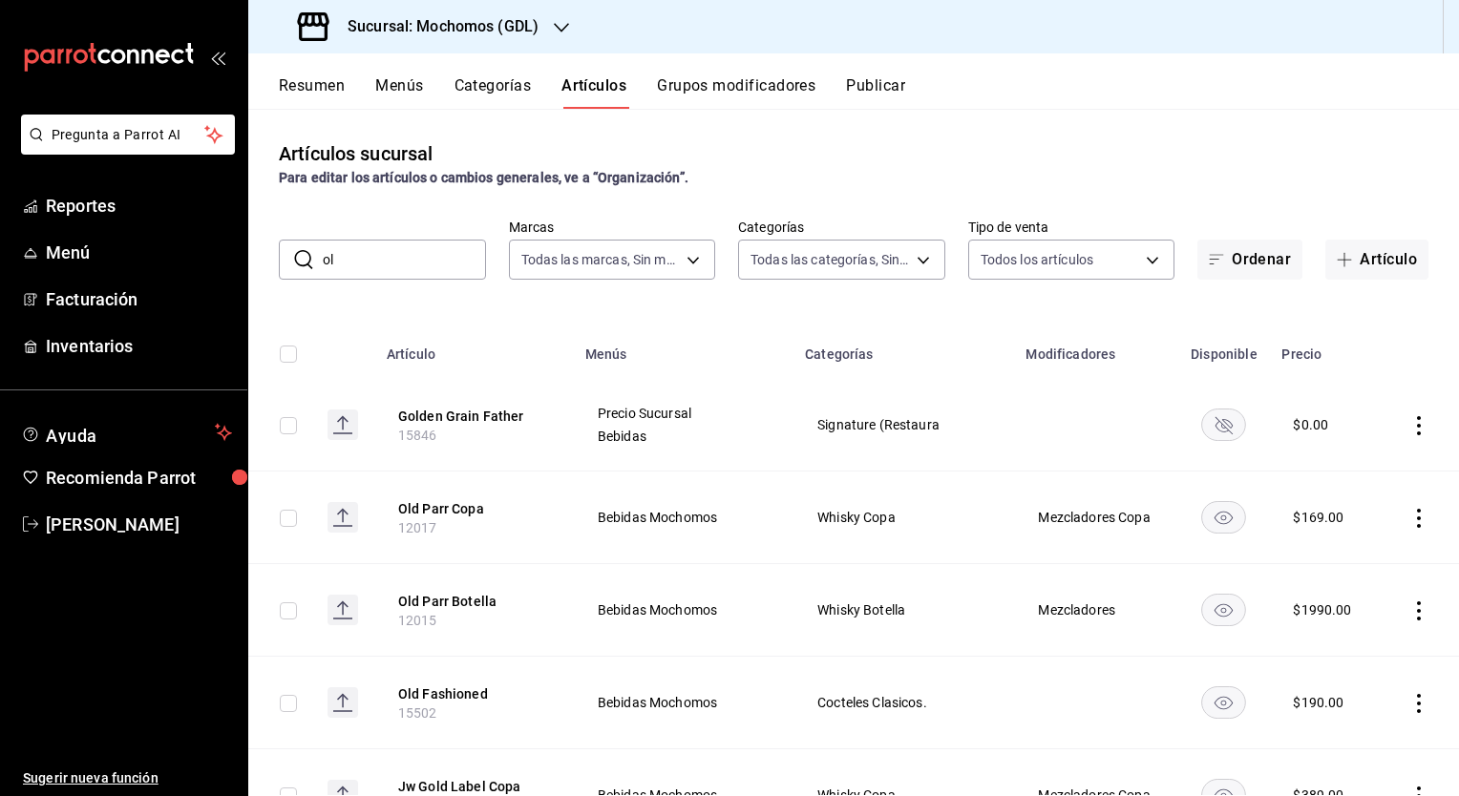
type input "o"
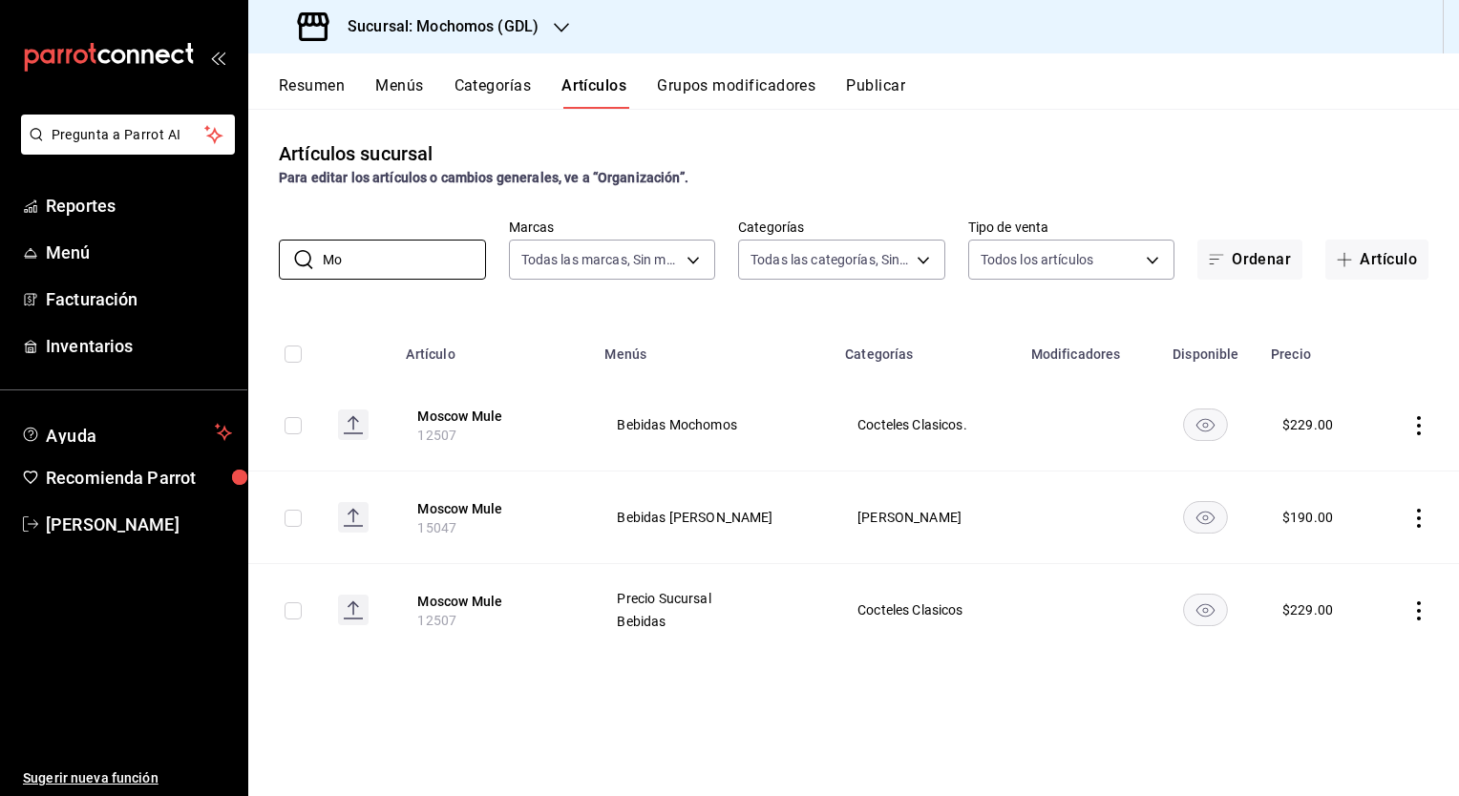
type input "M"
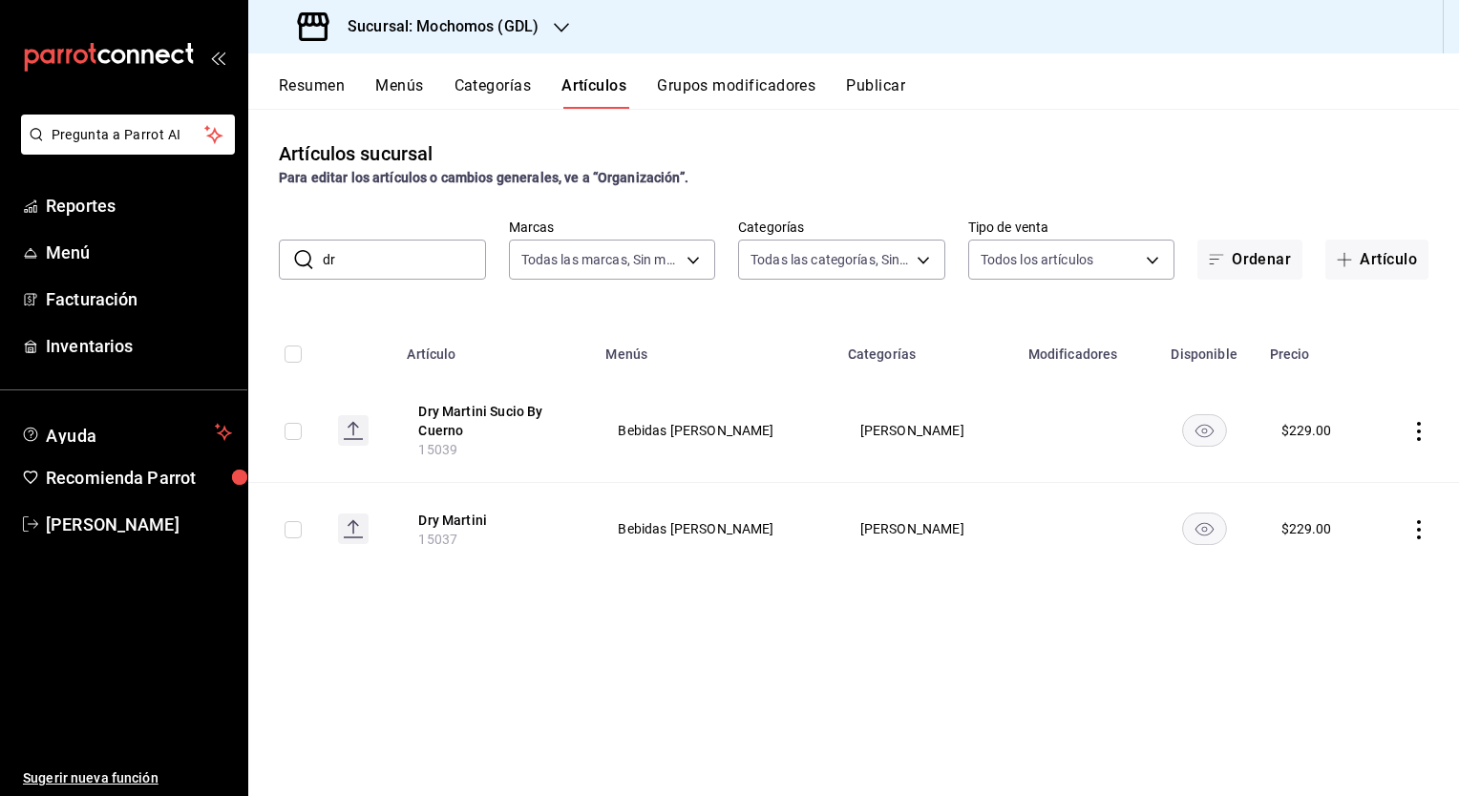
type input "d"
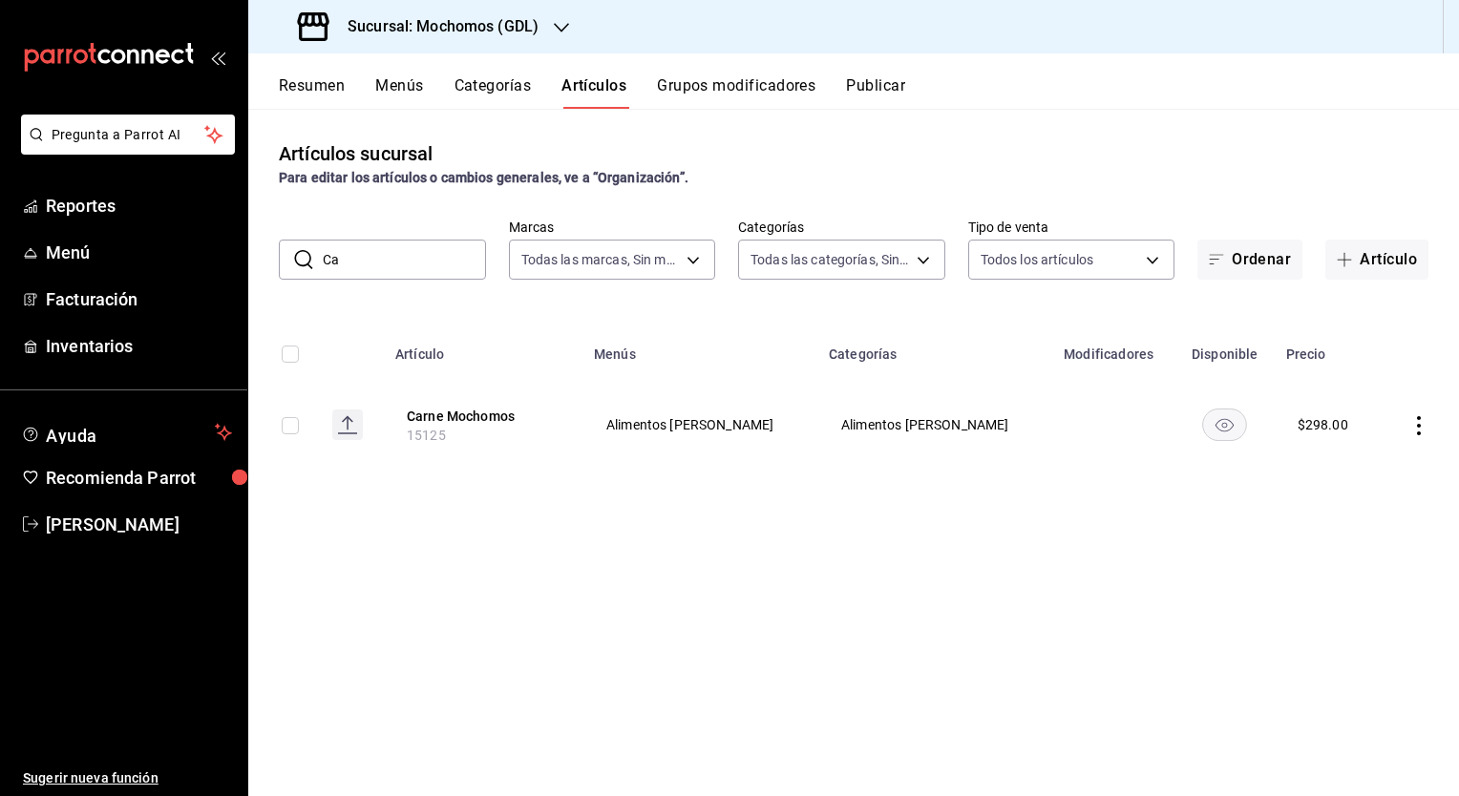
type input "C"
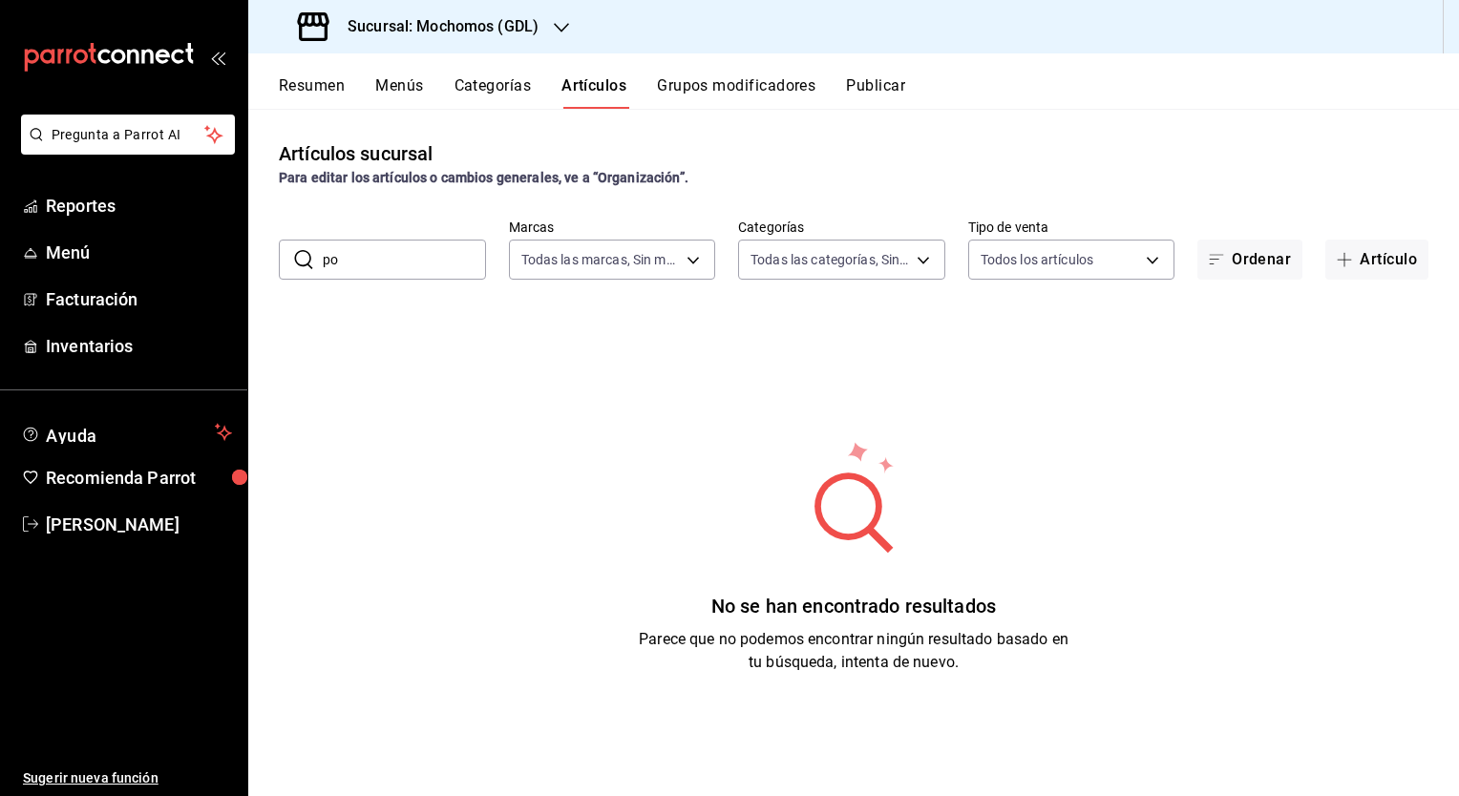
type input "p"
type input "sneake"
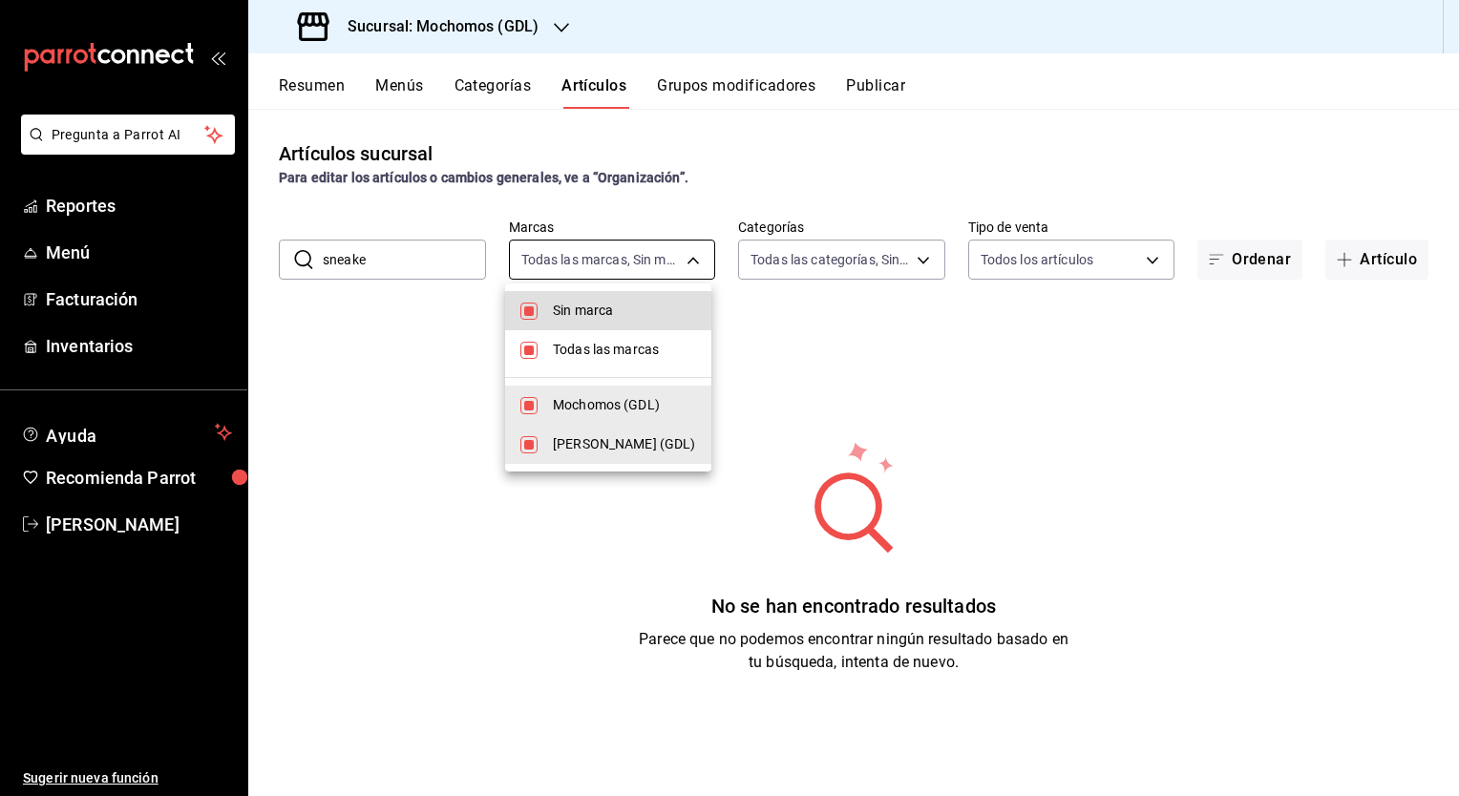
click at [642, 265] on body "Pregunta a Parrot AI Reportes Menú Facturación Inventarios Ayuda Recomienda Par…" at bounding box center [729, 398] width 1459 height 796
click at [642, 265] on div at bounding box center [729, 398] width 1459 height 796
click at [563, 265] on body "Pregunta a Parrot AI Reportes Menú Facturación Inventarios Ayuda Recomienda Par…" at bounding box center [729, 398] width 1459 height 796
click at [532, 443] on input "checkbox" at bounding box center [528, 444] width 17 height 17
checkbox input "false"
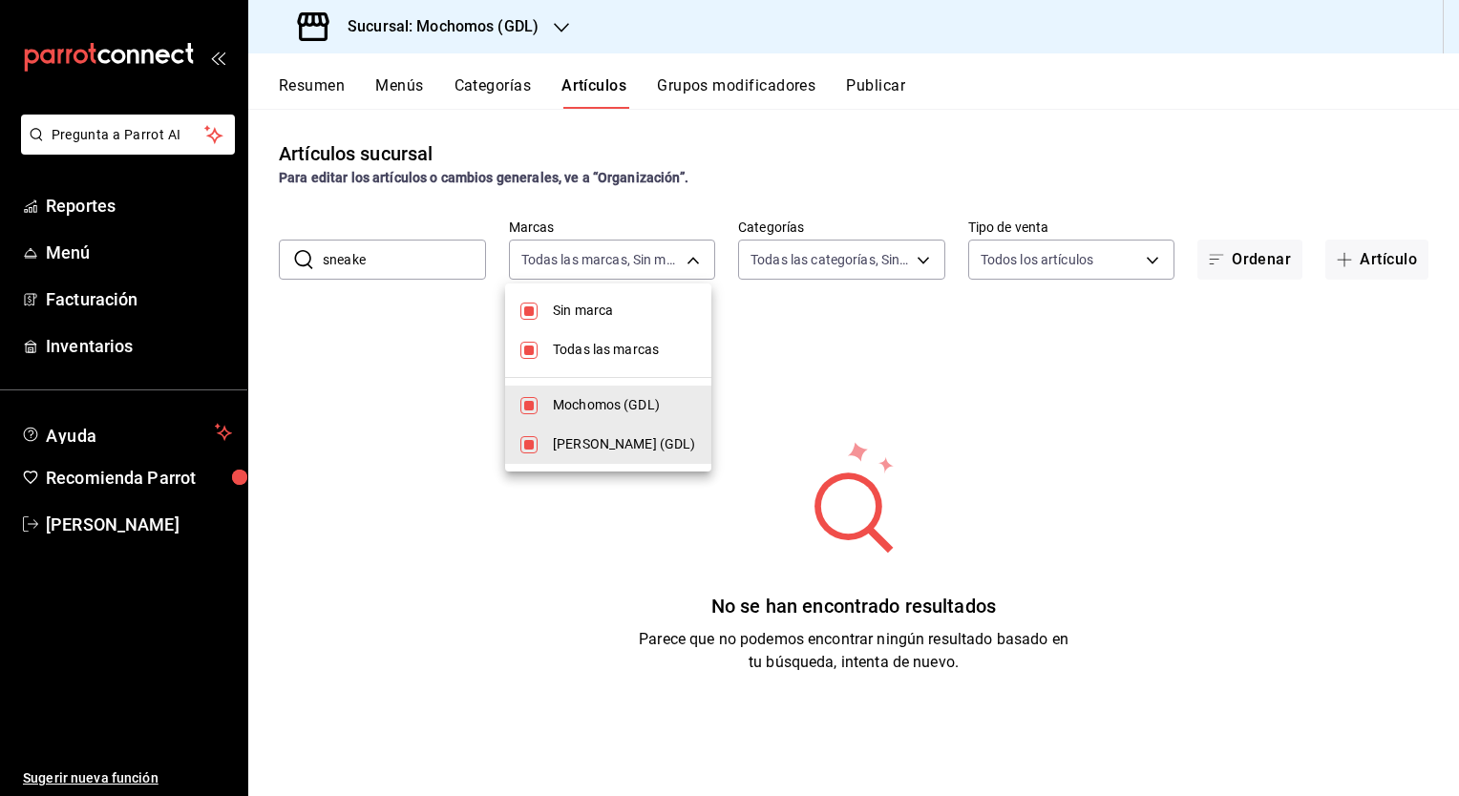
type input "36c25d4a-7cb0-456c-a434-e981d54830bc"
checkbox input "false"
click at [415, 361] on div at bounding box center [729, 398] width 1459 height 796
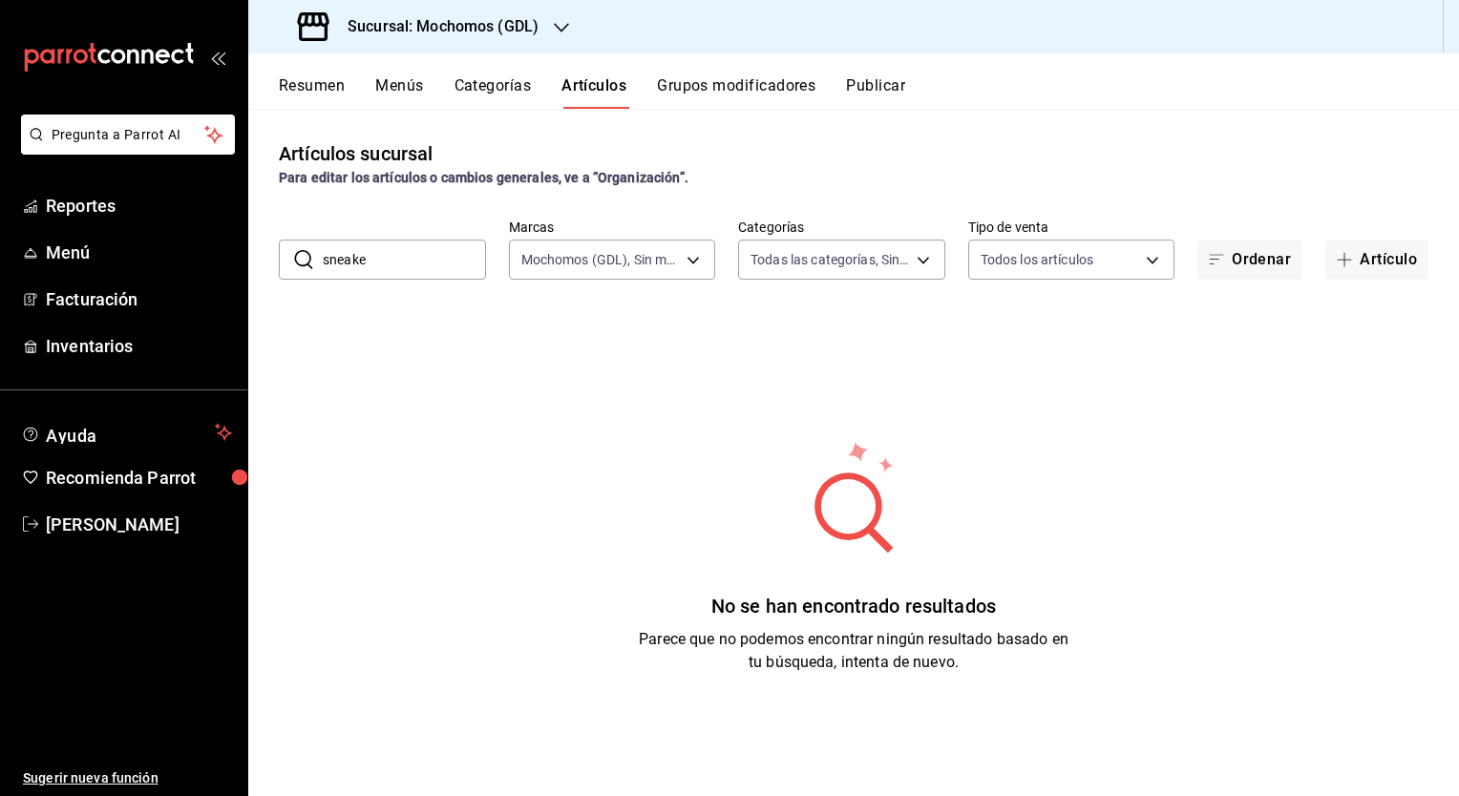
click at [412, 259] on input "sneake" at bounding box center [404, 260] width 163 height 38
type input "s"
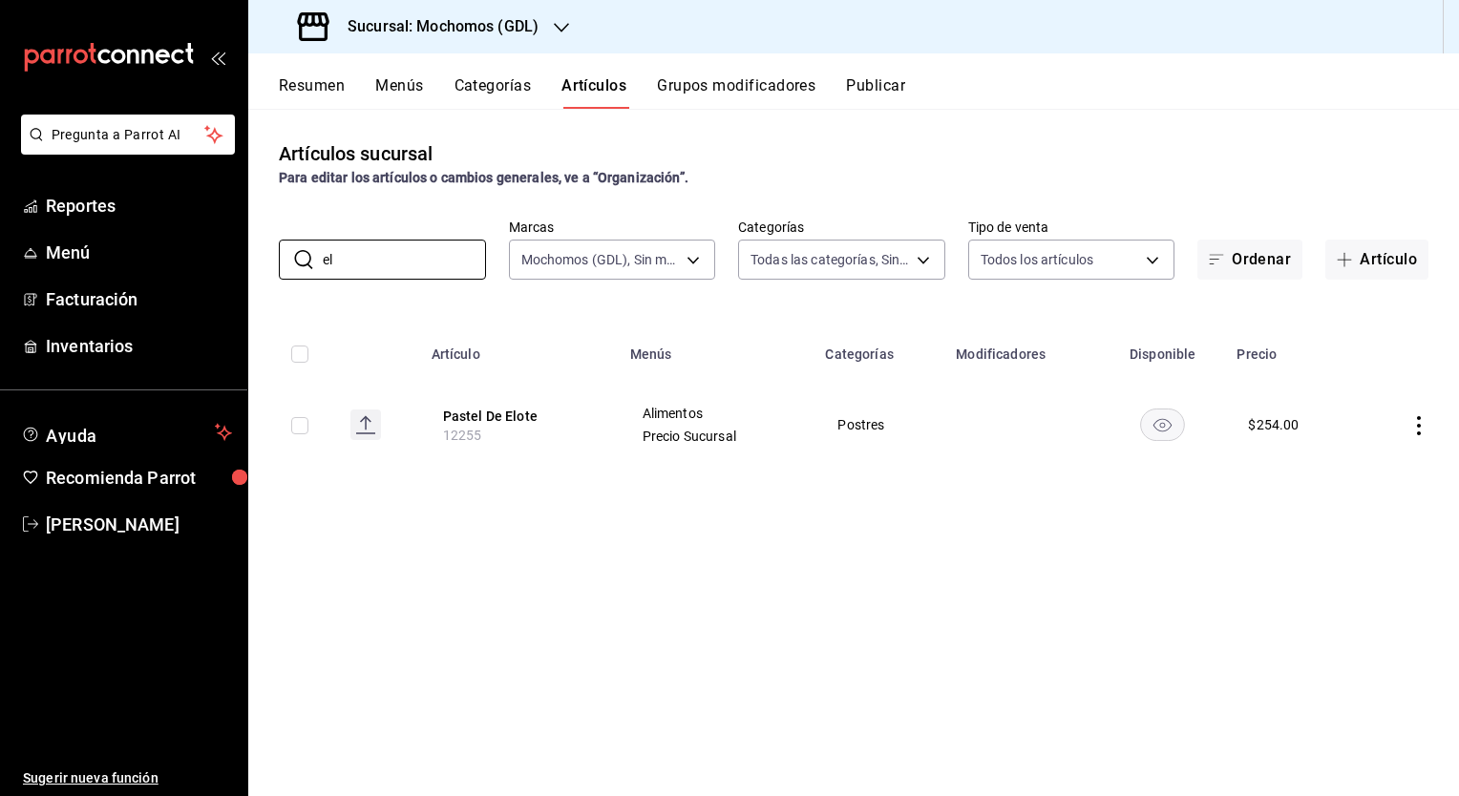
type input "e"
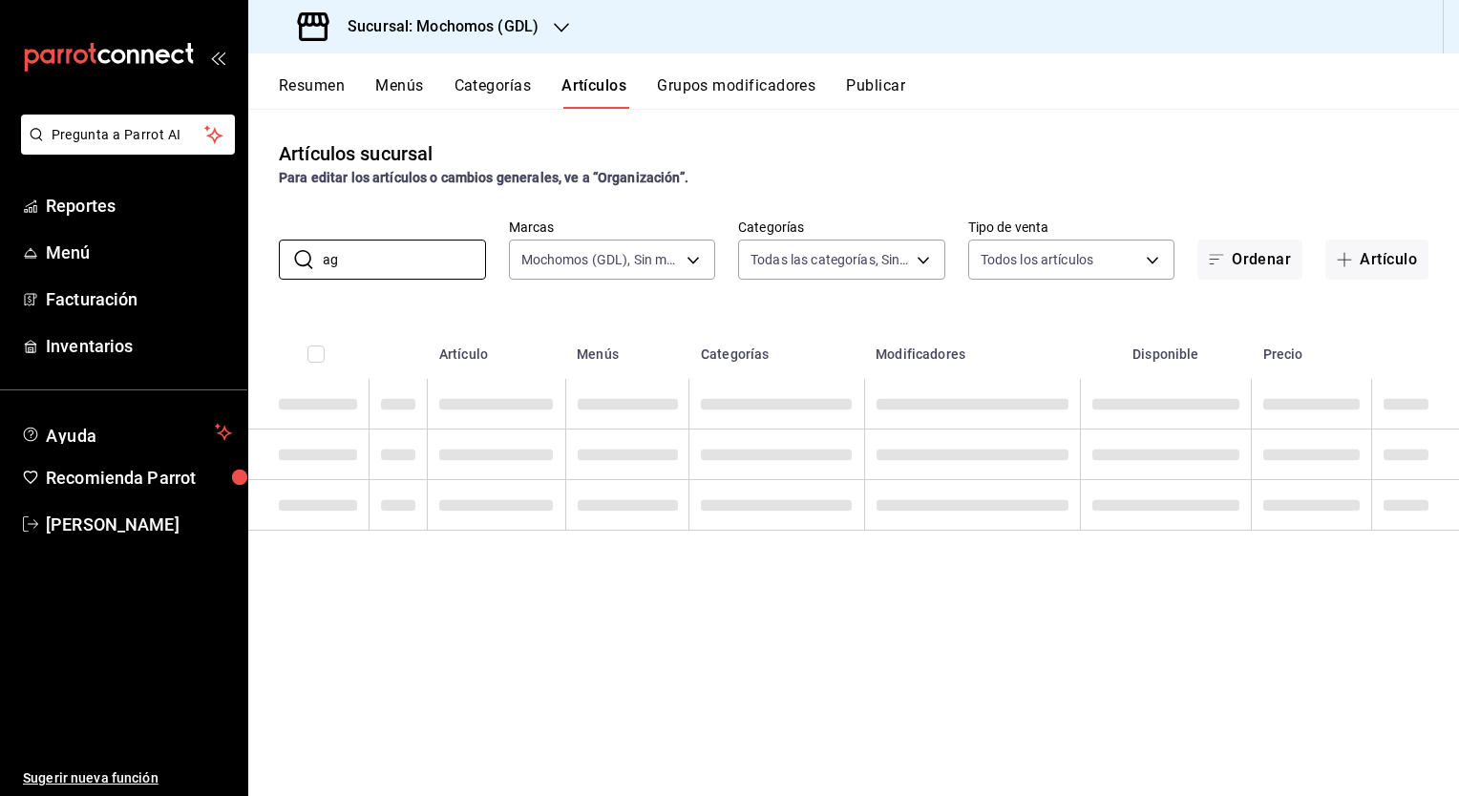
type input "a"
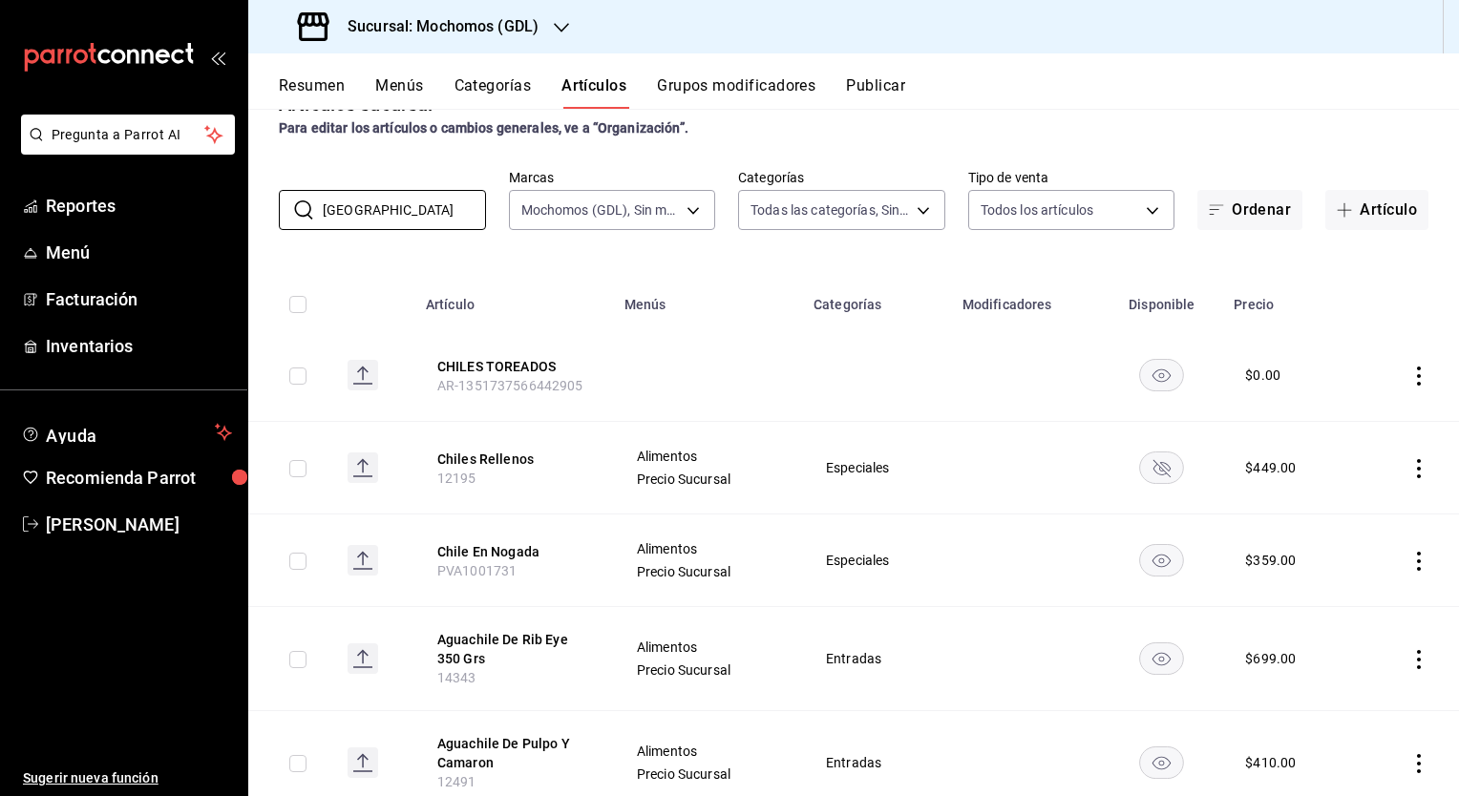
scroll to position [52, 0]
type input "[GEOGRAPHIC_DATA]"
drag, startPoint x: 515, startPoint y: 568, endPoint x: 429, endPoint y: 563, distance: 86.1
click at [429, 563] on th "[GEOGRAPHIC_DATA] En Nogada PVA1001731" at bounding box center [513, 559] width 199 height 93
copy span "PVA1001731"
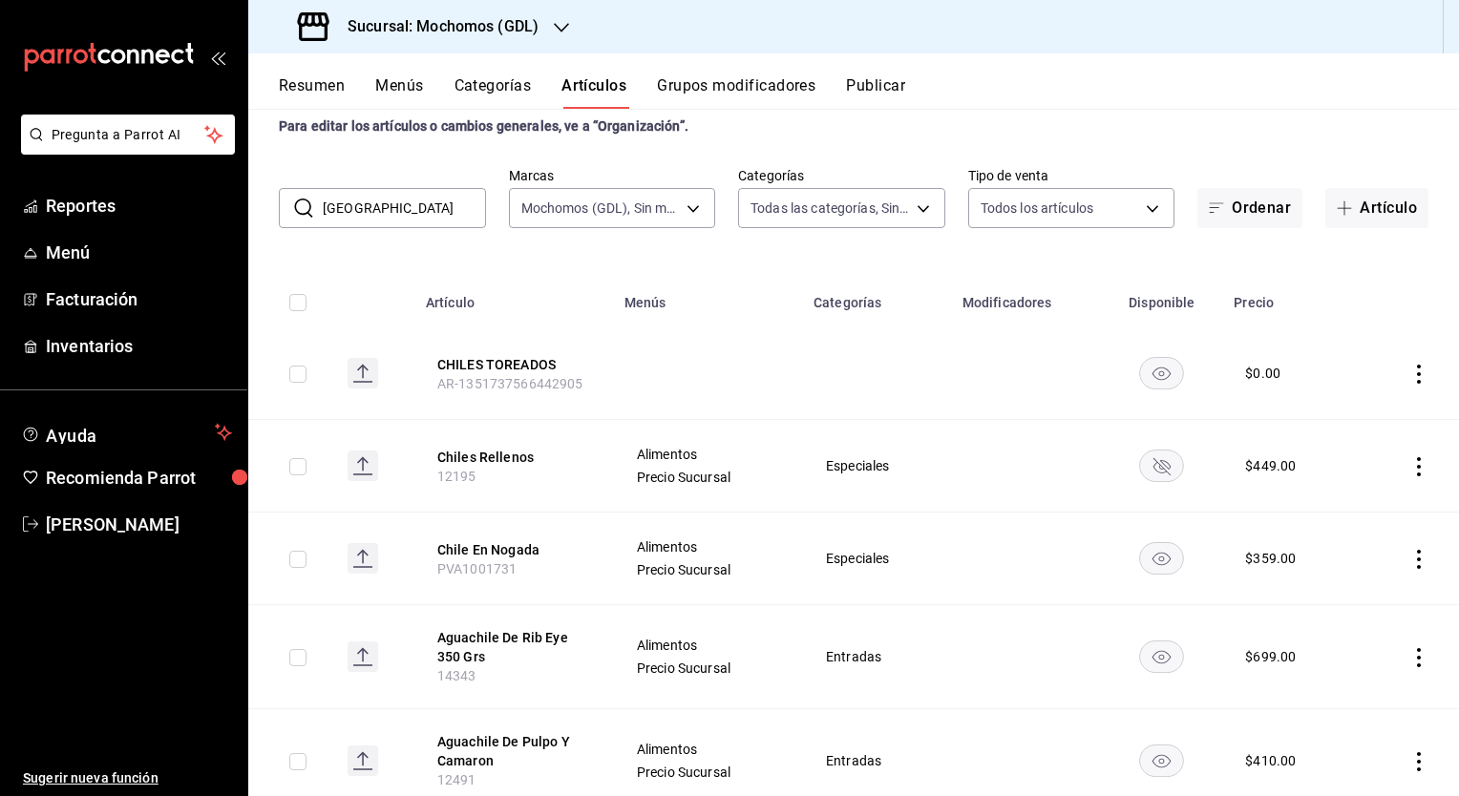
click at [476, 23] on h3 "Sucursal: Mochomos (GDL)" at bounding box center [435, 26] width 206 height 23
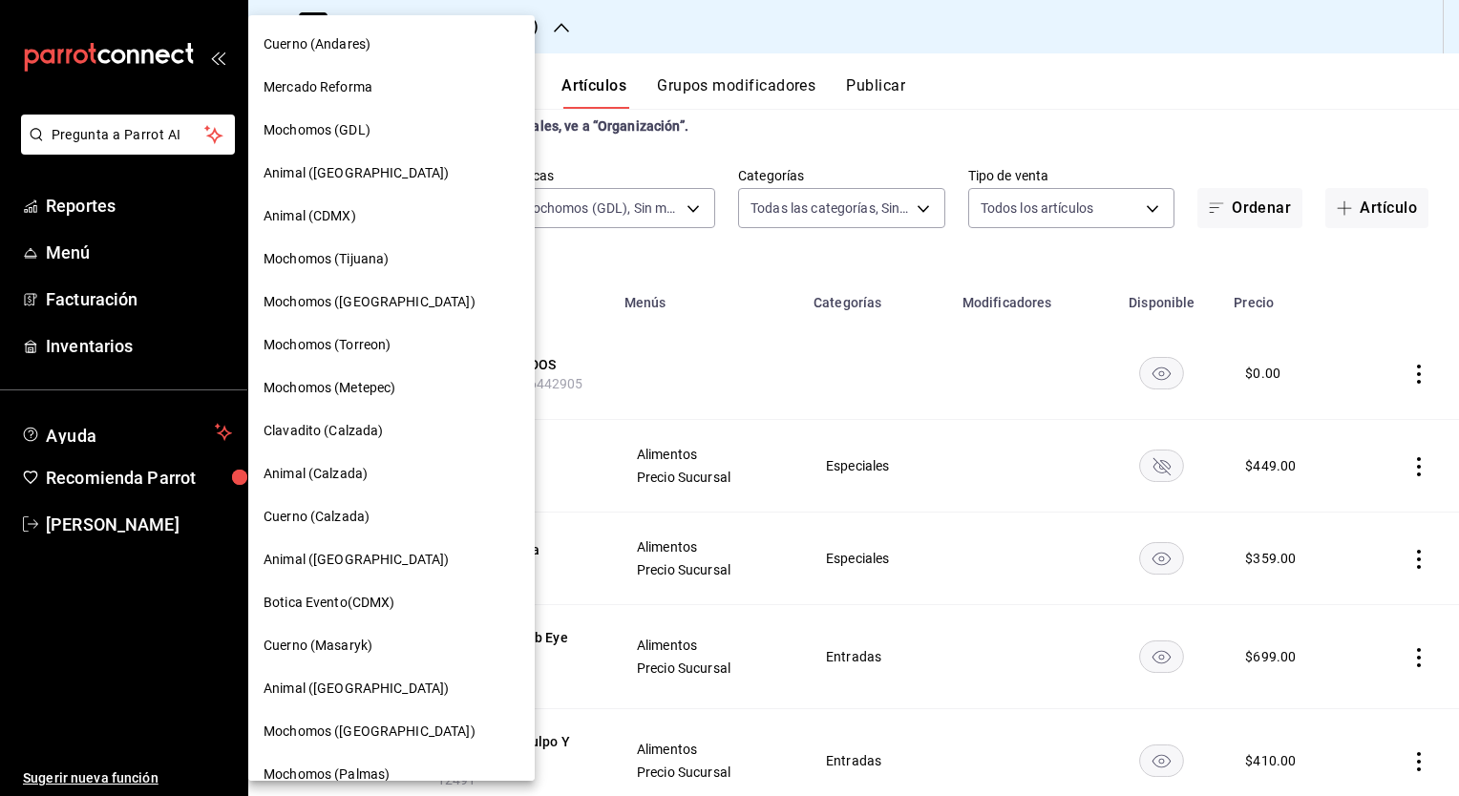
scroll to position [23, 0]
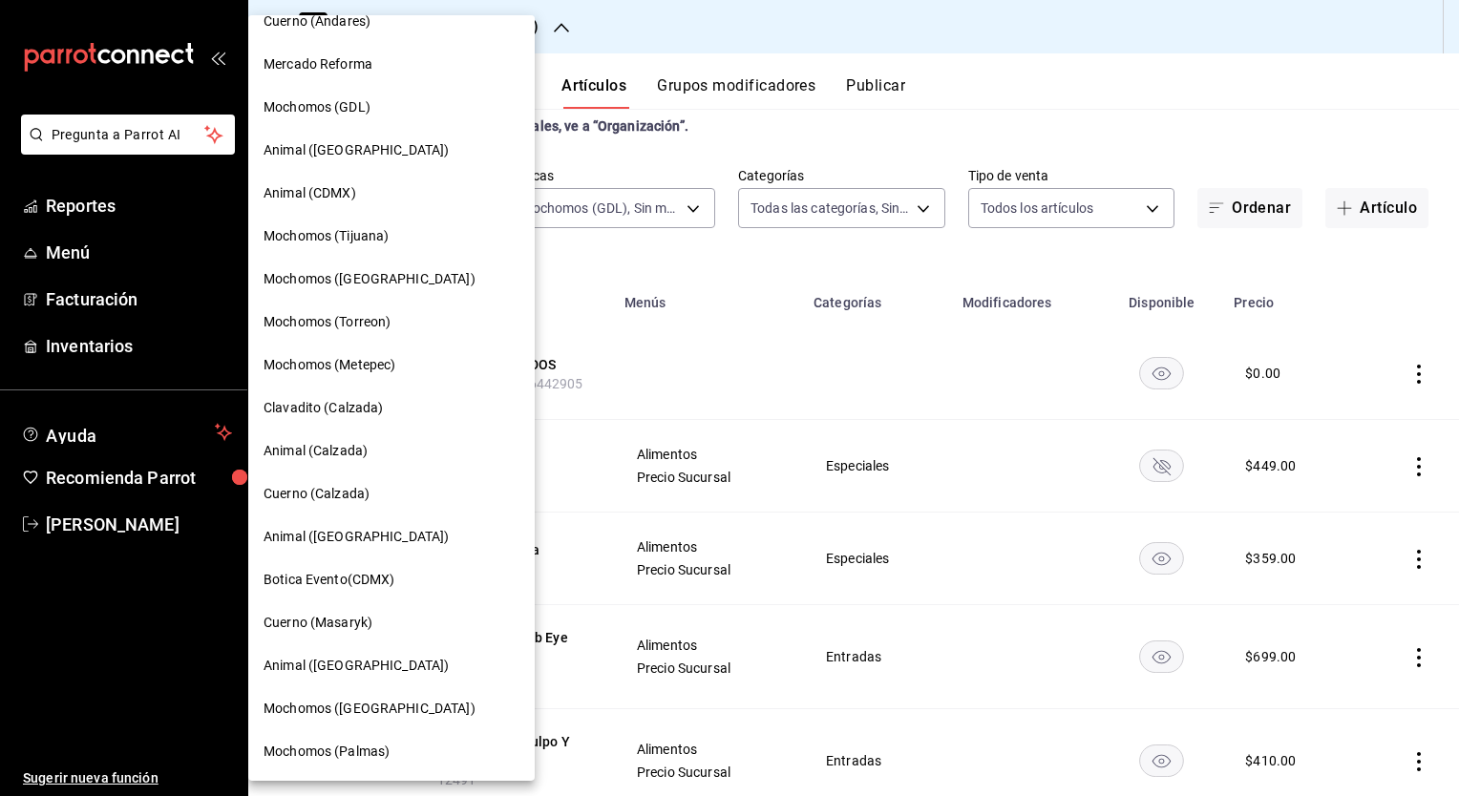
click at [374, 701] on span "Mochomos ([GEOGRAPHIC_DATA])" at bounding box center [370, 709] width 212 height 20
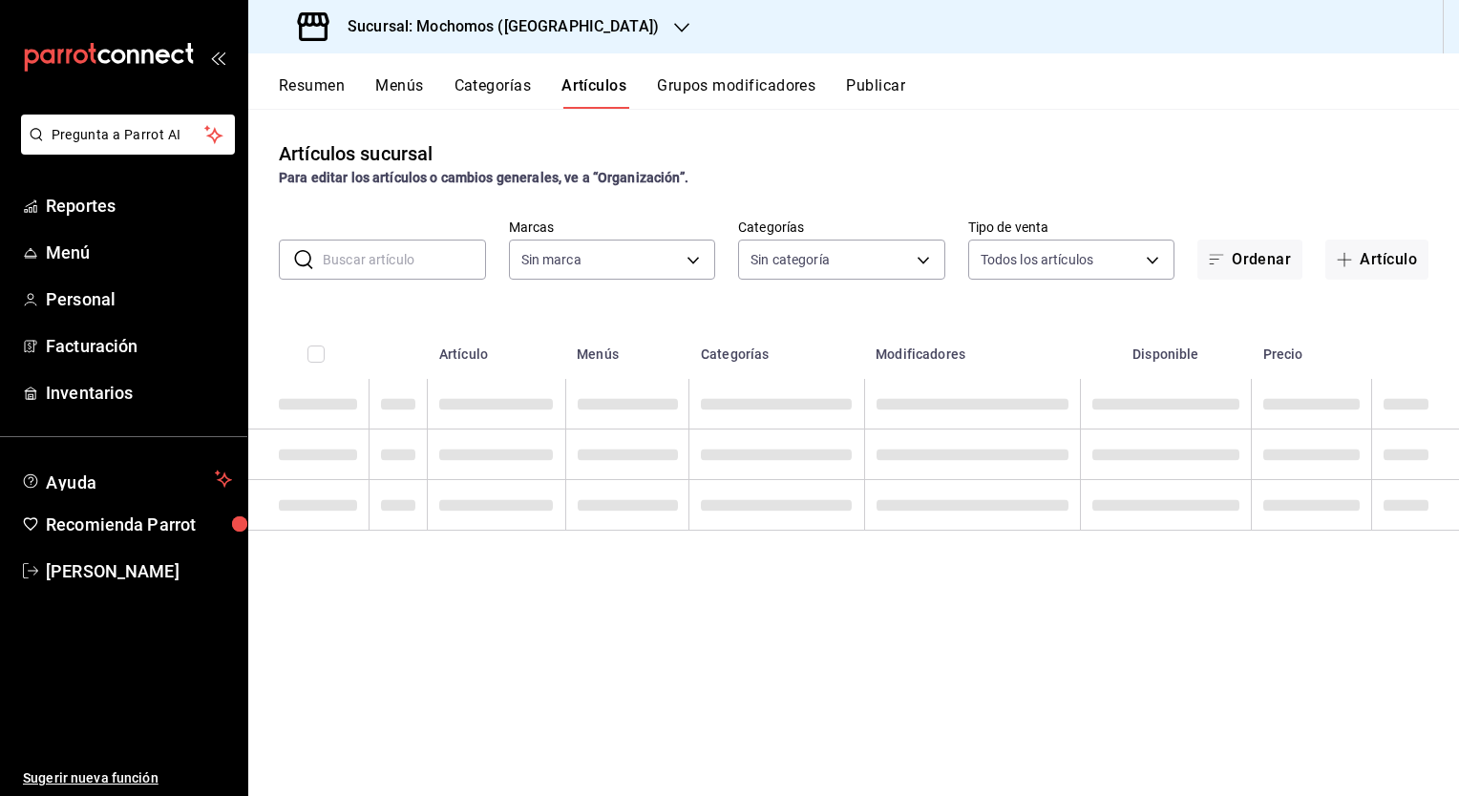
type input "2d195258-a112-483e-9c41-0e6351594330,d48f3e9a-3ab1-4b8f-8ab3-d3938f1810f2,a94d4…"
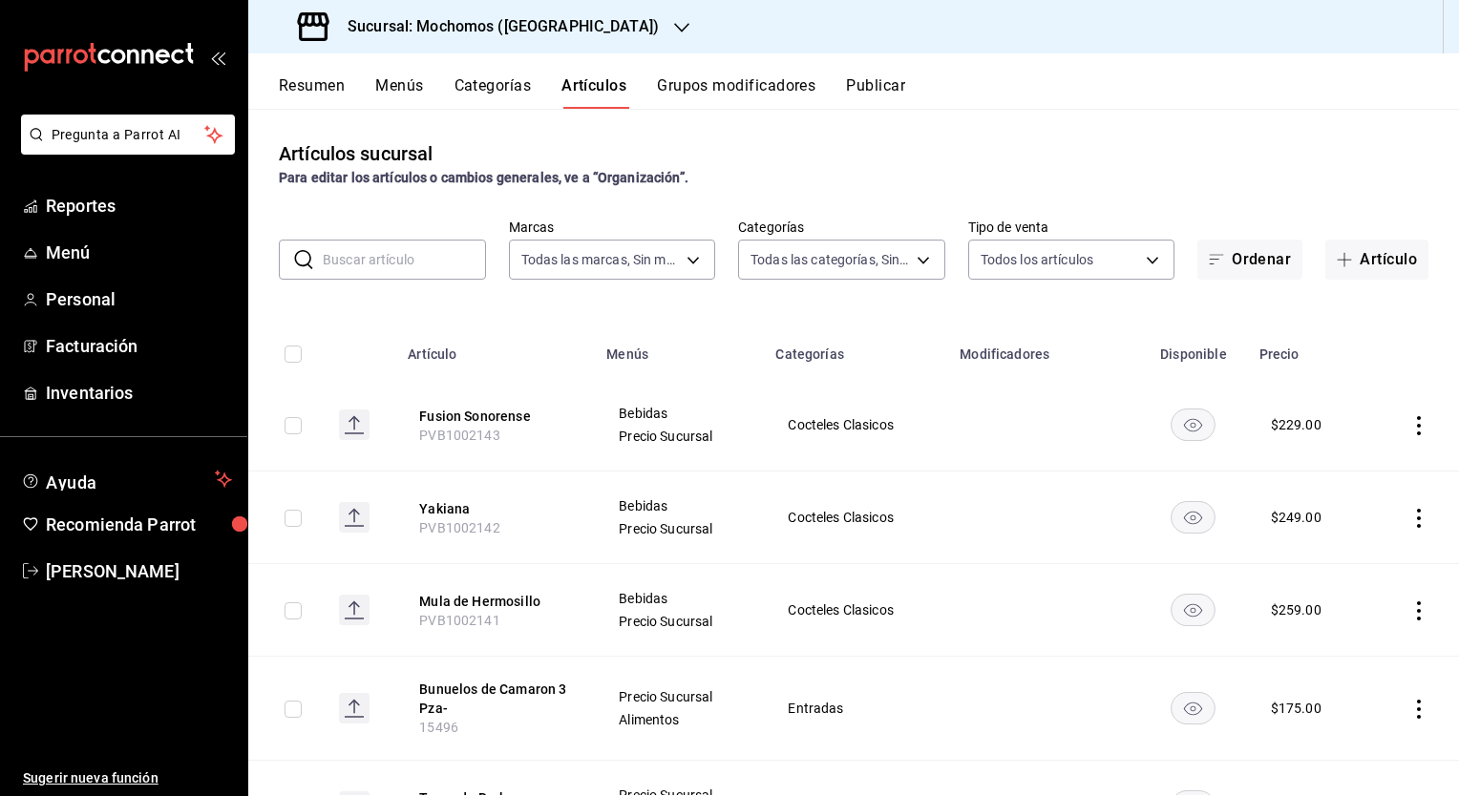
type input "562d5b5b-21a2-4ace-a941-66278f4a6c49"
click at [366, 265] on input "text" at bounding box center [404, 260] width 163 height 38
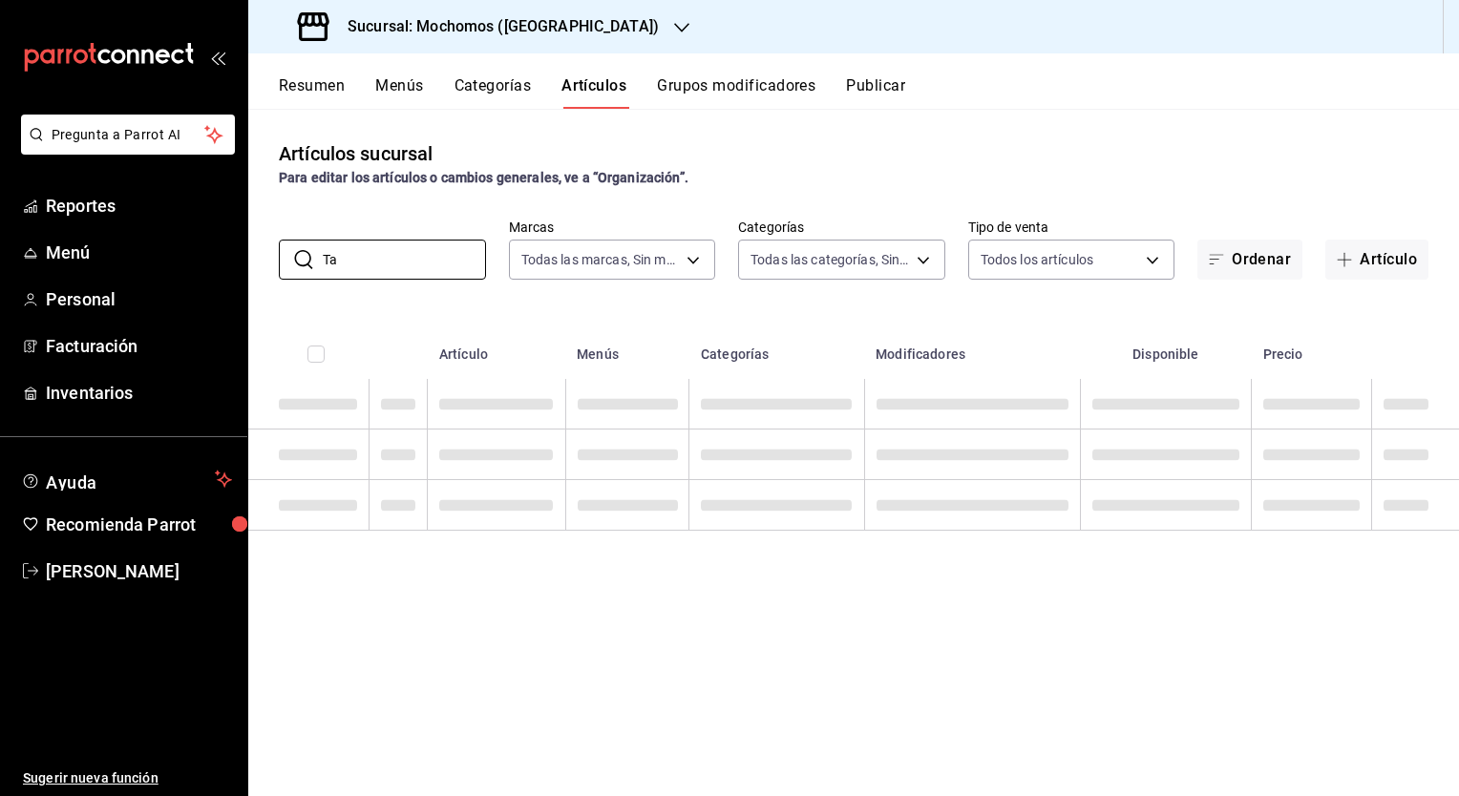
type input "T"
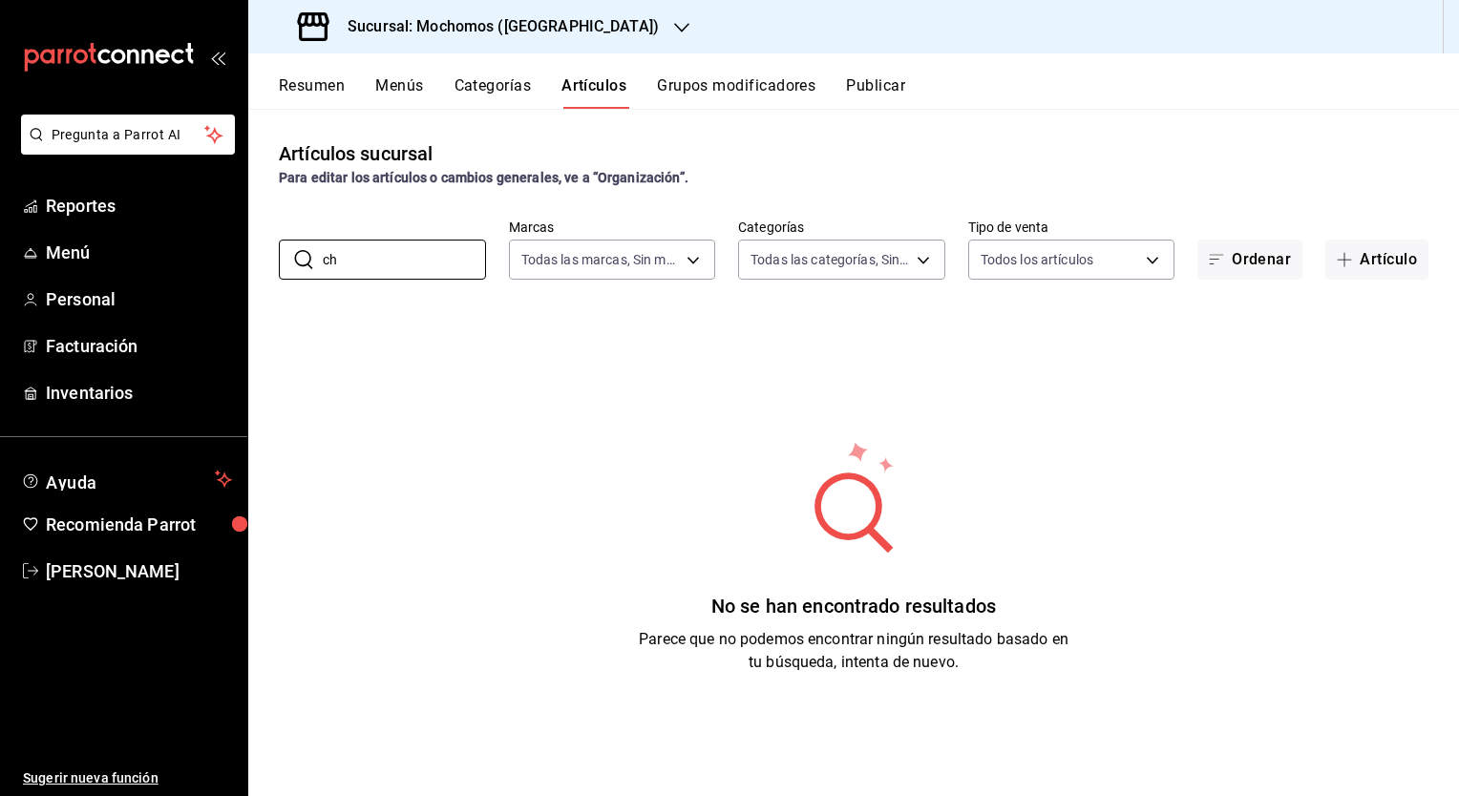
type input "c"
click at [631, 407] on div "No se han encontrado resultados Parece que no podemos encontrar ningún resultad…" at bounding box center [853, 557] width 1211 height 478
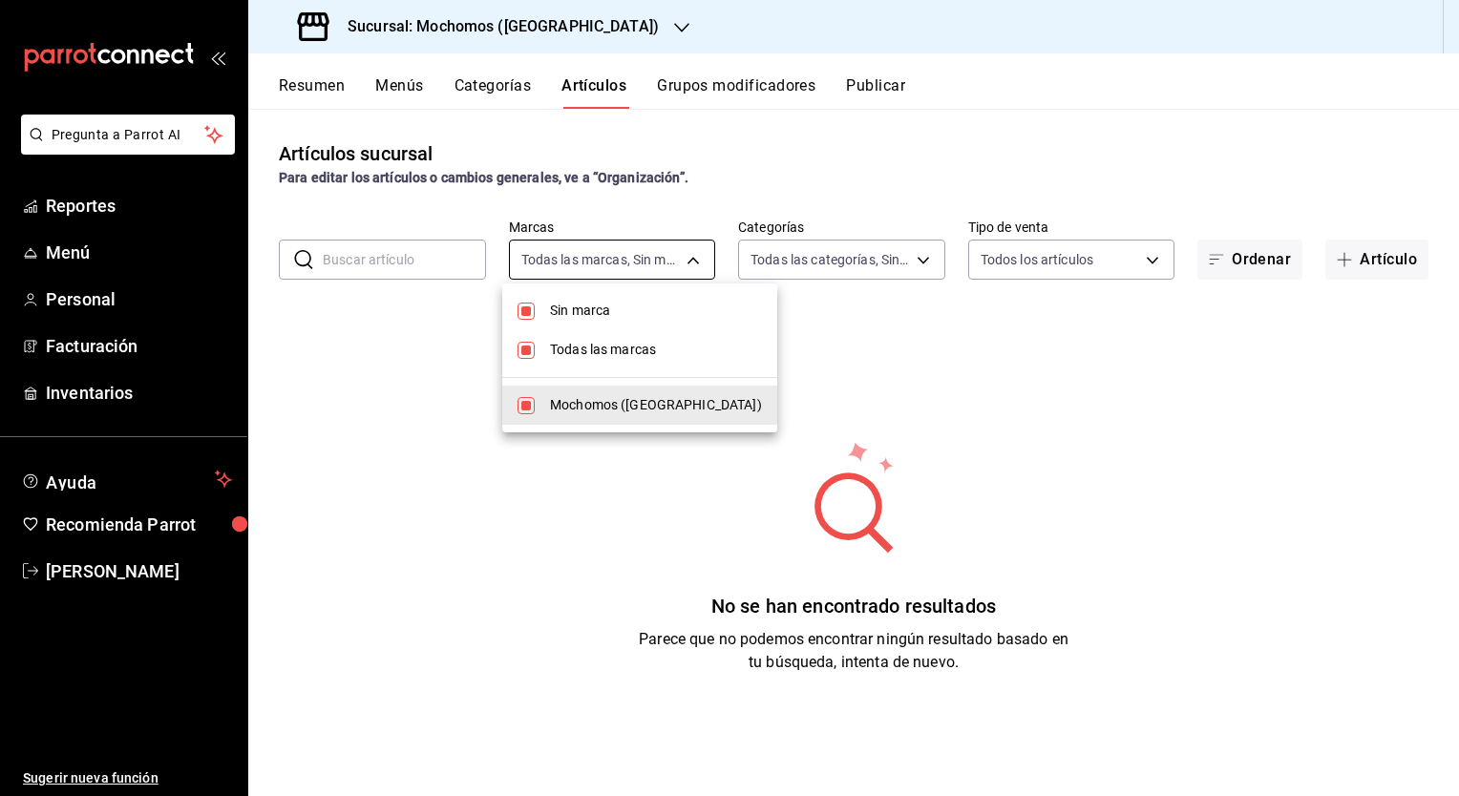
click at [663, 246] on body "Pregunta a Parrot AI Reportes Menú Personal Facturación Inventarios Ayuda Recom…" at bounding box center [729, 398] width 1459 height 796
click at [969, 475] on div at bounding box center [729, 398] width 1459 height 796
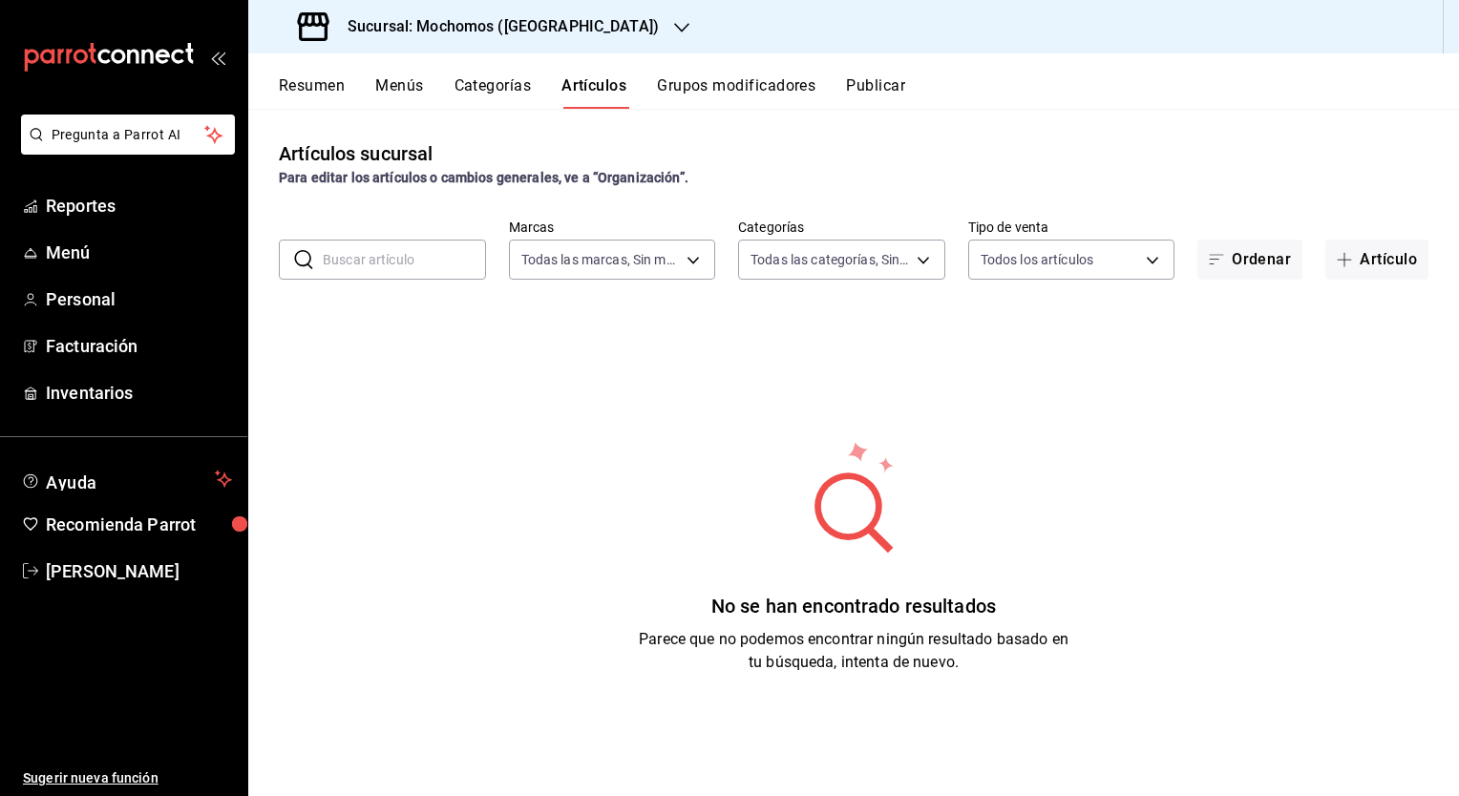
click at [424, 254] on input "text" at bounding box center [404, 260] width 163 height 38
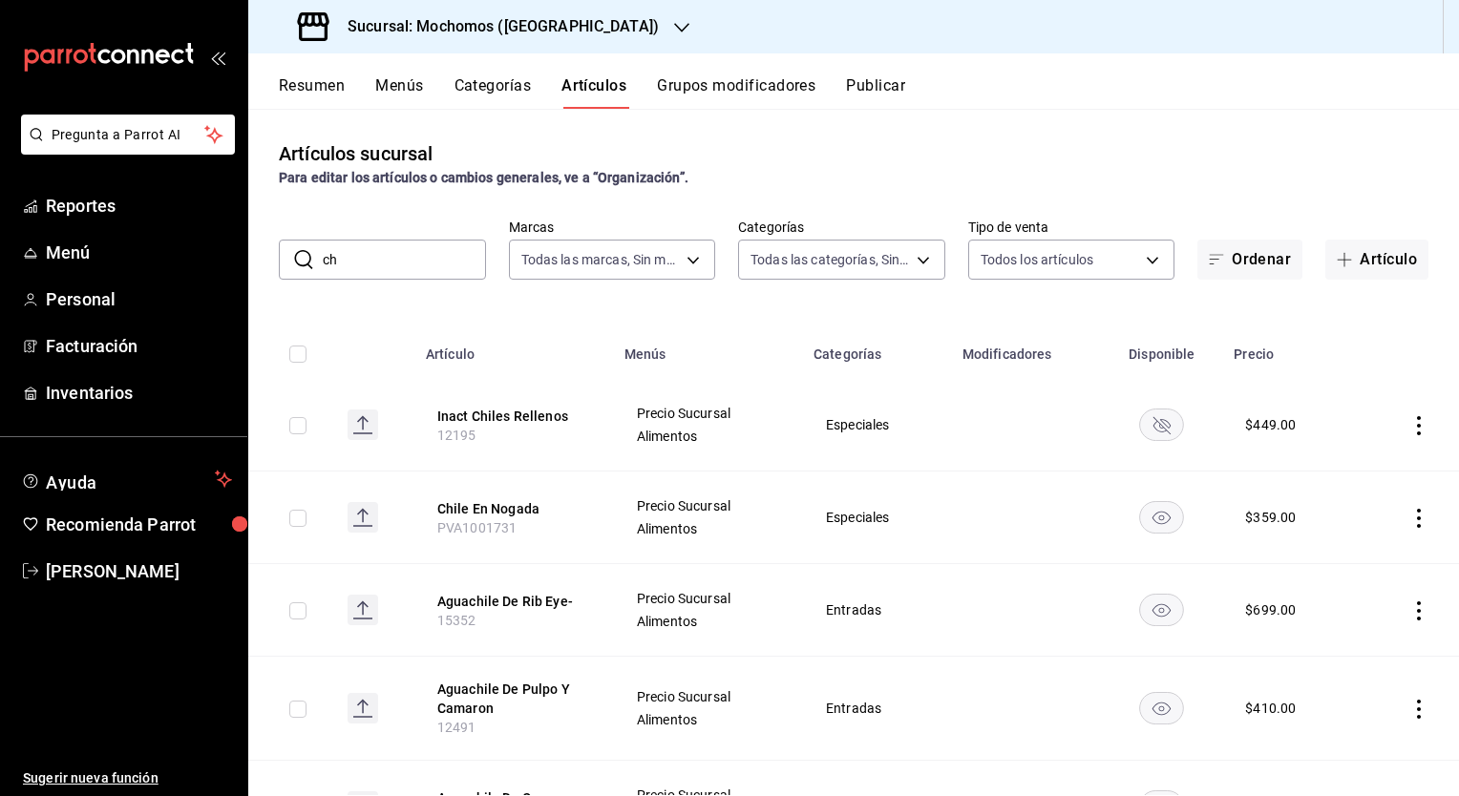
type input "c"
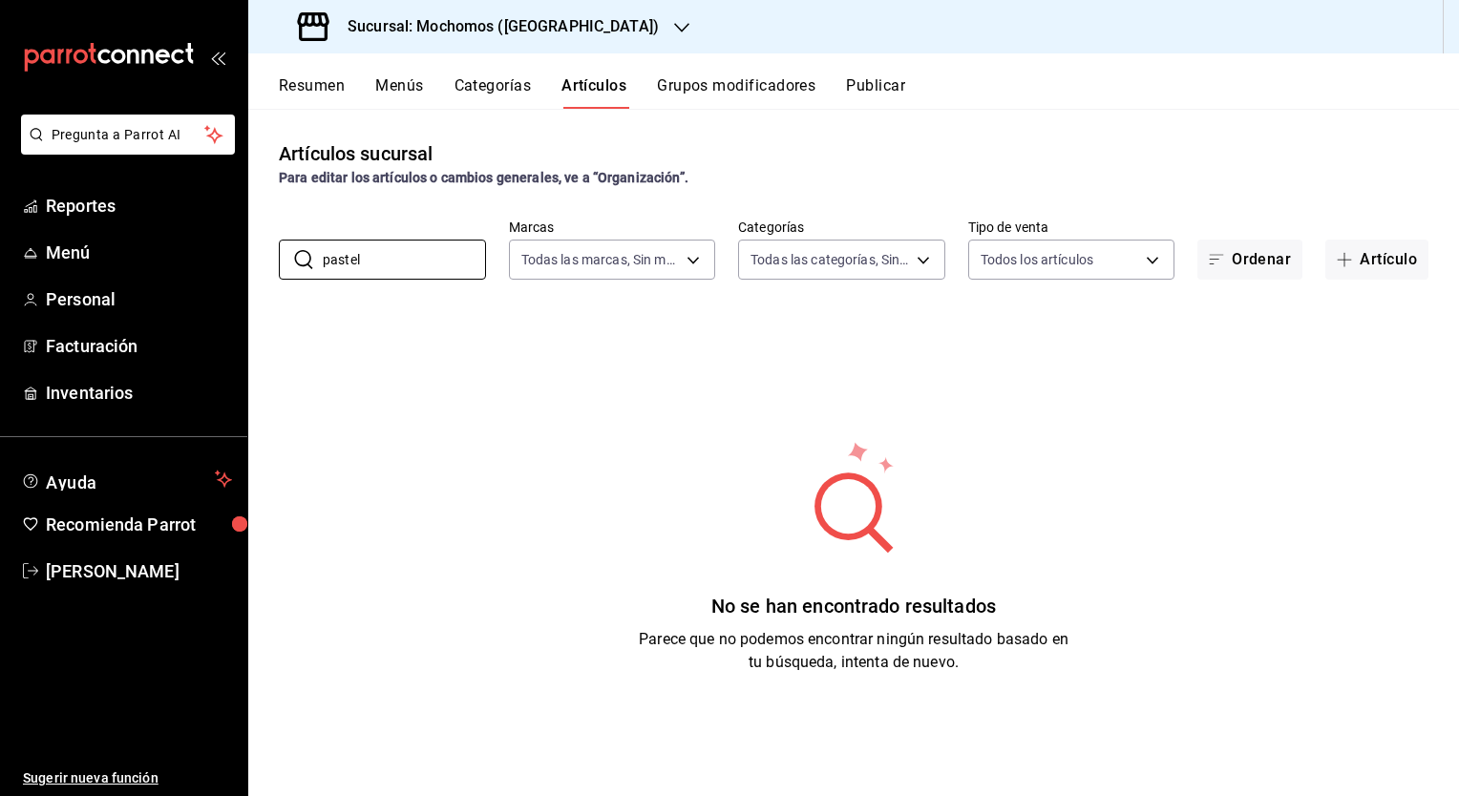
type input "pastel"
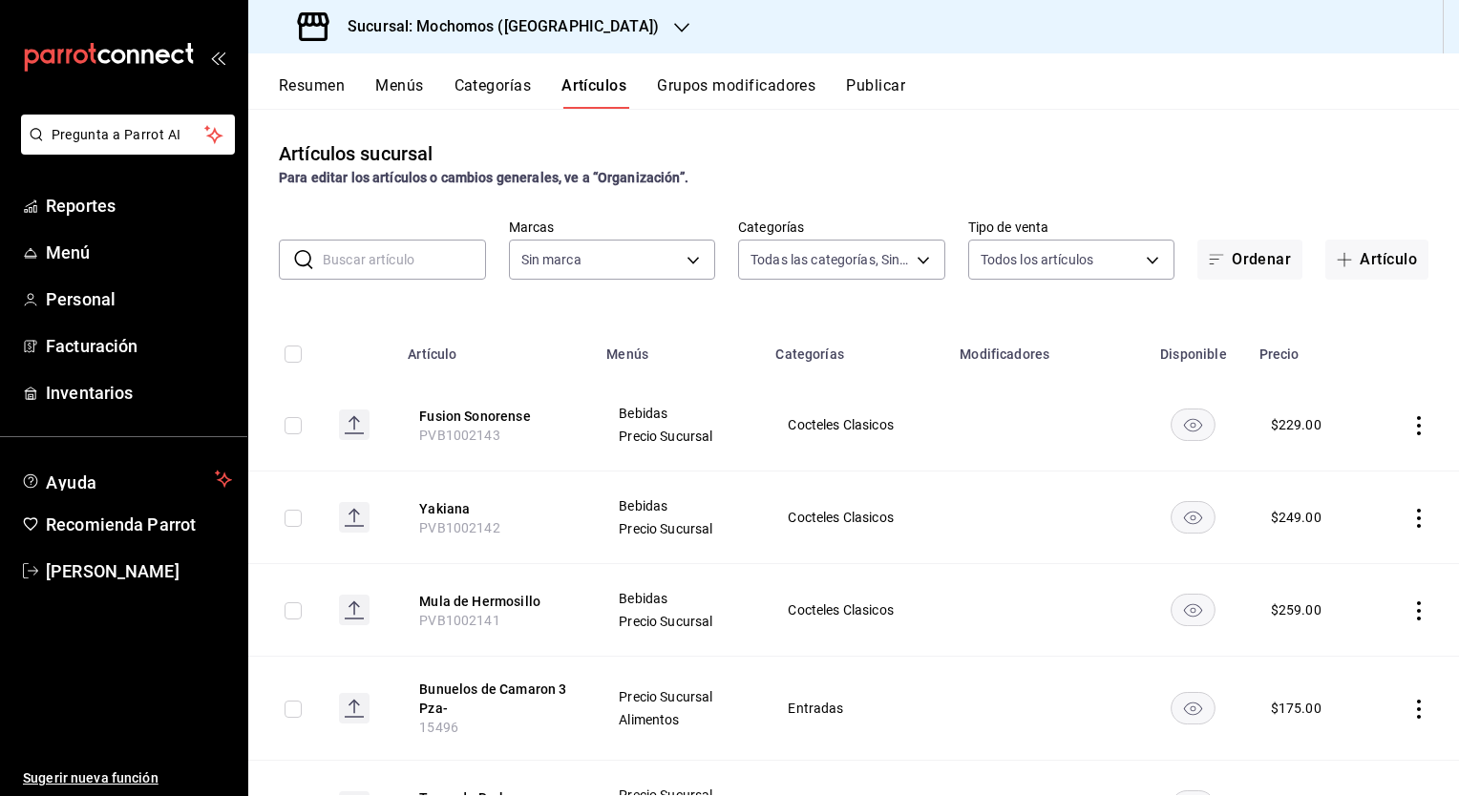
type input "2d195258-a112-483e-9c41-0e6351594330,d48f3e9a-3ab1-4b8f-8ab3-d3938f1810f2,a94d4…"
type input "562d5b5b-21a2-4ace-a941-66278f4a6c49"
click at [417, 249] on input "text" at bounding box center [404, 260] width 163 height 38
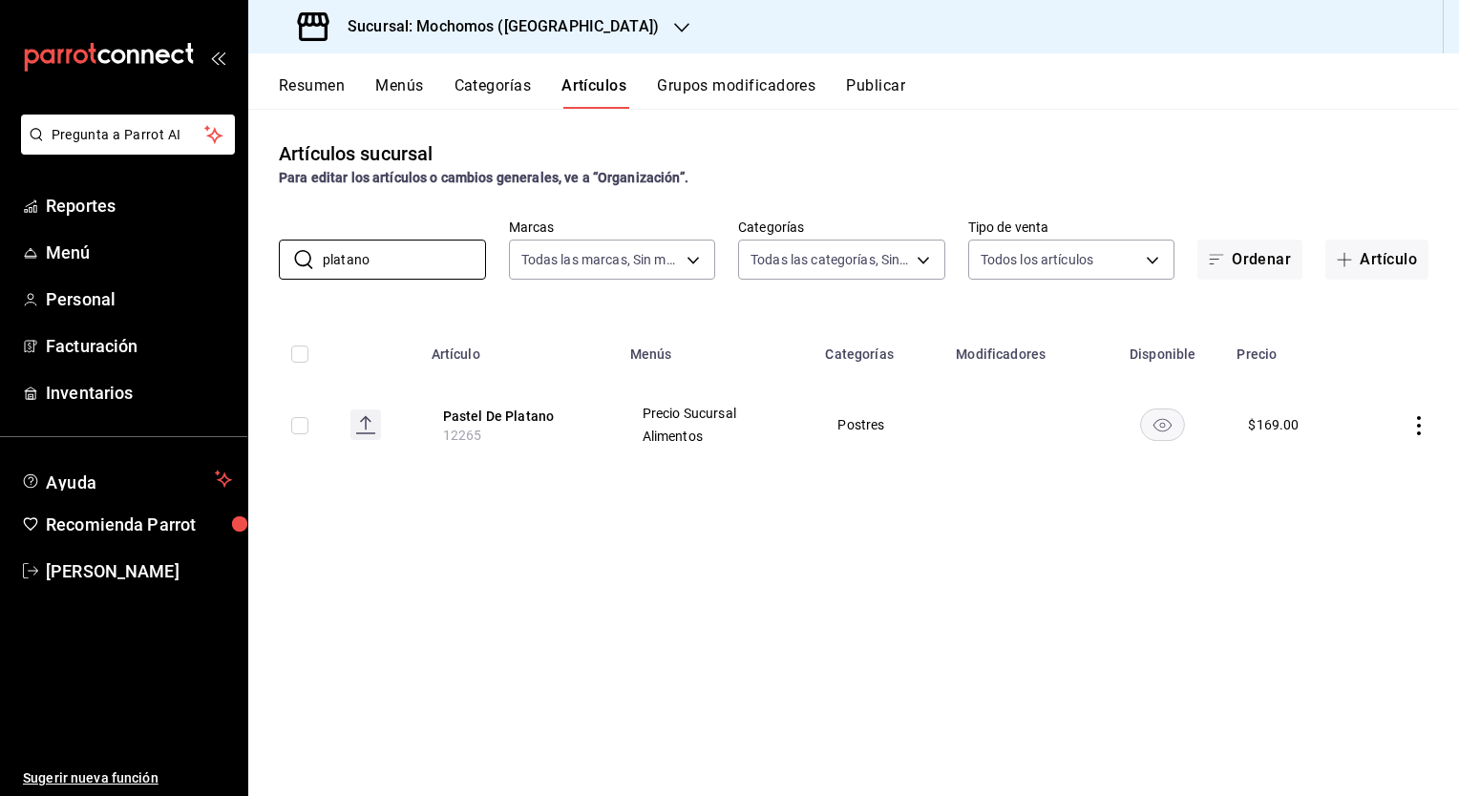
type input "platano"
click at [541, 29] on h3 "Sucursal: Mochomos ([GEOGRAPHIC_DATA])" at bounding box center [495, 26] width 327 height 23
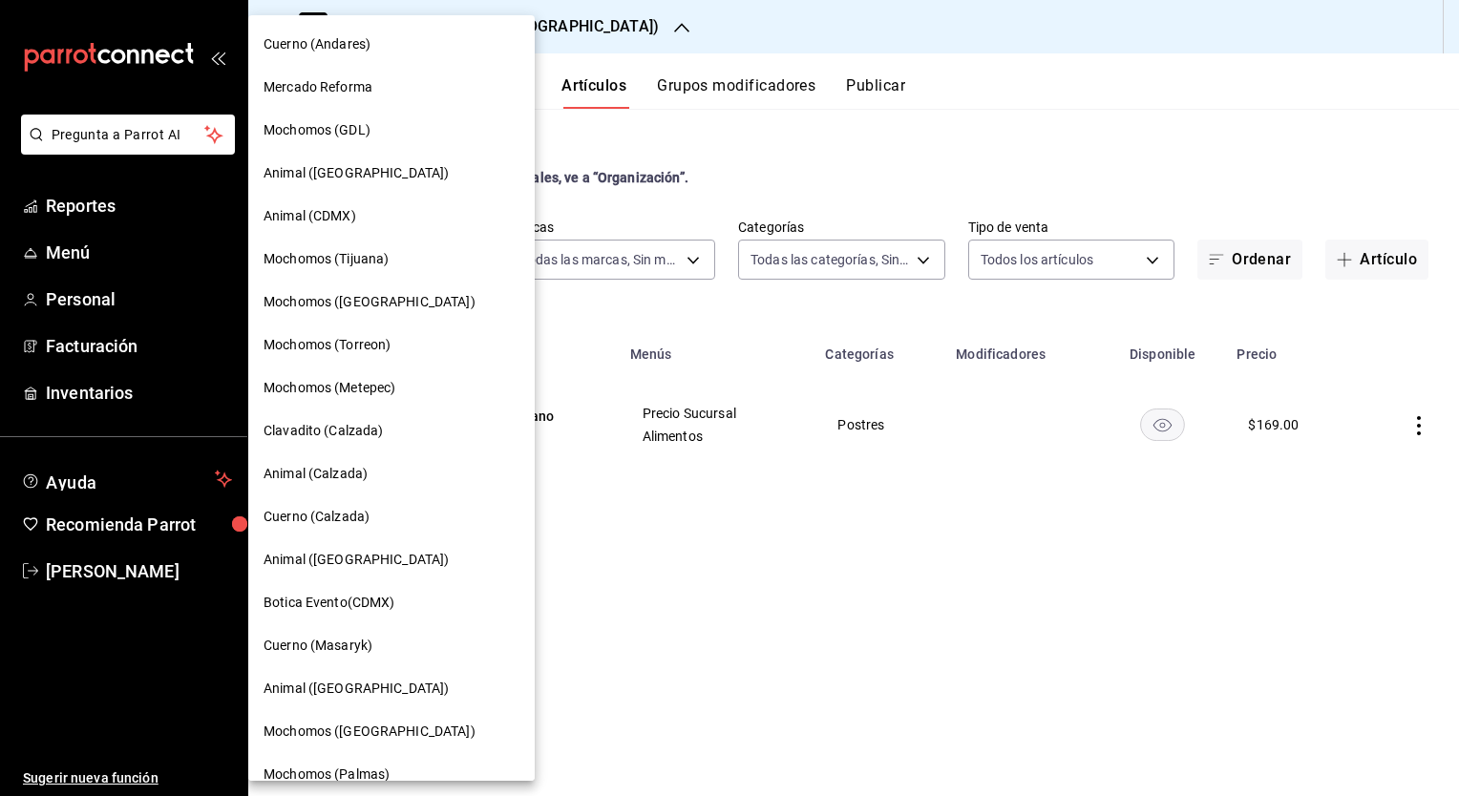
click at [365, 299] on span "Mochomos ([GEOGRAPHIC_DATA])" at bounding box center [370, 302] width 212 height 20
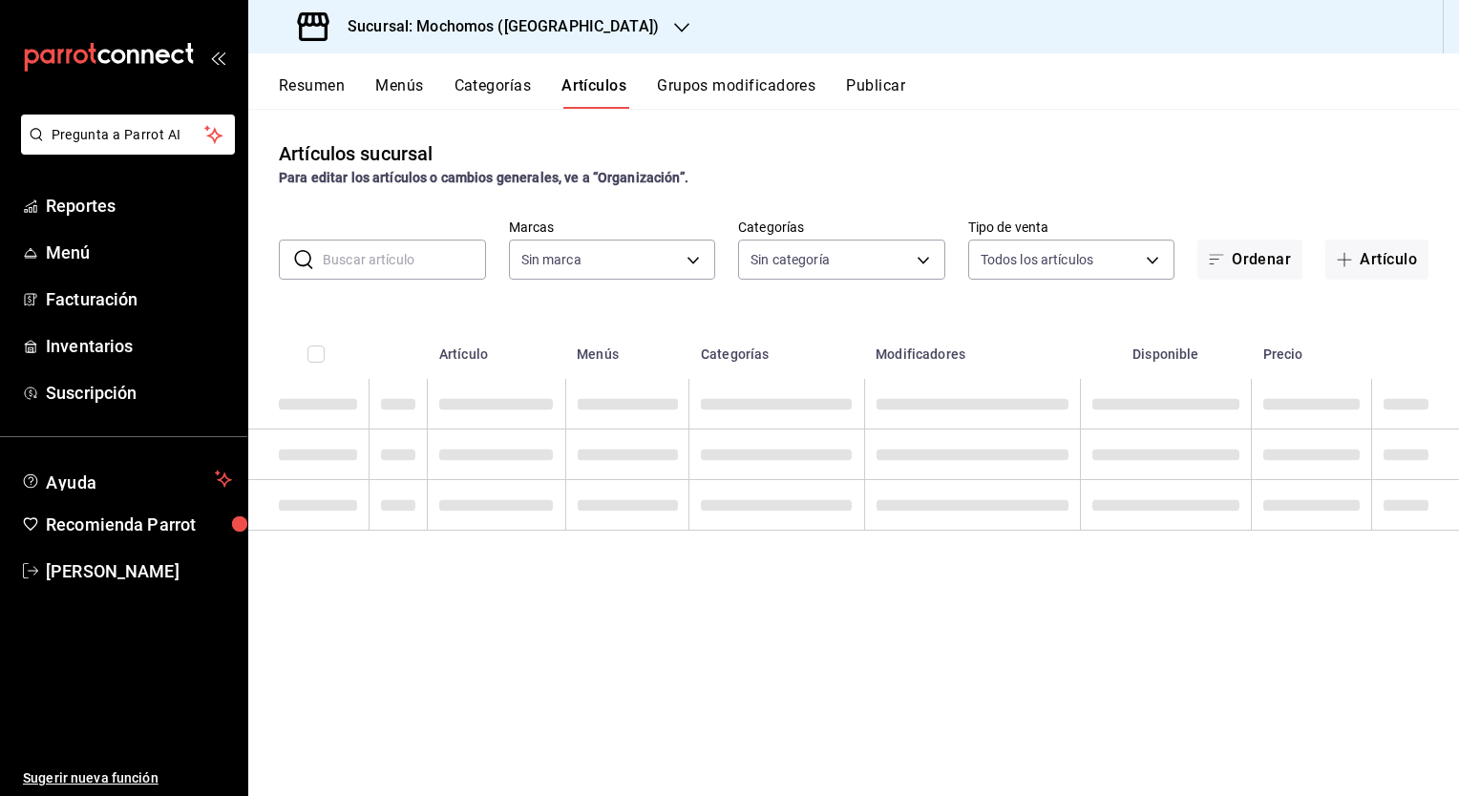
type input "357a9704-c999-4c63-af81-0c25438b67b5,a93eec79-672f-49c2-b1cd-14f211909374,5e983…"
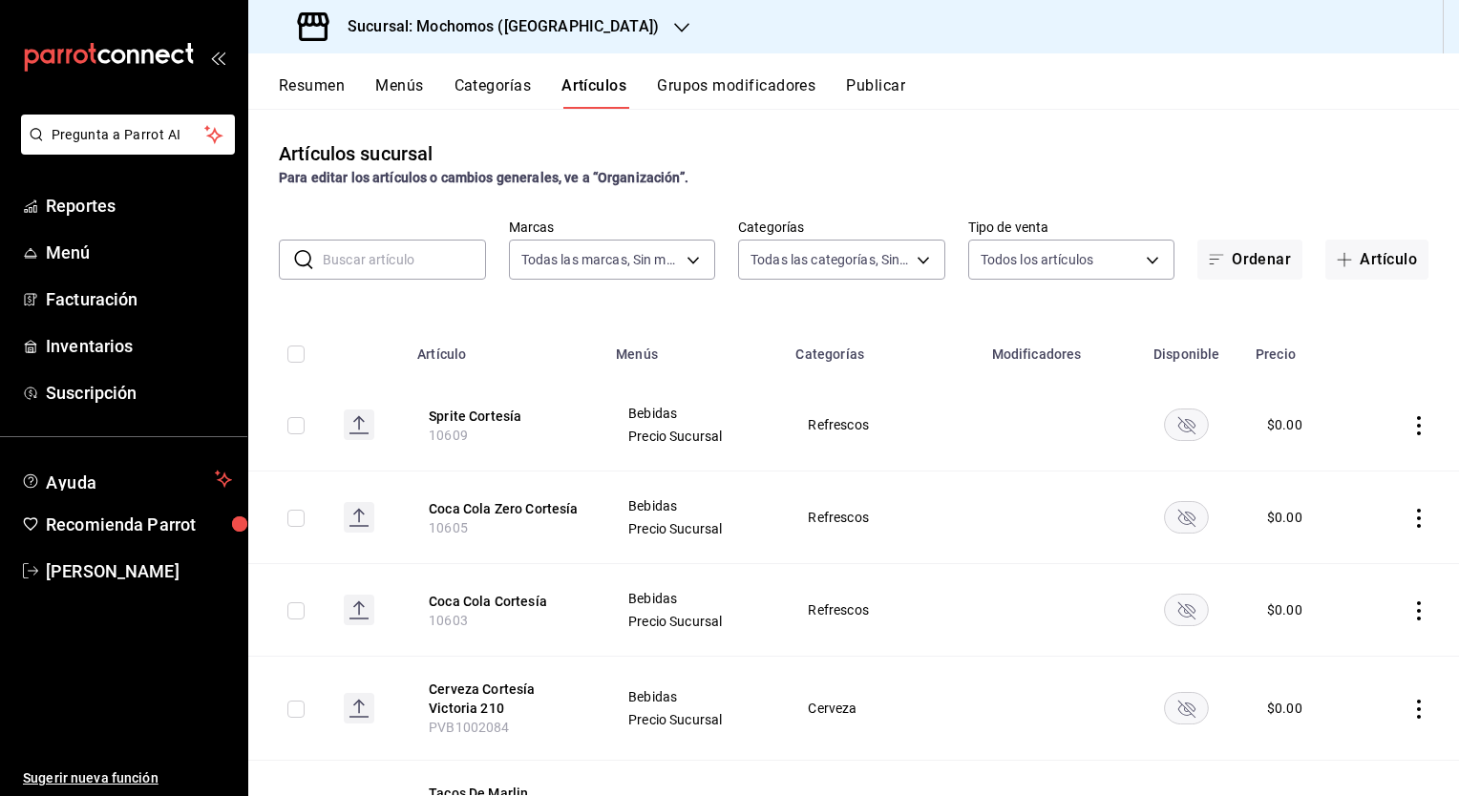
type input "65eb7388-82e4-42fa-8caf-680550c77e6f"
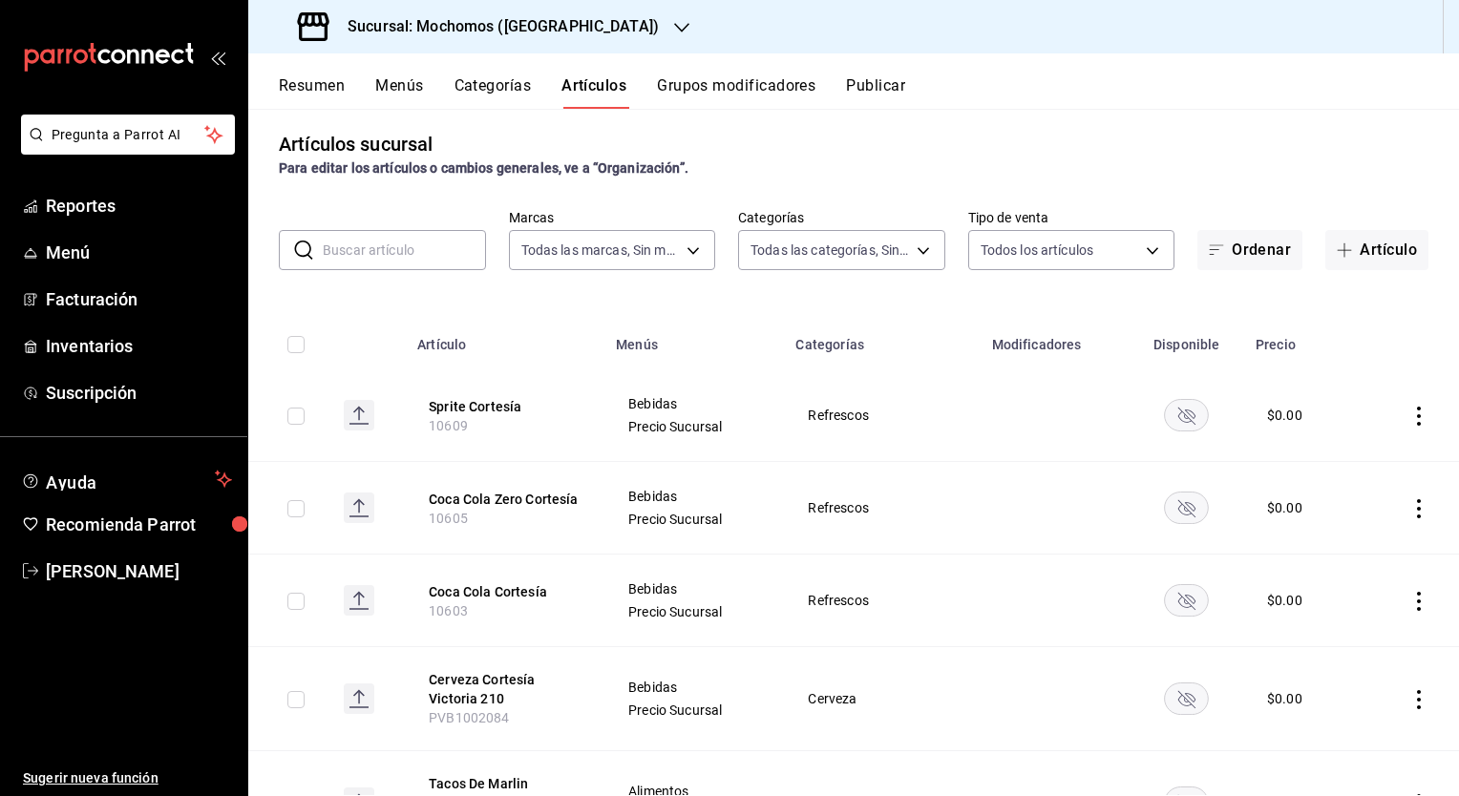
scroll to position [8, 0]
click at [375, 250] on input "text" at bounding box center [404, 252] width 163 height 38
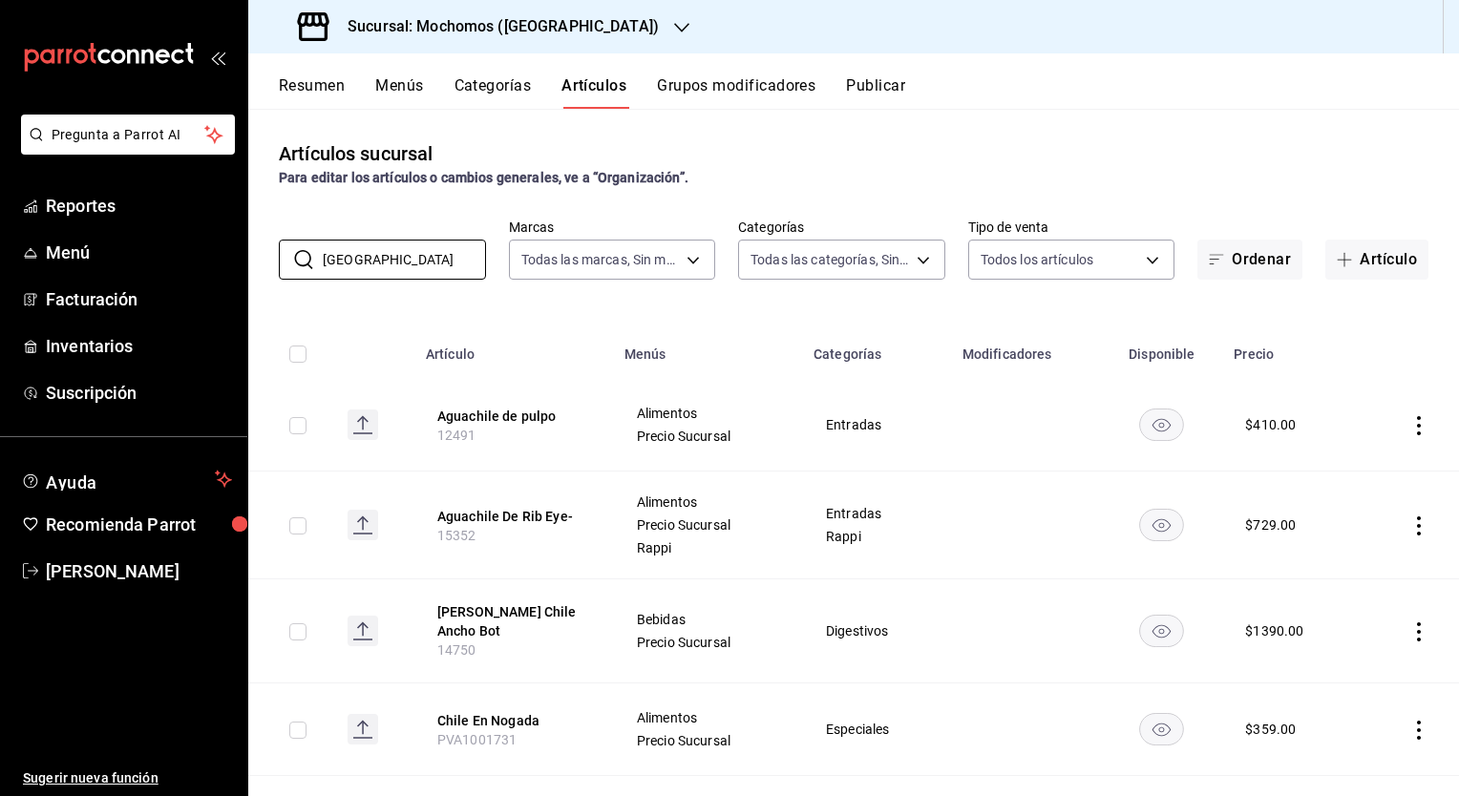
scroll to position [96, 0]
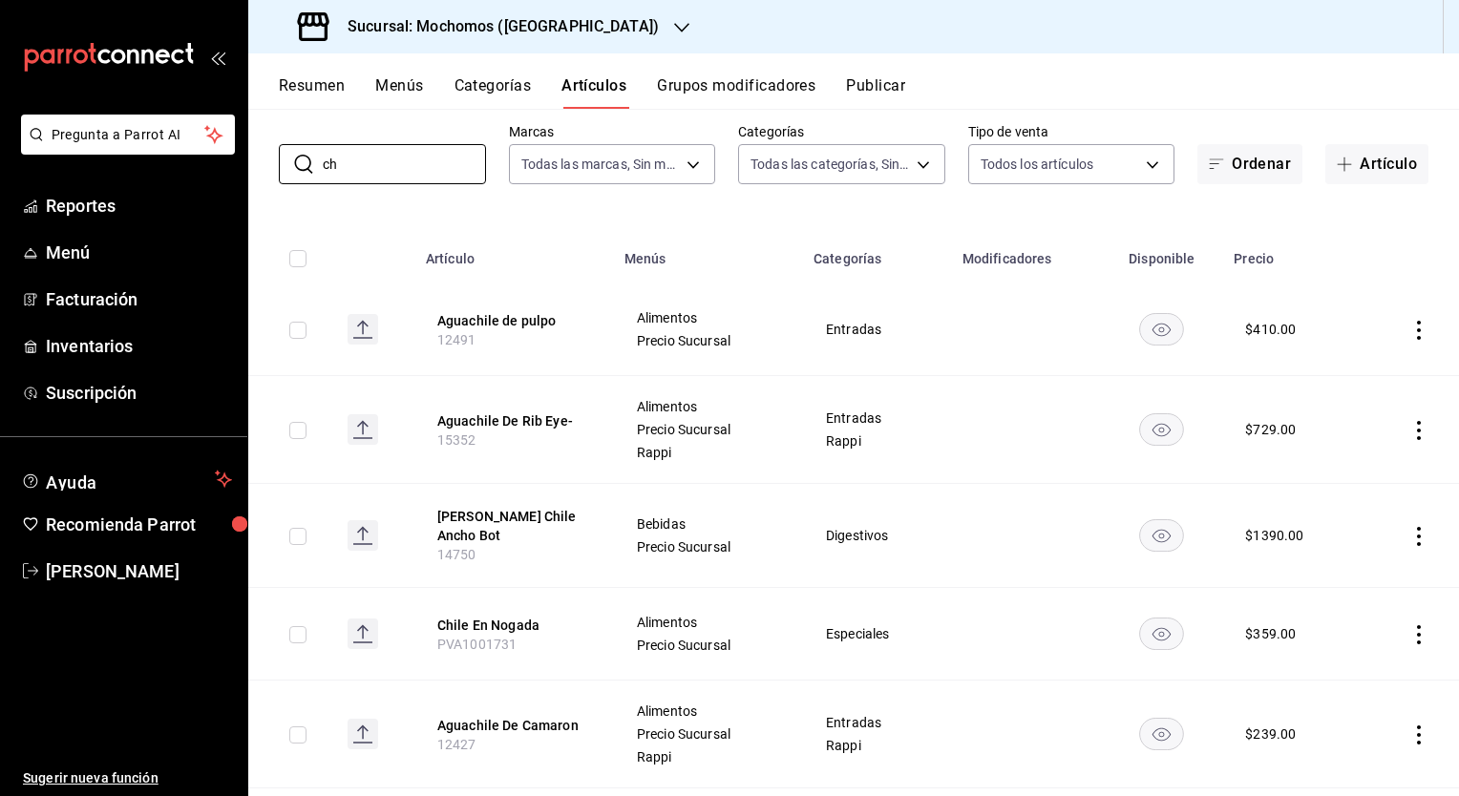
type input "c"
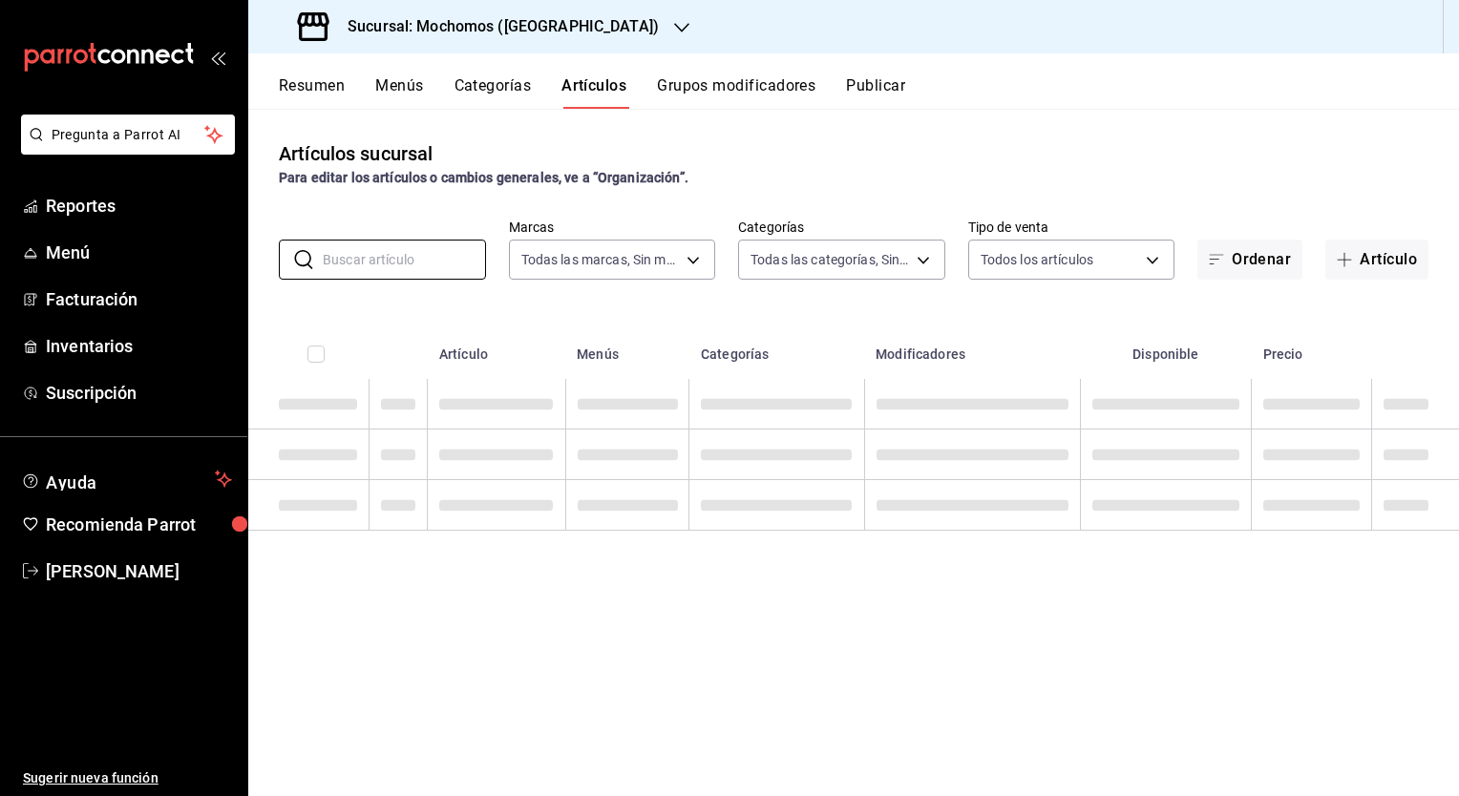
scroll to position [0, 0]
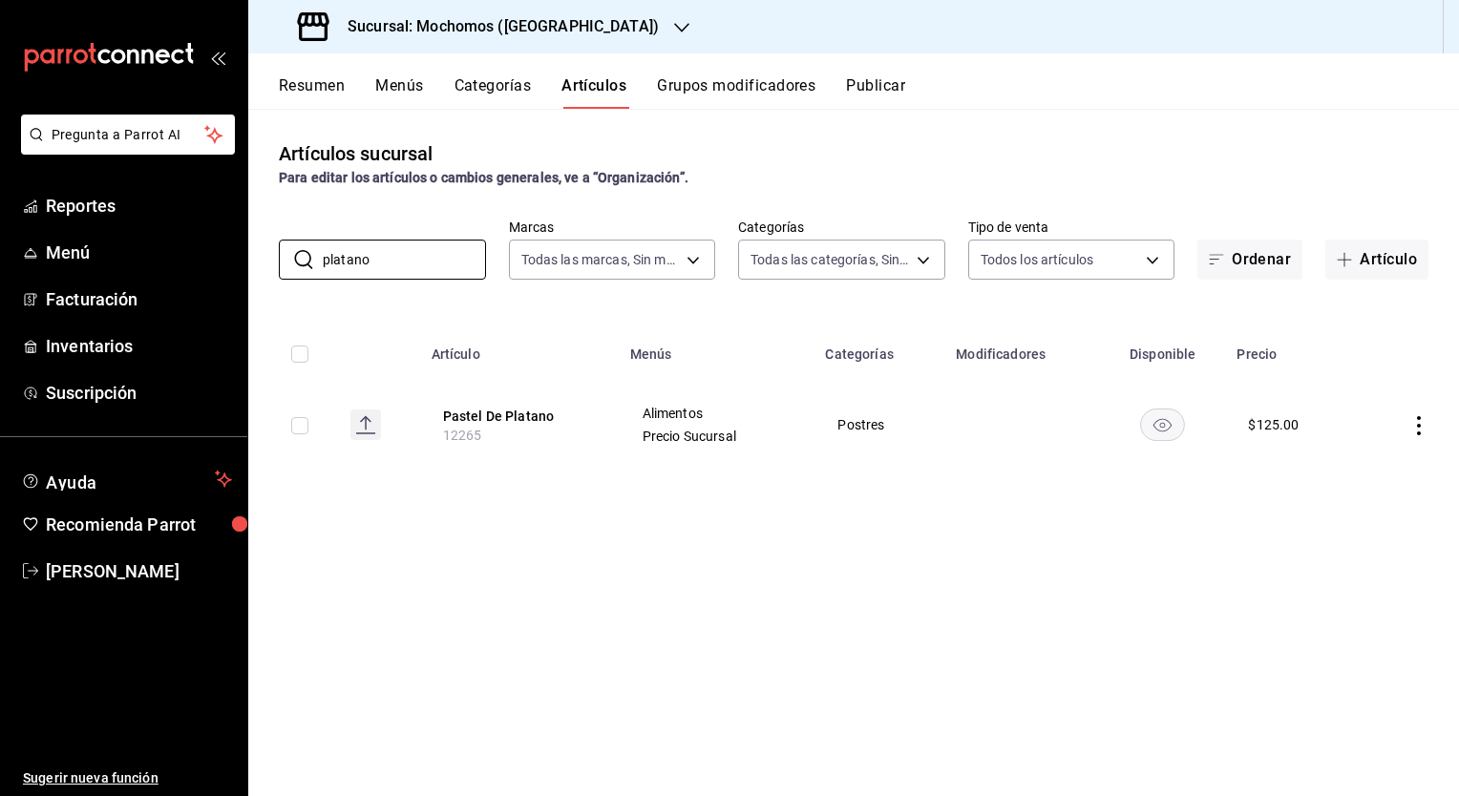
type input "platano"
click at [515, 38] on div "Sucursal: Mochomos (Puebla)" at bounding box center [481, 26] width 434 height 53
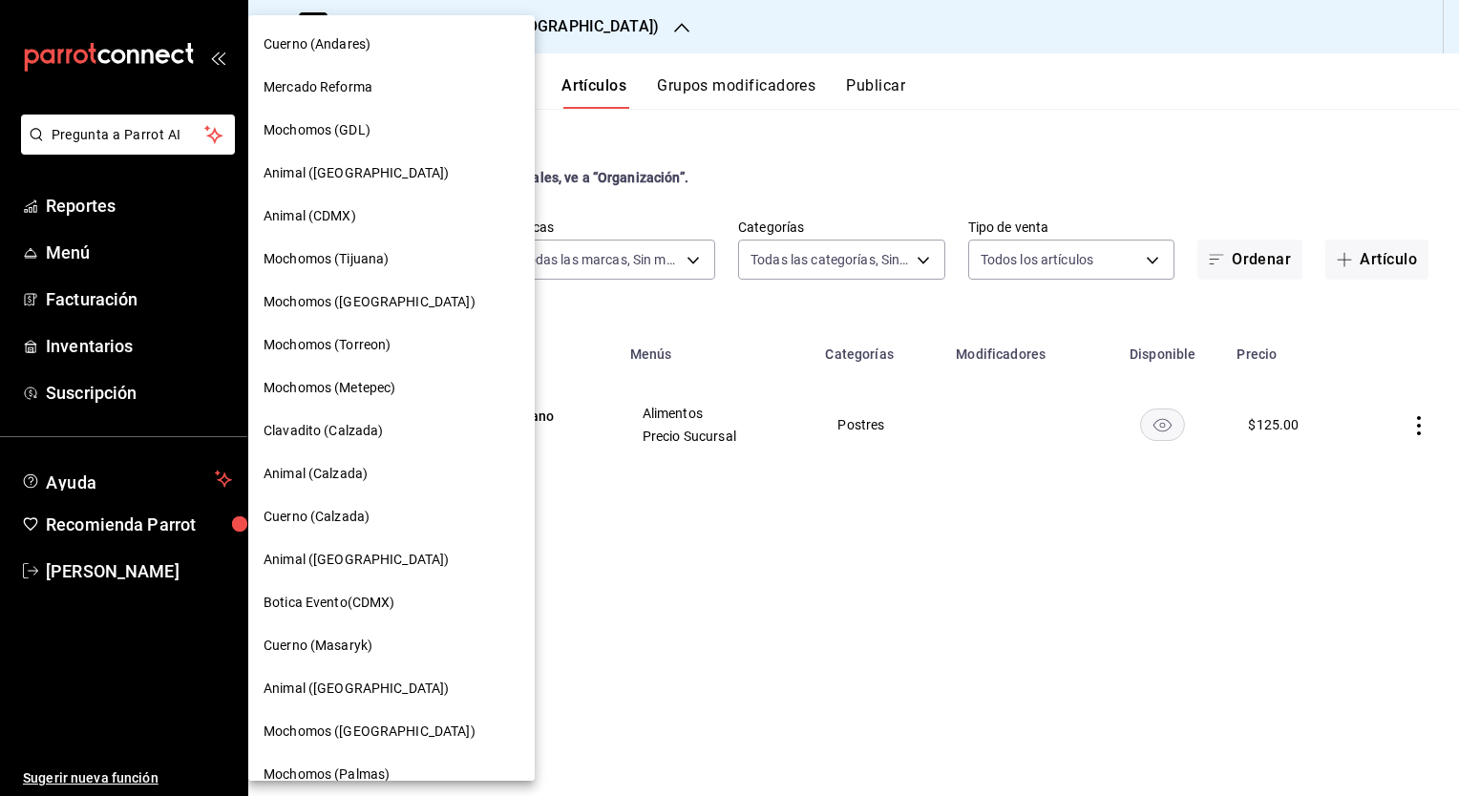
scroll to position [23, 0]
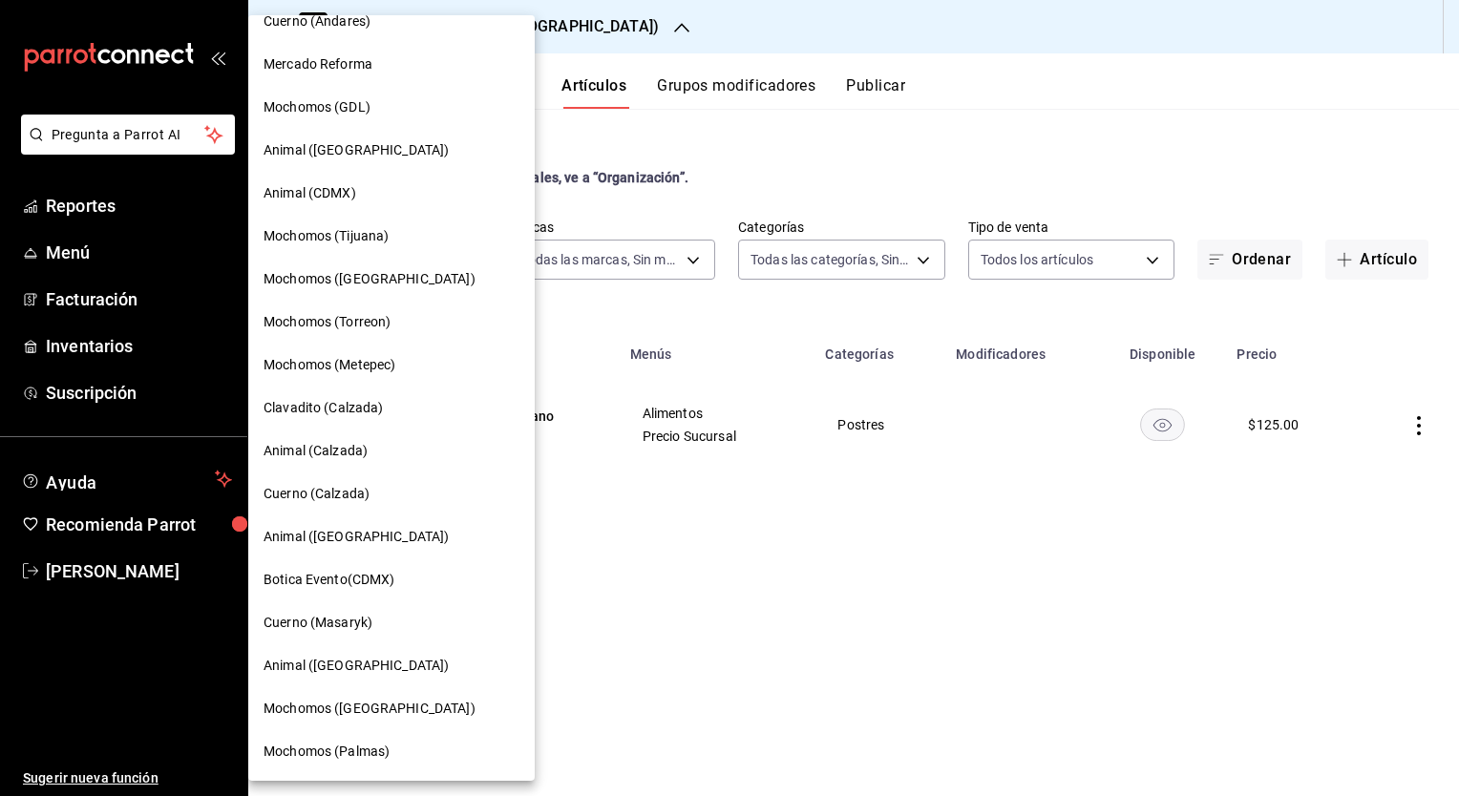
click at [366, 743] on span "Mochomos (Palmas)" at bounding box center [327, 752] width 126 height 20
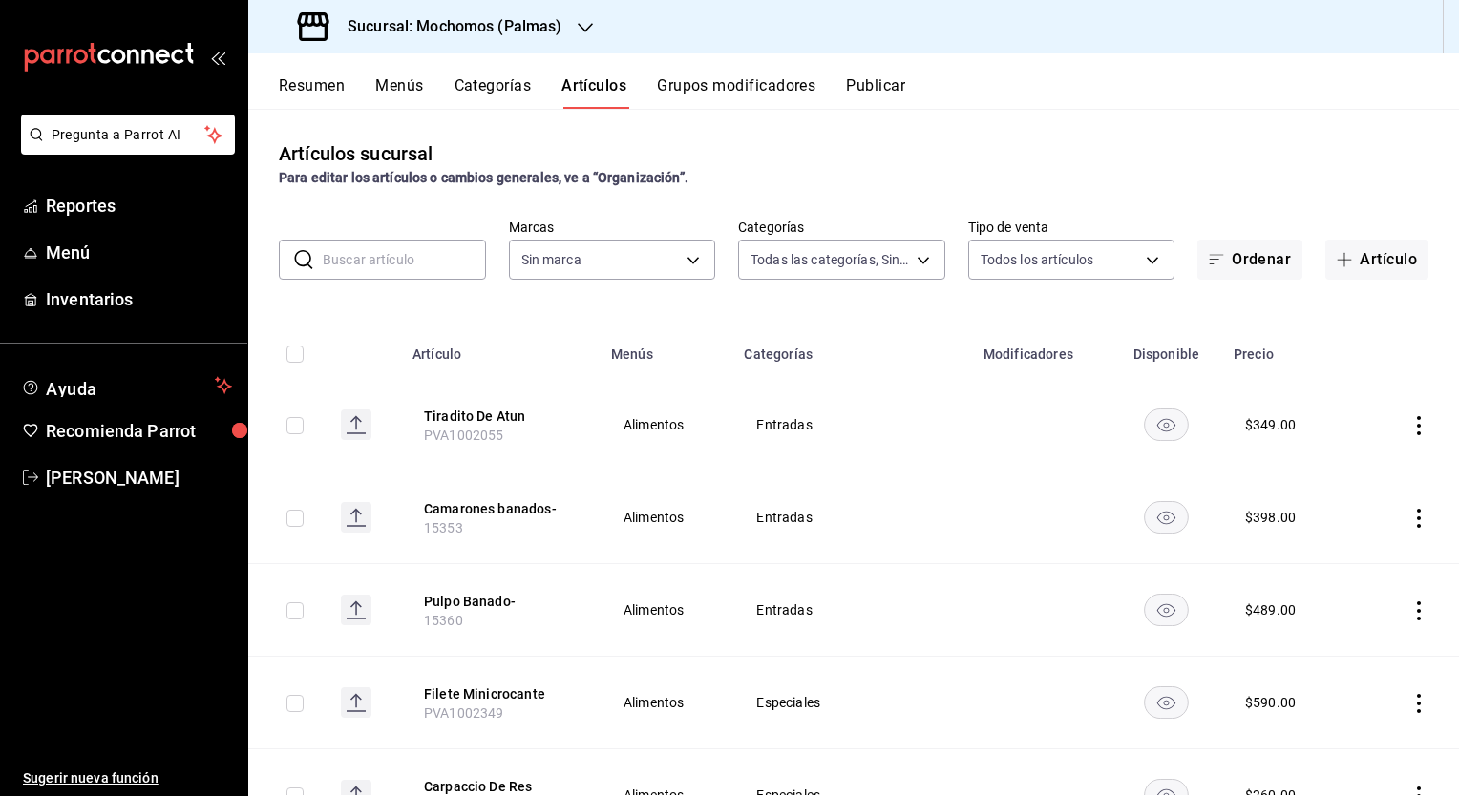
type input "bf8485d7-e0cc-45c4-ab71-007f8ecc3e56,b9965cb2-92ec-4840-853f-0e08f184e216,7b542…"
type input "70f98016-ab90-4f26-81e6-ab4884d8d8a0"
click at [391, 254] on input "text" at bounding box center [404, 260] width 163 height 38
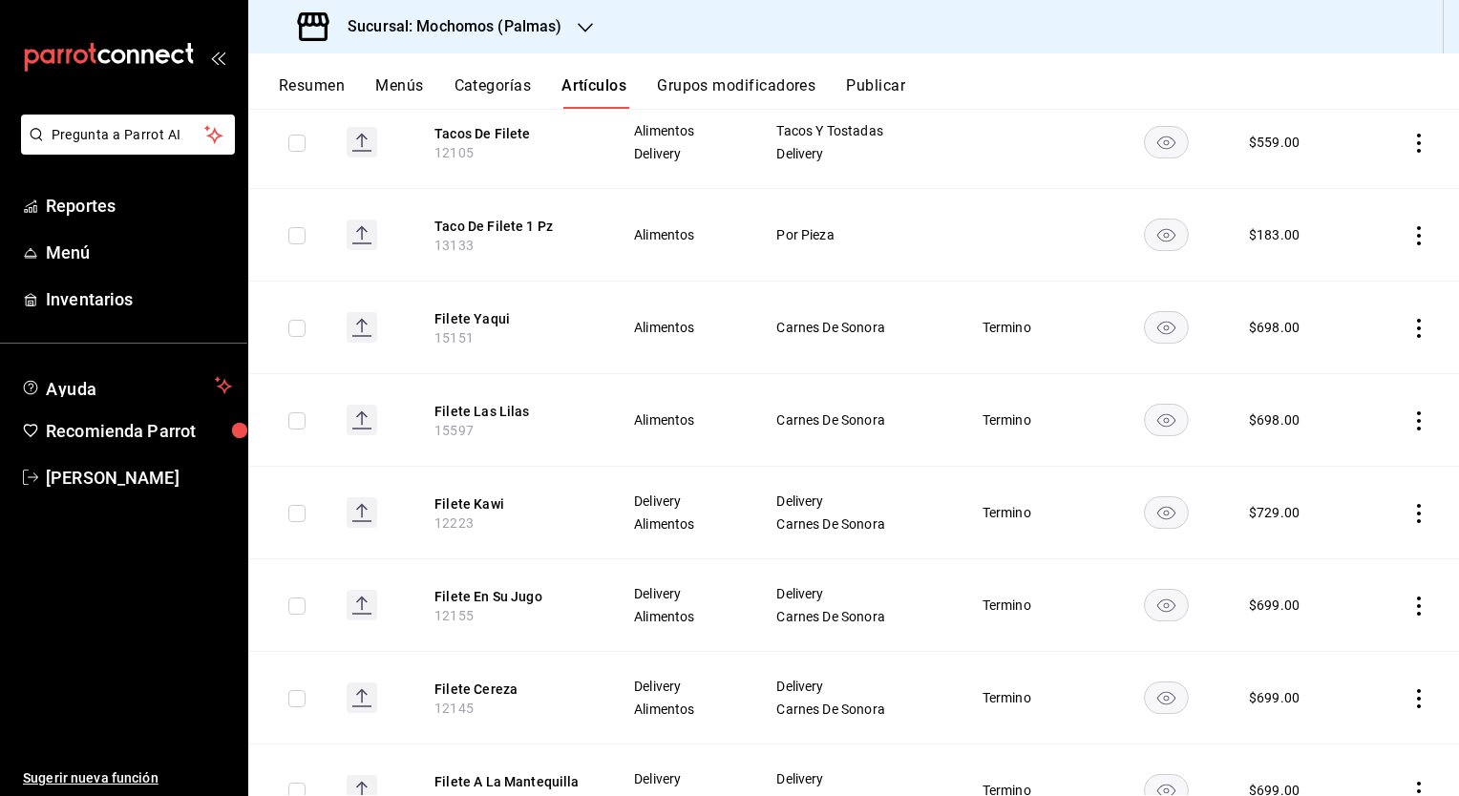
scroll to position [690, 0]
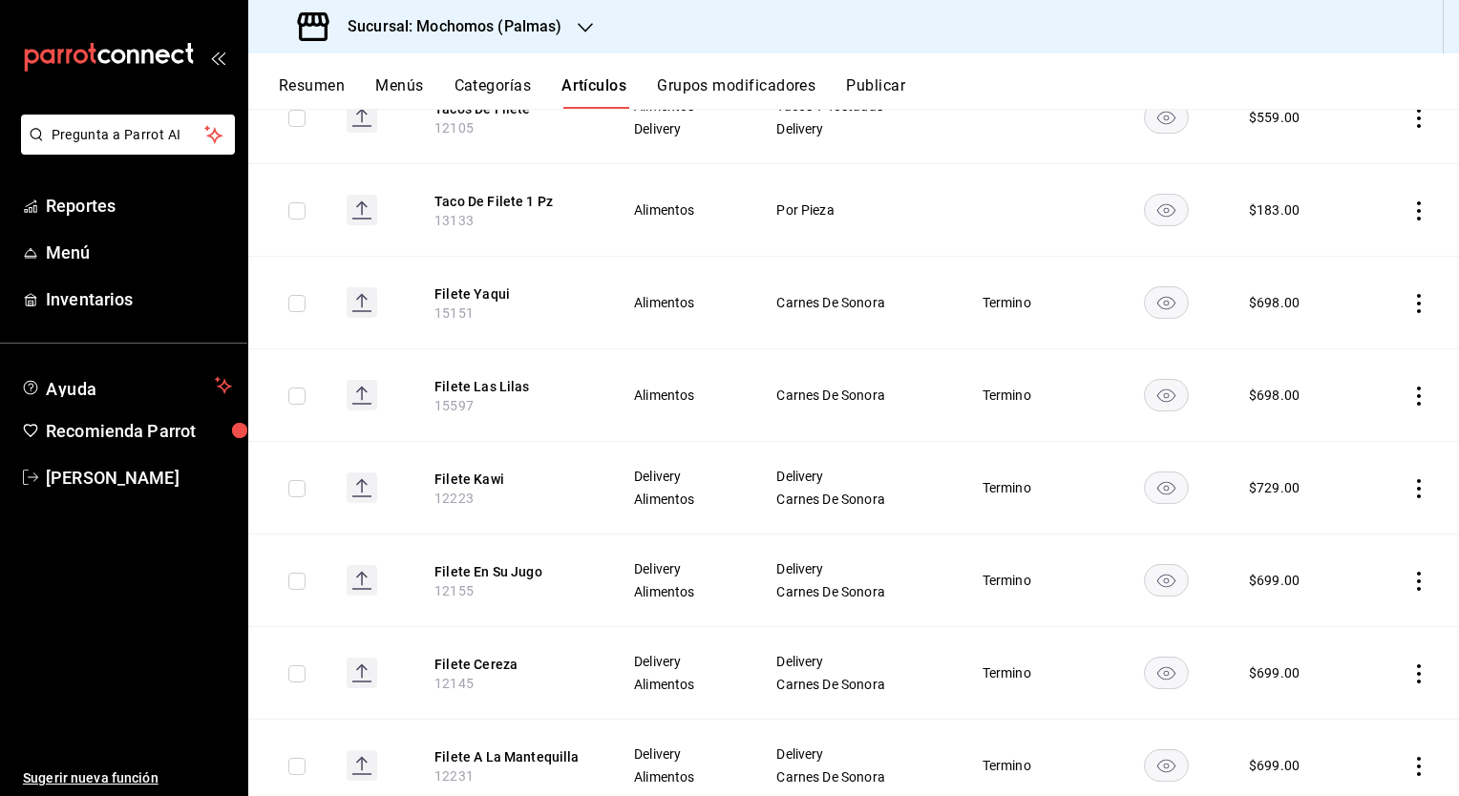
type input "filete"
drag, startPoint x: 447, startPoint y: 38, endPoint x: 429, endPoint y: 32, distance: 19.0
click at [429, 32] on h3 "Sucursal: Mochomos (Palmas)" at bounding box center [447, 26] width 230 height 23
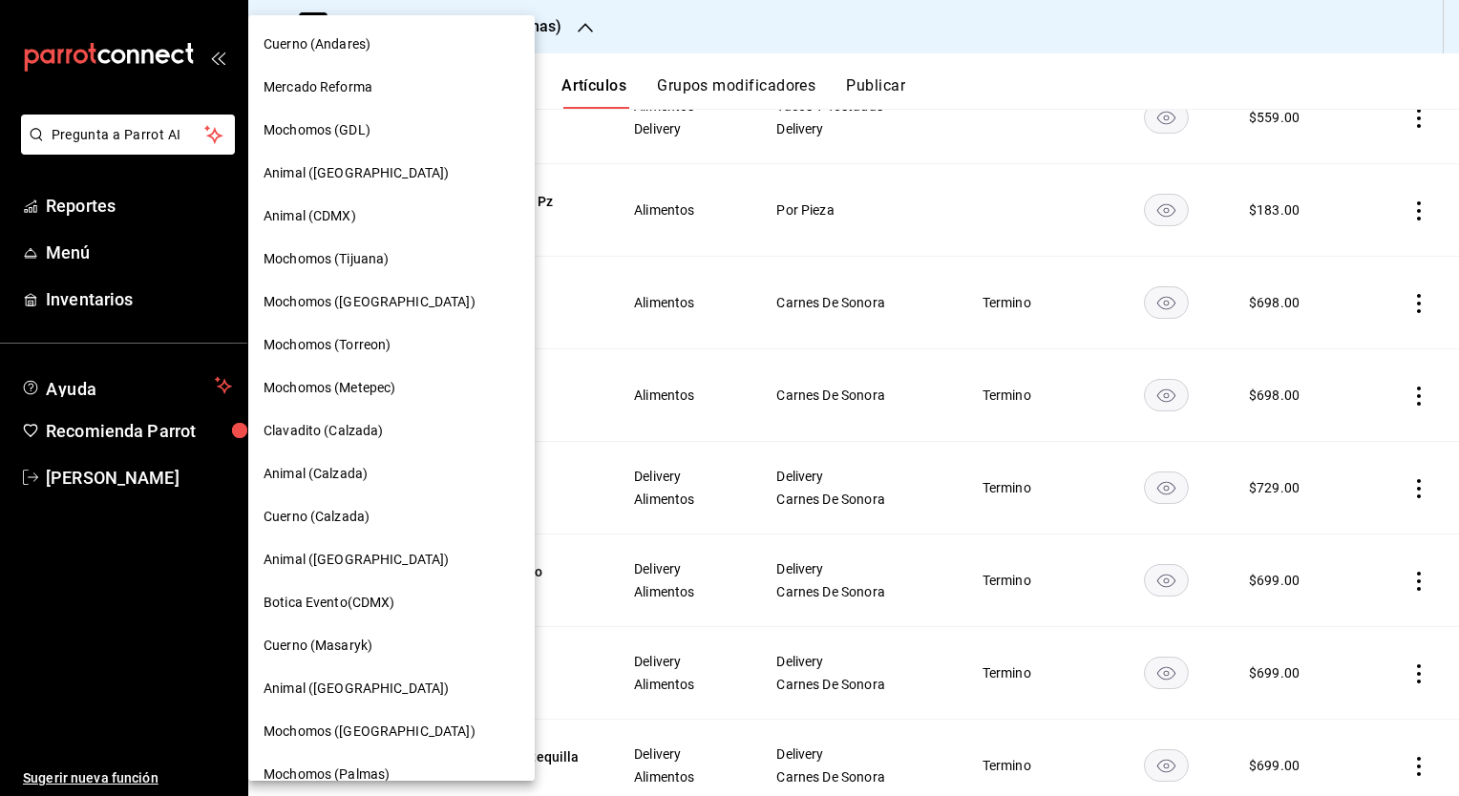
click at [350, 180] on span "Animal ([GEOGRAPHIC_DATA])" at bounding box center [356, 173] width 185 height 20
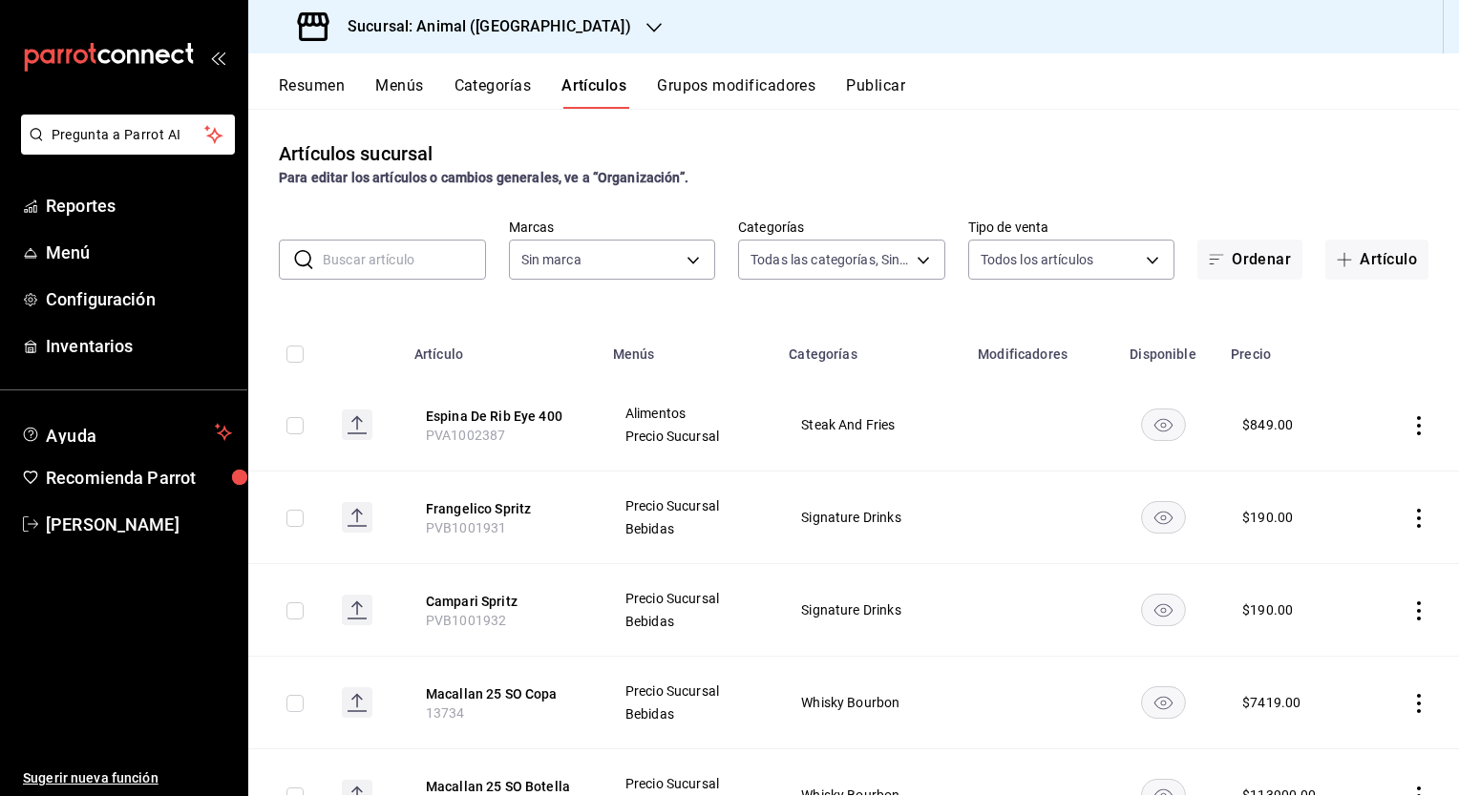
type input "696422f3-042f-4992-a796-20cec1d2addd,ab2f2cdd-2d2d-455a-bd59-969ed93fbee5,5744a…"
type input "96838179-8fbb-4073-aae3-1789726318c8"
click at [584, 308] on div "Artículos sucursal Para editar los artículos o cambios generales, ve a “Organiz…" at bounding box center [853, 452] width 1211 height 687
click at [416, 266] on input "text" at bounding box center [404, 260] width 163 height 38
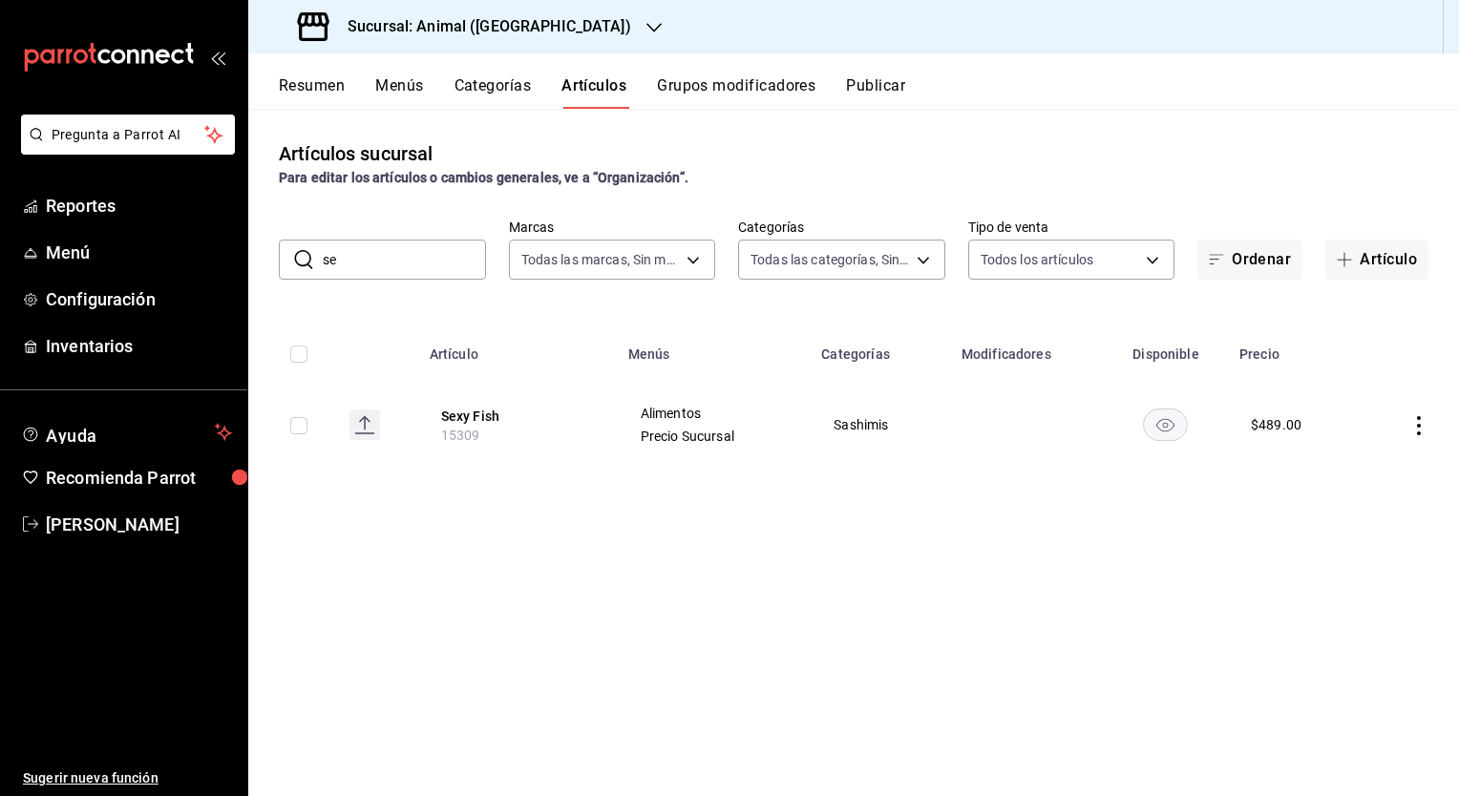
type input "s"
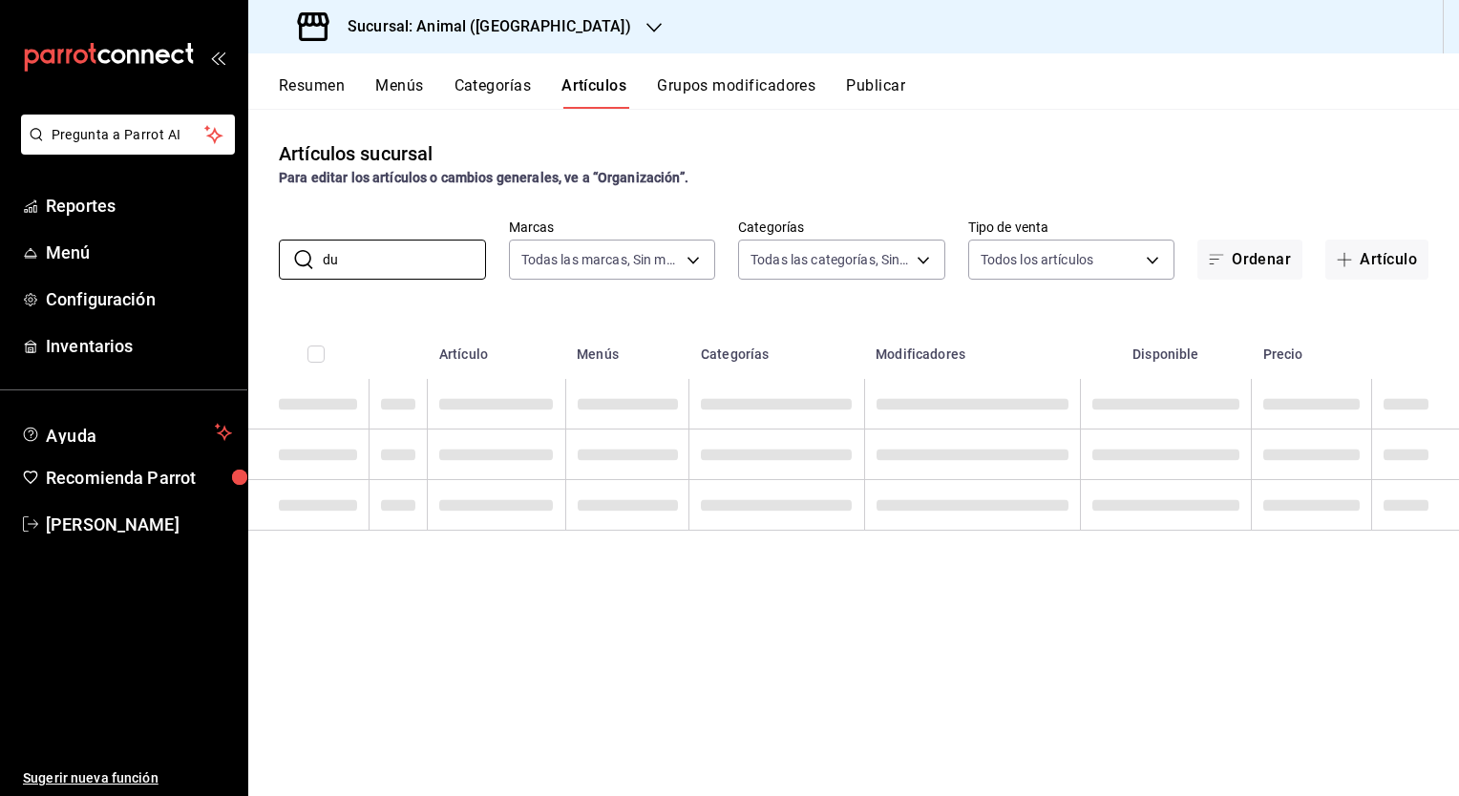
type input "d"
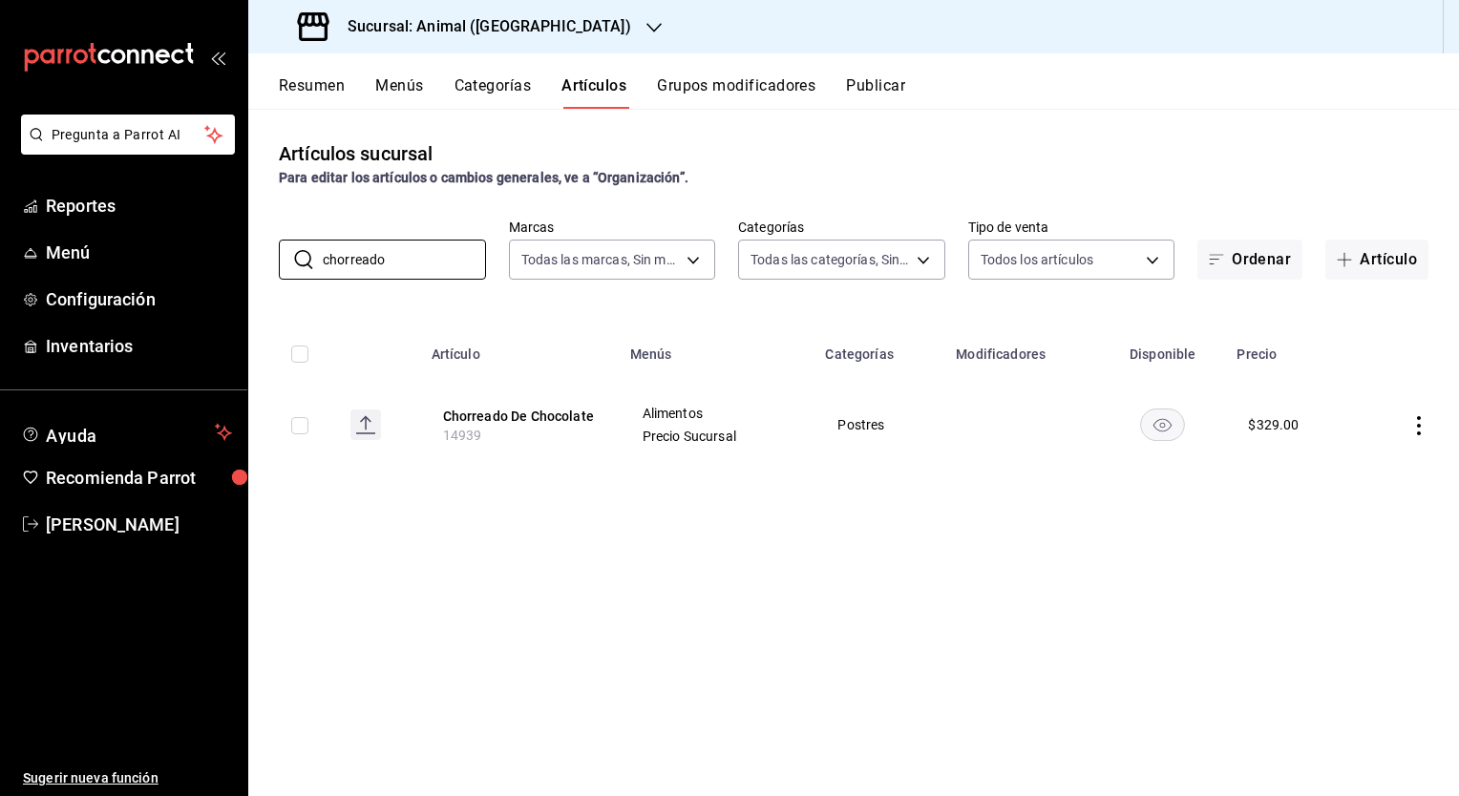
type input "chorreado"
drag, startPoint x: 396, startPoint y: 265, endPoint x: 307, endPoint y: 248, distance: 91.4
click at [307, 248] on div "​ chorreado ​" at bounding box center [382, 260] width 207 height 40
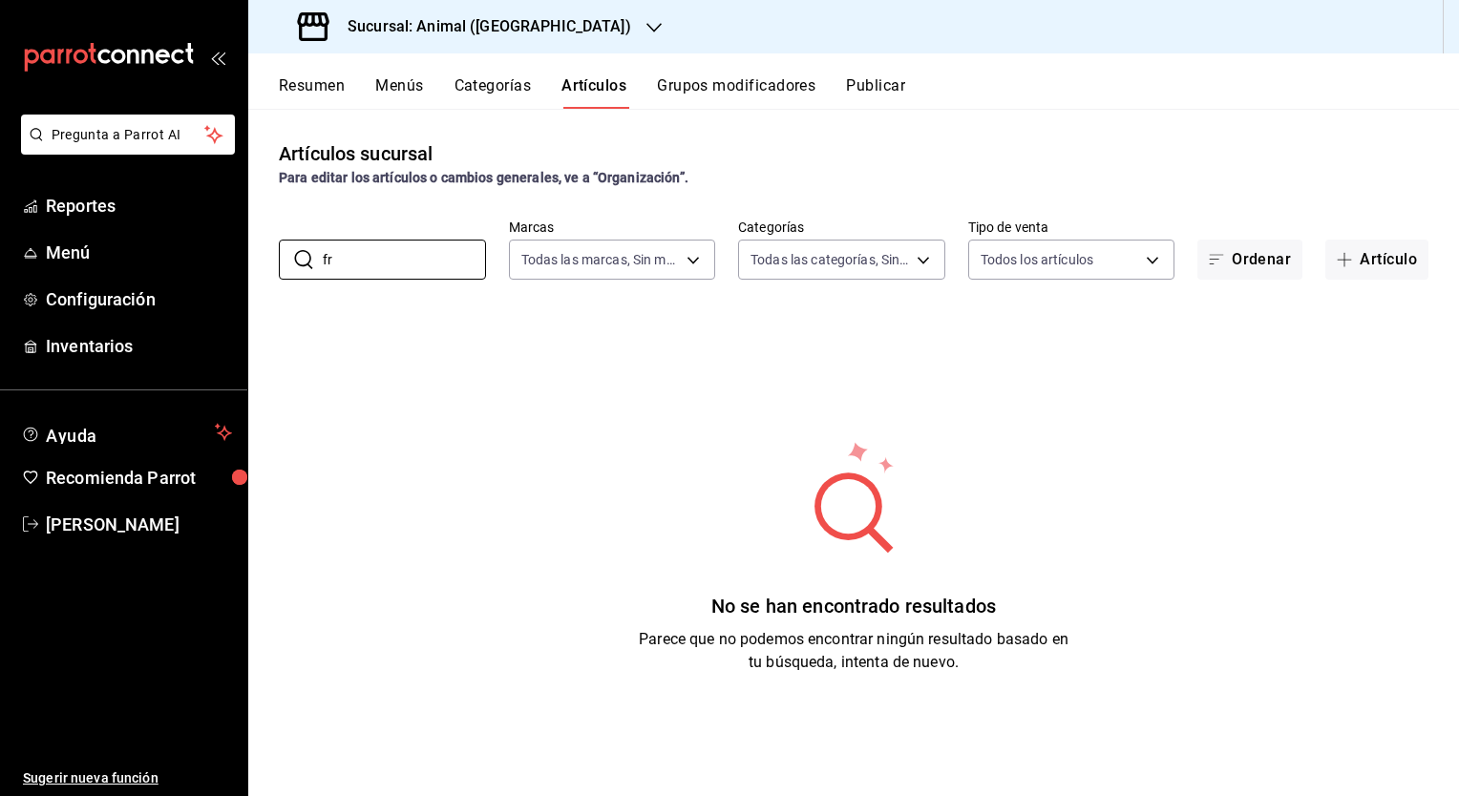
type input "f"
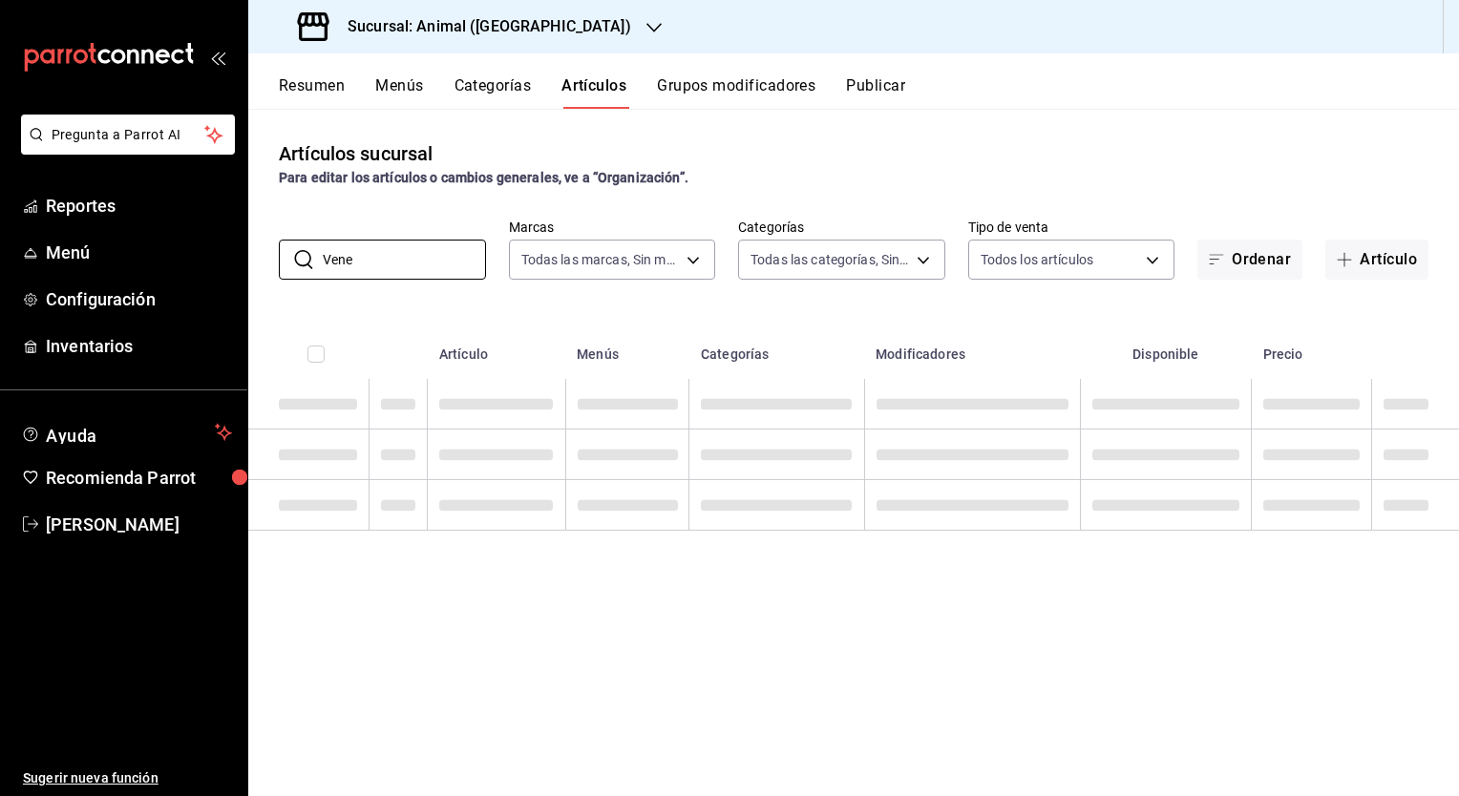
type input "Vene"
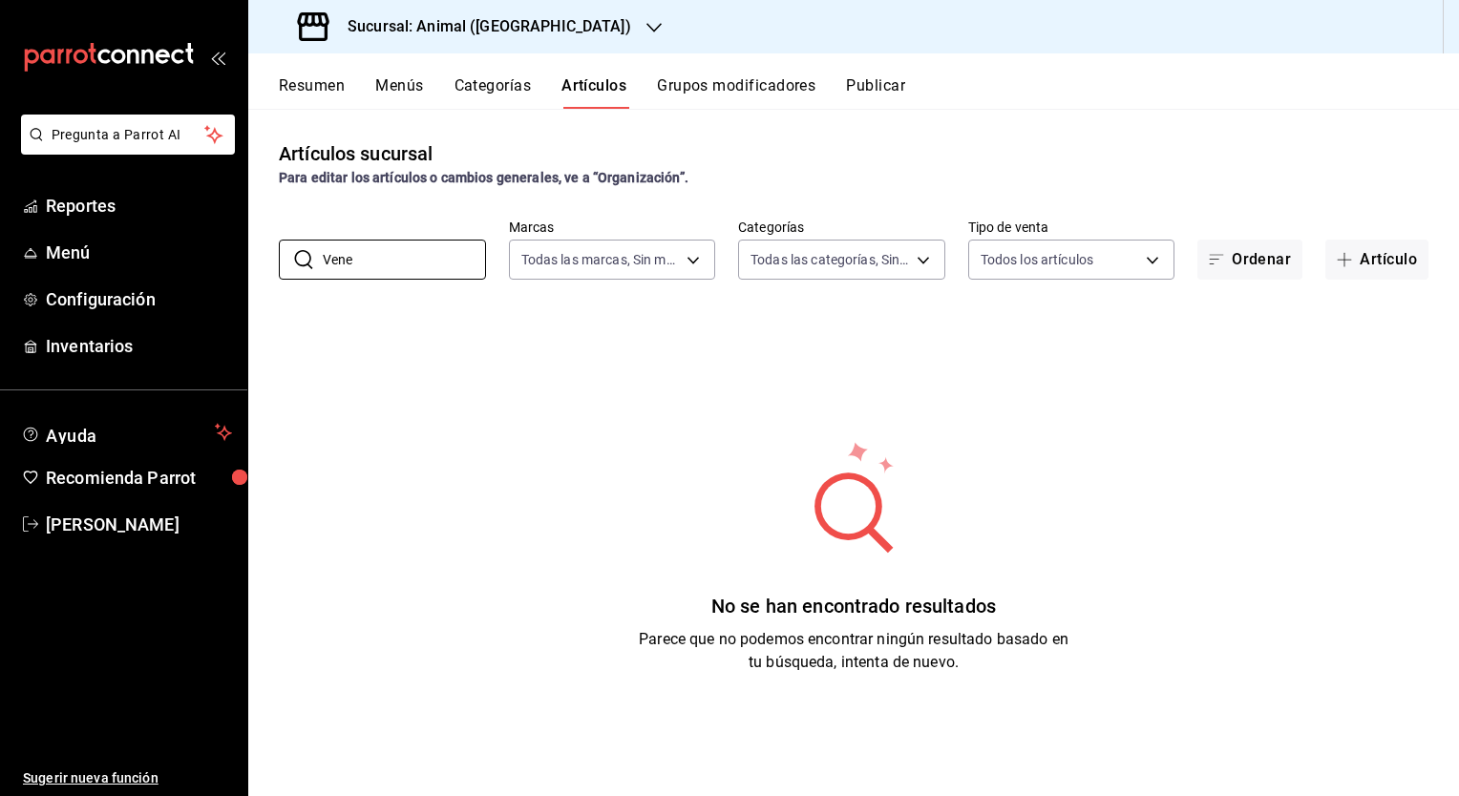
click at [442, 32] on h3 "Sucursal: Animal (Puebla)" at bounding box center [481, 26] width 299 height 23
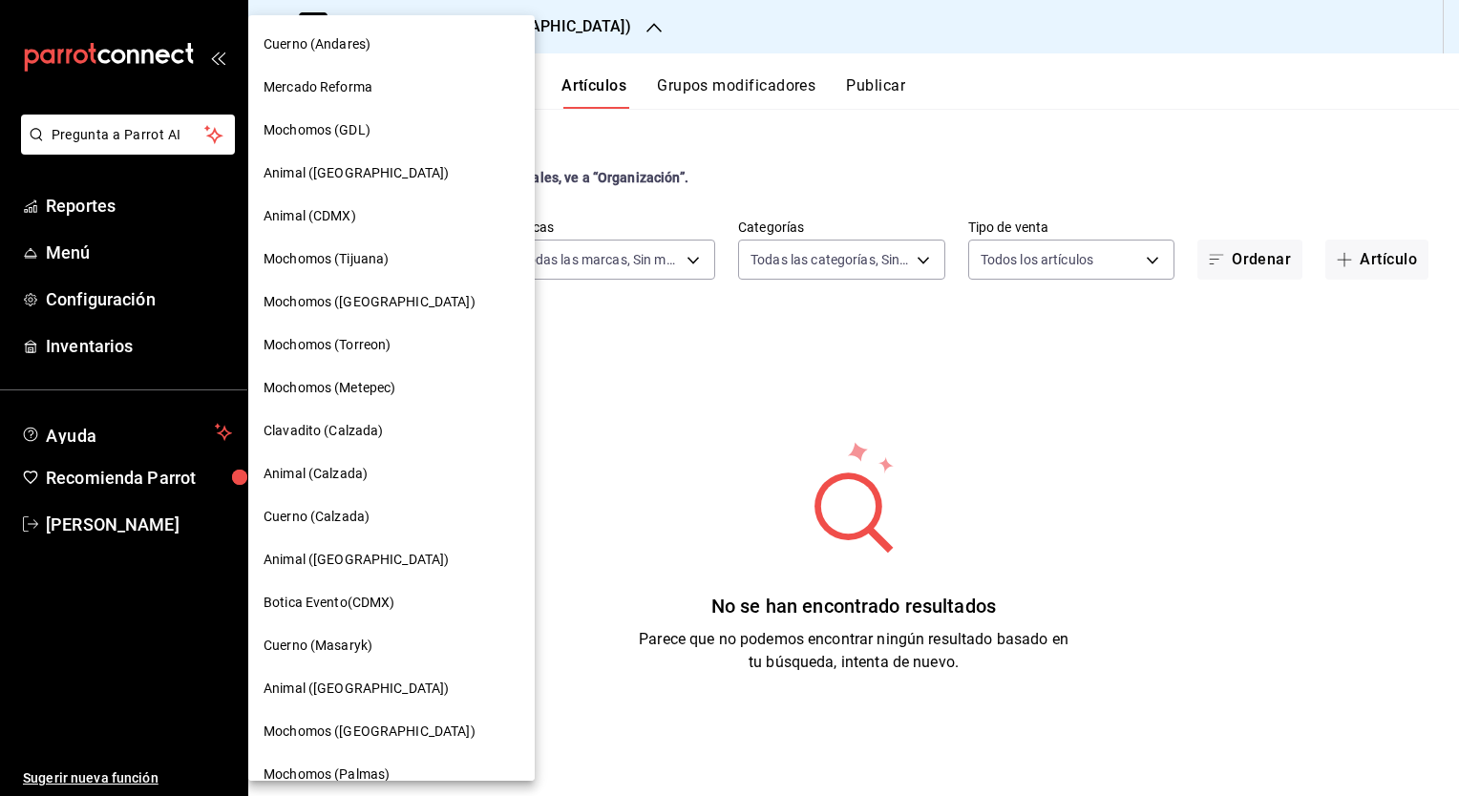
scroll to position [23, 0]
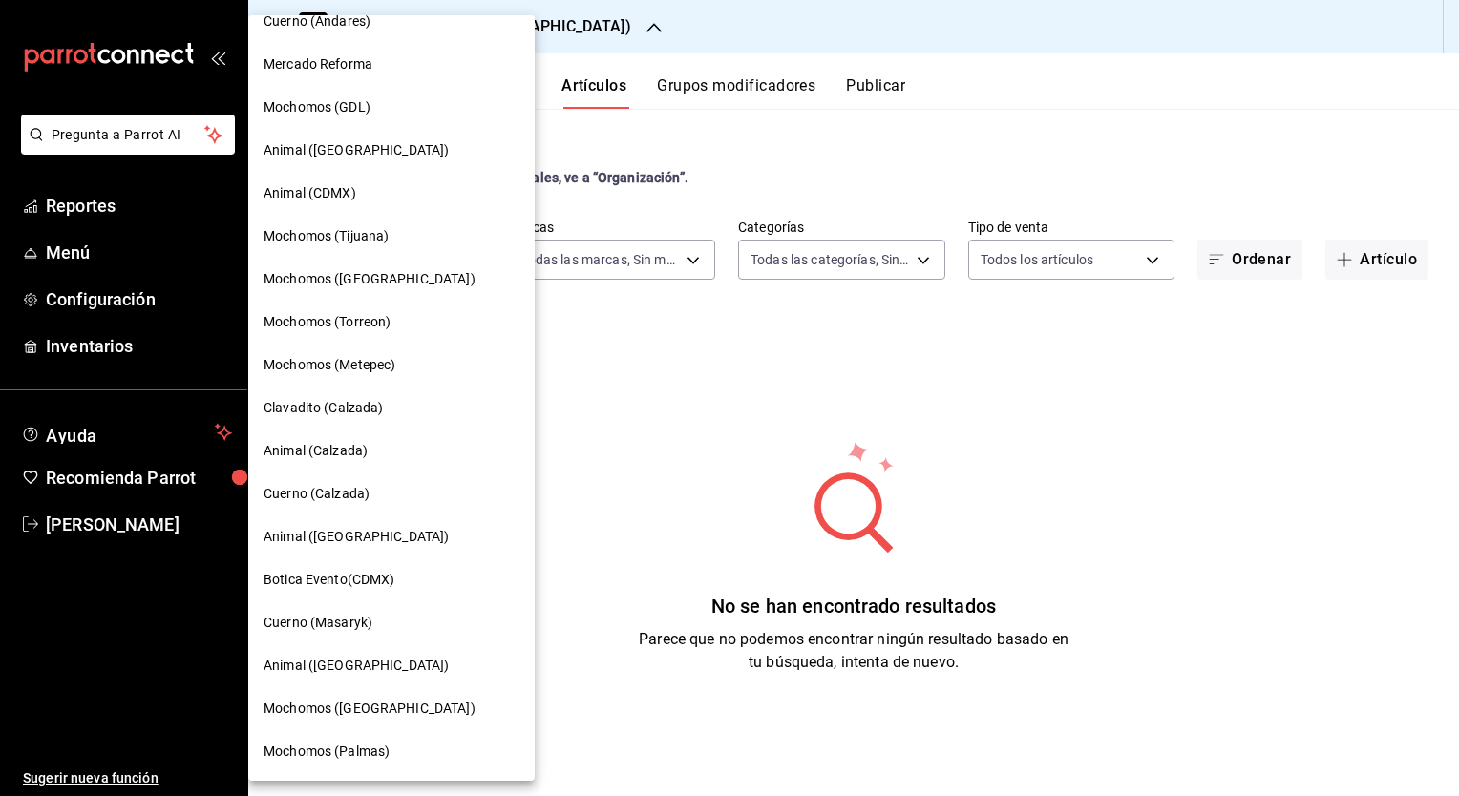
click at [366, 495] on span "Cuerno (Calzada)" at bounding box center [317, 494] width 106 height 20
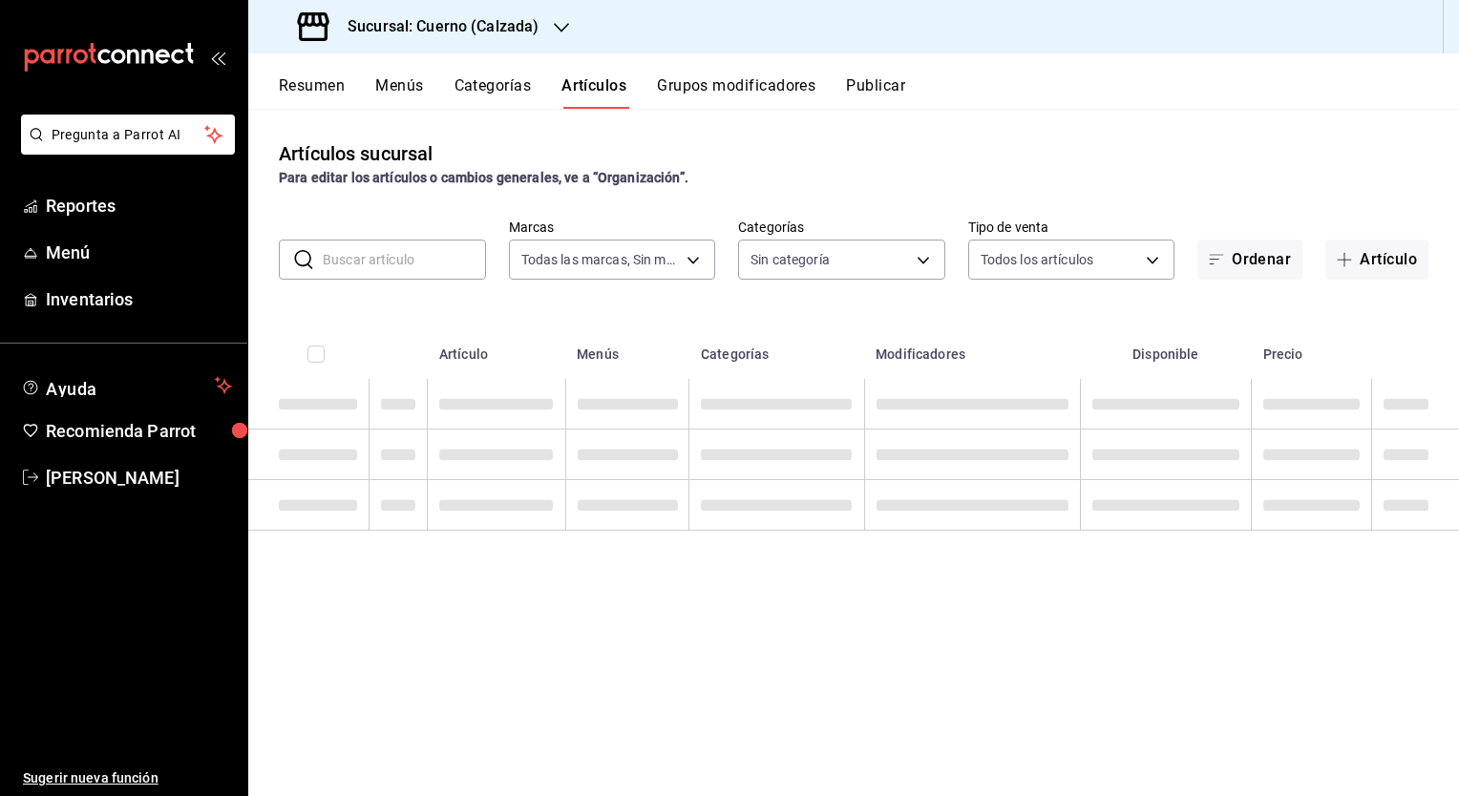
type input "b7ae777b-2dfc-42e0-9650-6cefdf37a424,c000f1c0-fb9f-4016-8e6a-f0d1e83e893d"
type input "560d4c35-d9fc-4089-91ff-402d238ea400,302845cf-2d1c-4fb1-9d9e-8d4a14396fbe,26243…"
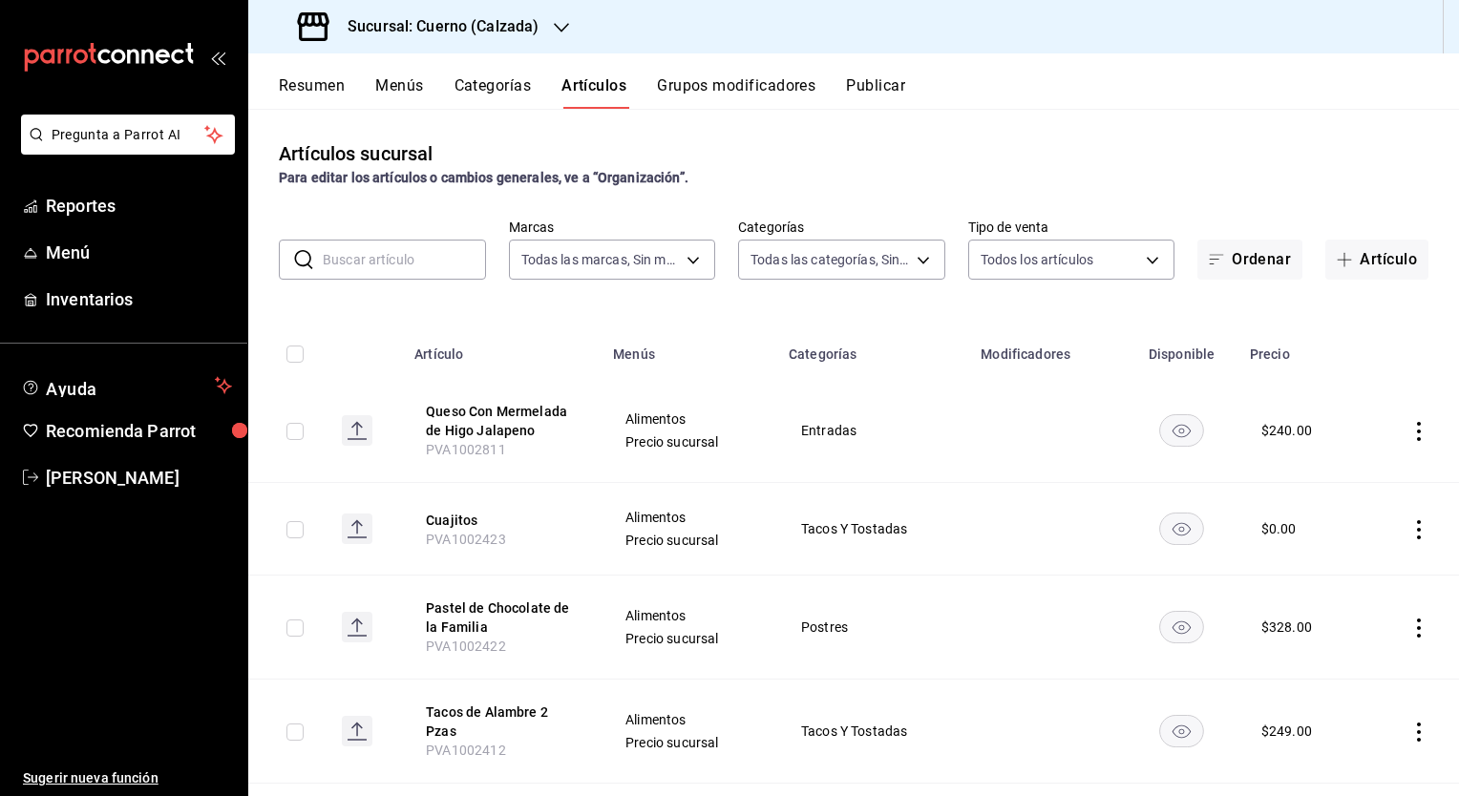
click at [416, 246] on input "text" at bounding box center [404, 260] width 163 height 38
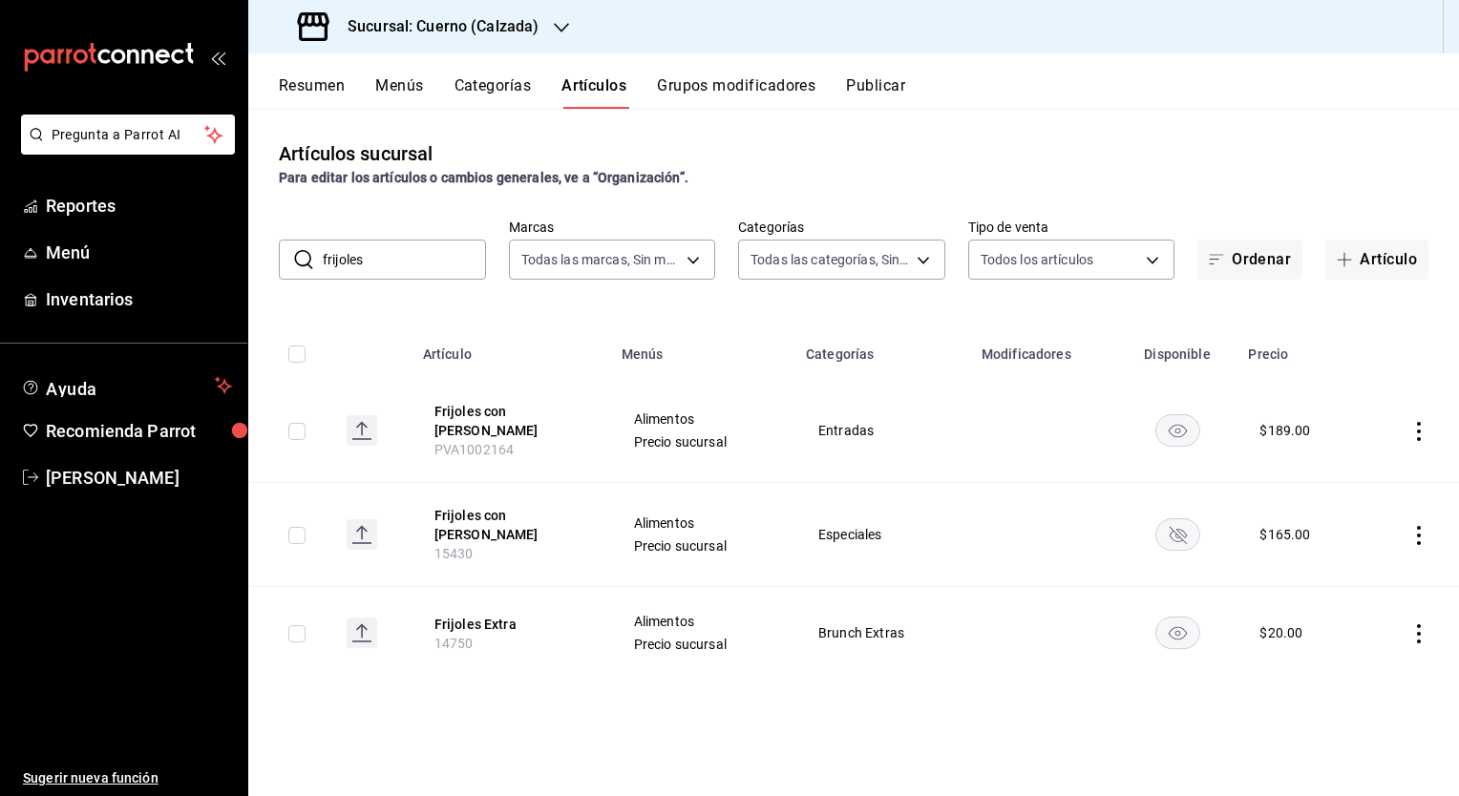
type input "frijoles"
drag, startPoint x: 520, startPoint y: 438, endPoint x: 431, endPoint y: 437, distance: 88.8
click at [431, 437] on th "Frijoles con Veneno PVA1002164" at bounding box center [511, 431] width 199 height 104
copy span "PVA1002164"
click at [435, 25] on h3 "Sucursal: Cuerno (Calzada)" at bounding box center [435, 26] width 206 height 23
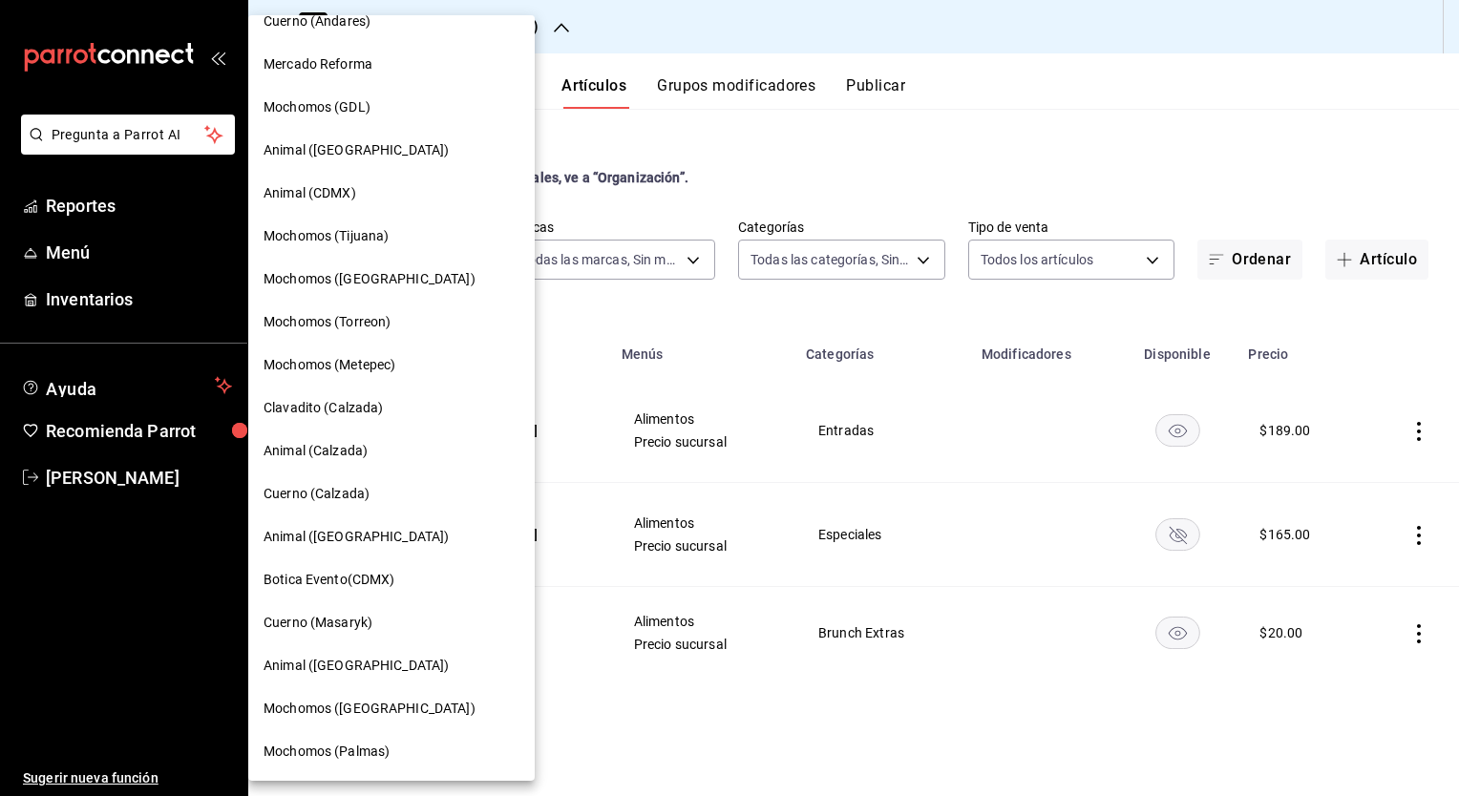
drag, startPoint x: 384, startPoint y: 414, endPoint x: 326, endPoint y: 402, distance: 59.6
click at [326, 402] on span "Clavadito (Calzada)" at bounding box center [324, 408] width 120 height 20
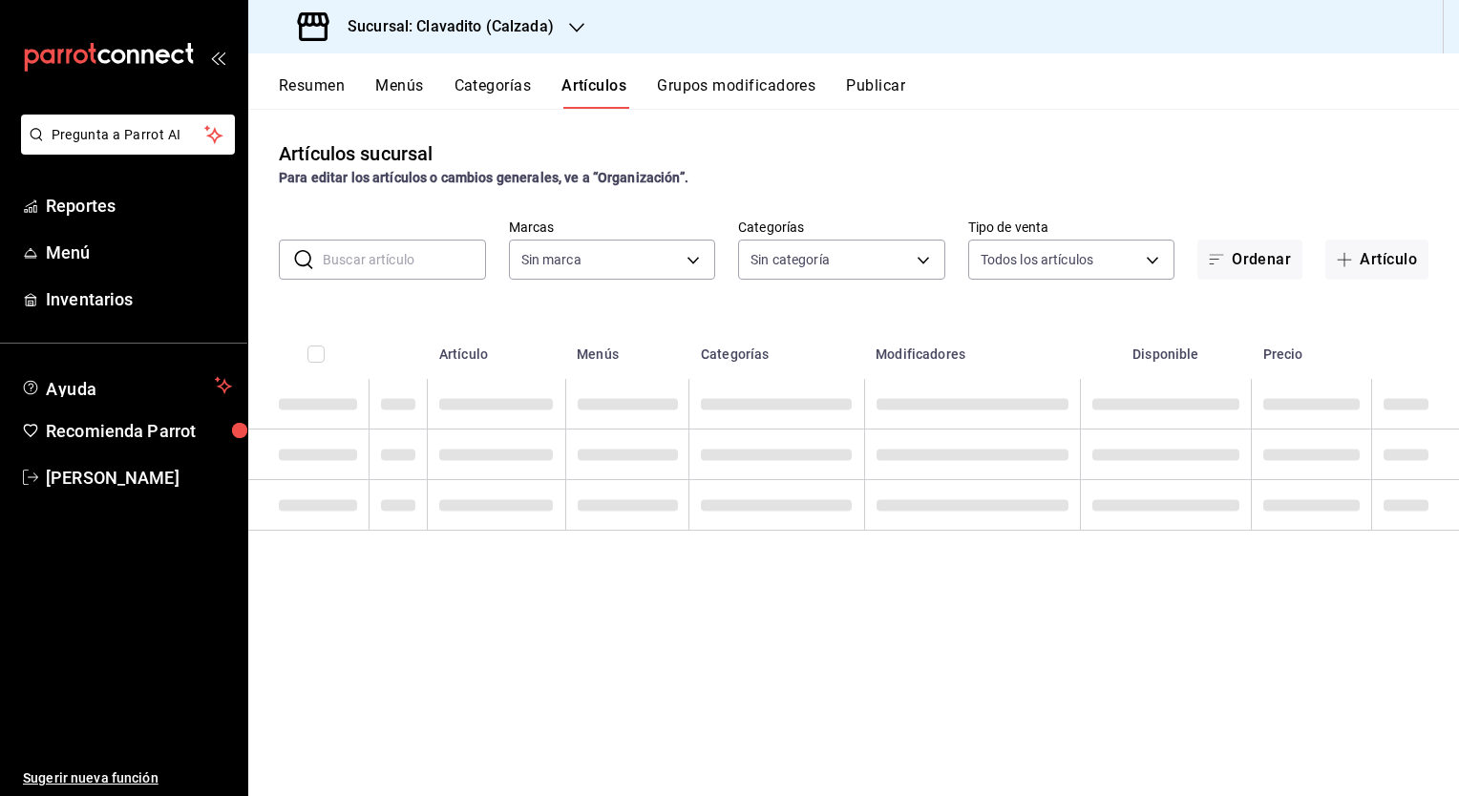
click at [395, 248] on input "text" at bounding box center [404, 260] width 163 height 38
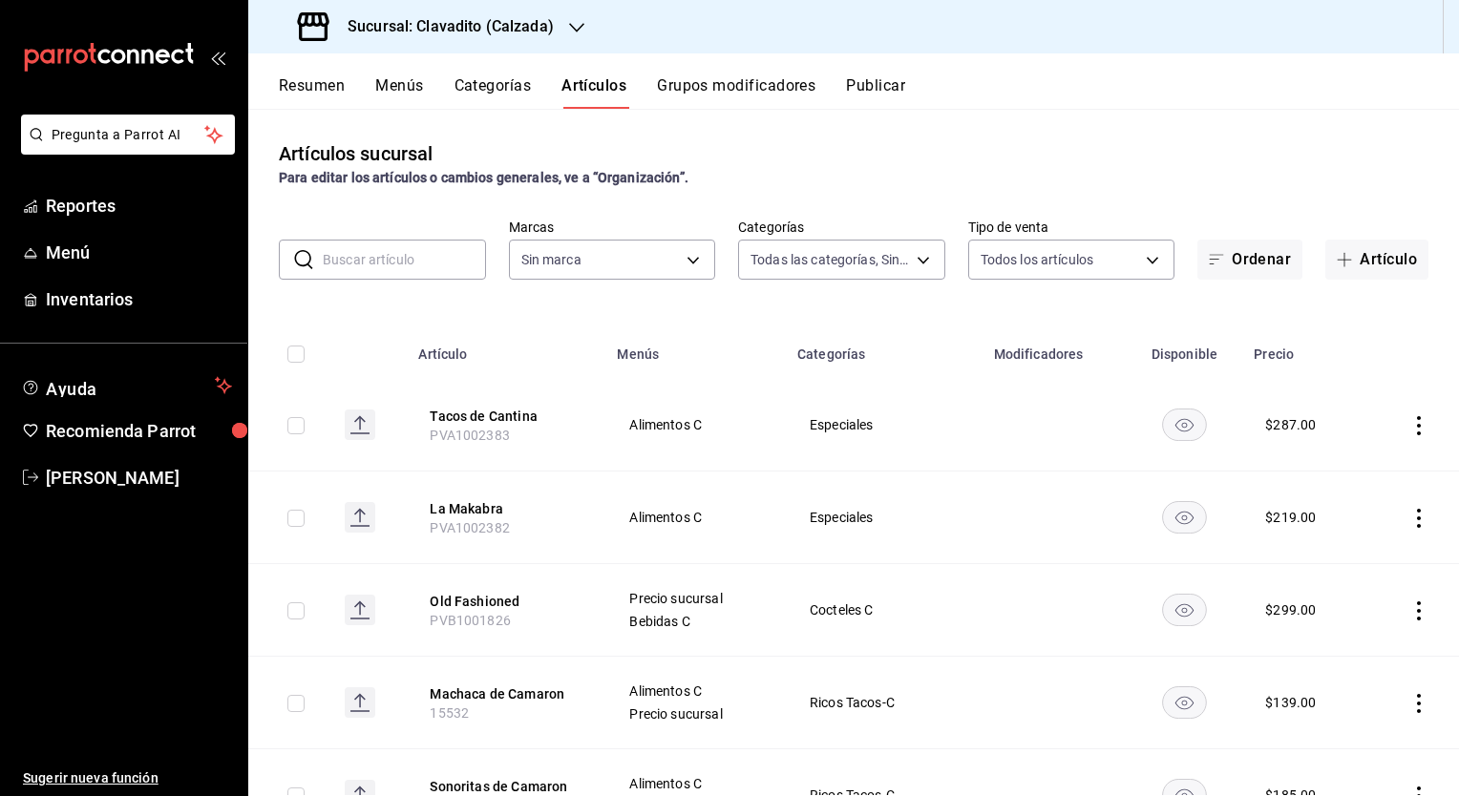
type input "baf57ed1-919f-4c82-8763-5f61bb5ecf6c,a733550a-1833-4f39-b337-4b288d8ef239,37b97…"
type input "7c6329b2-7c80-4d0a-92e1-359a60270725"
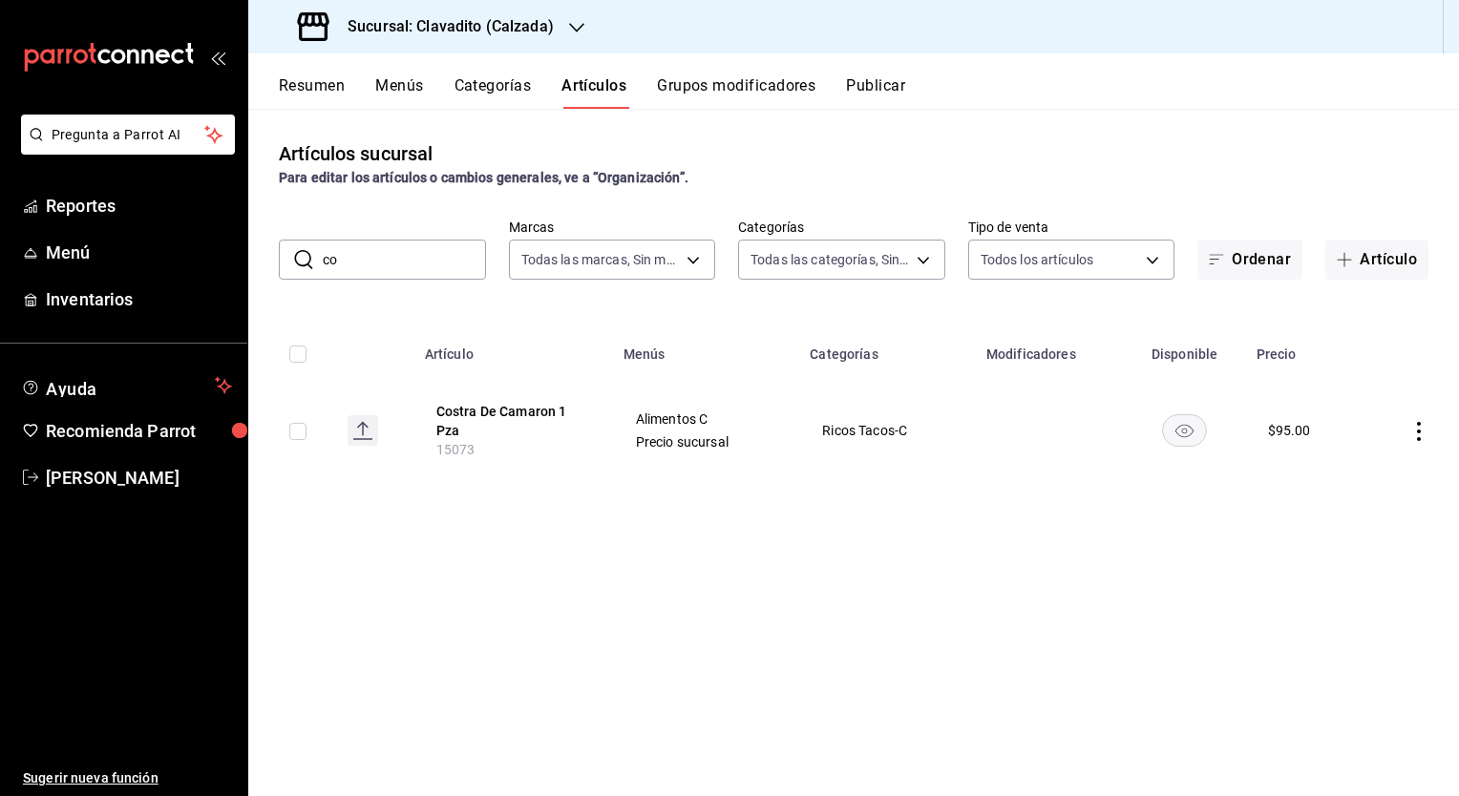
type input "c"
type input "Lotus"
